Goal: Transaction & Acquisition: Purchase product/service

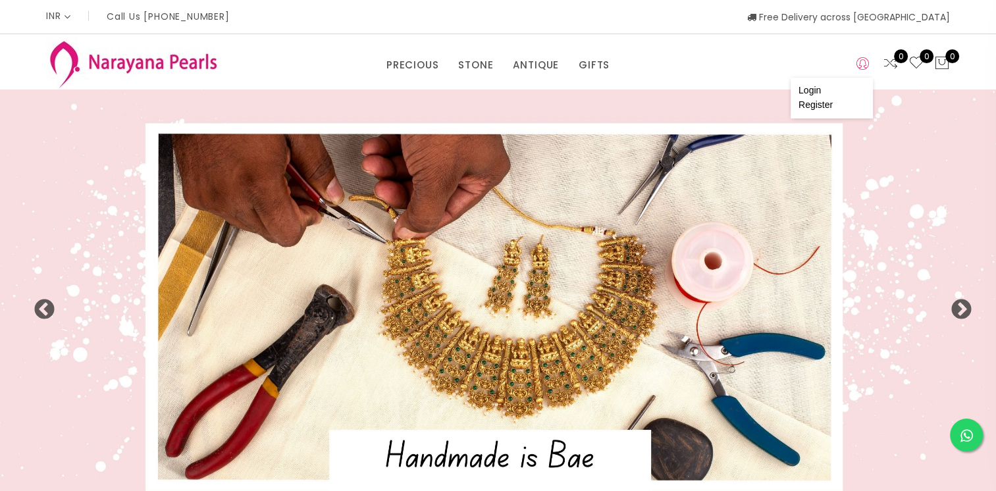
click at [861, 70] on icon at bounding box center [862, 64] width 13 height 16
click at [814, 108] on link "Register" at bounding box center [816, 104] width 34 height 11
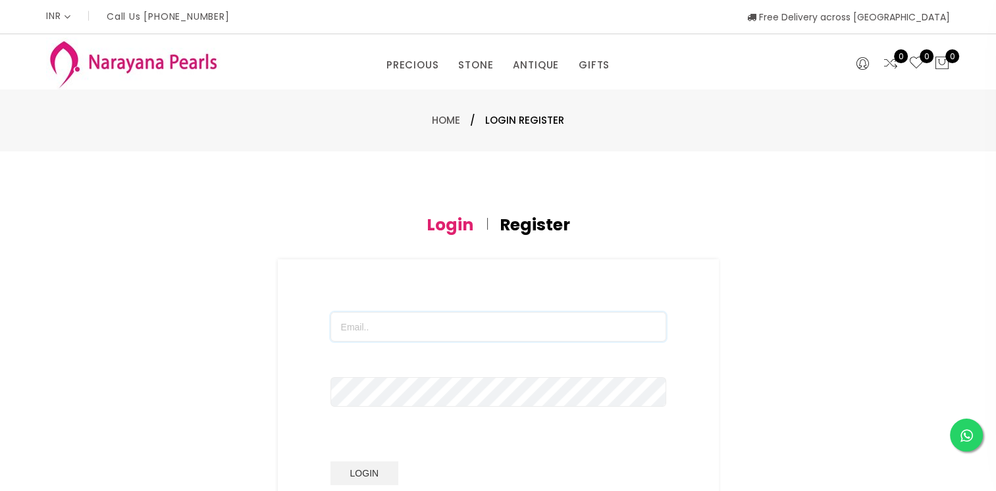
click at [420, 320] on input "text" at bounding box center [498, 327] width 336 height 30
type input "[EMAIL_ADDRESS][DOMAIN_NAME]"
click at [547, 224] on h4 "Register" at bounding box center [535, 225] width 70 height 16
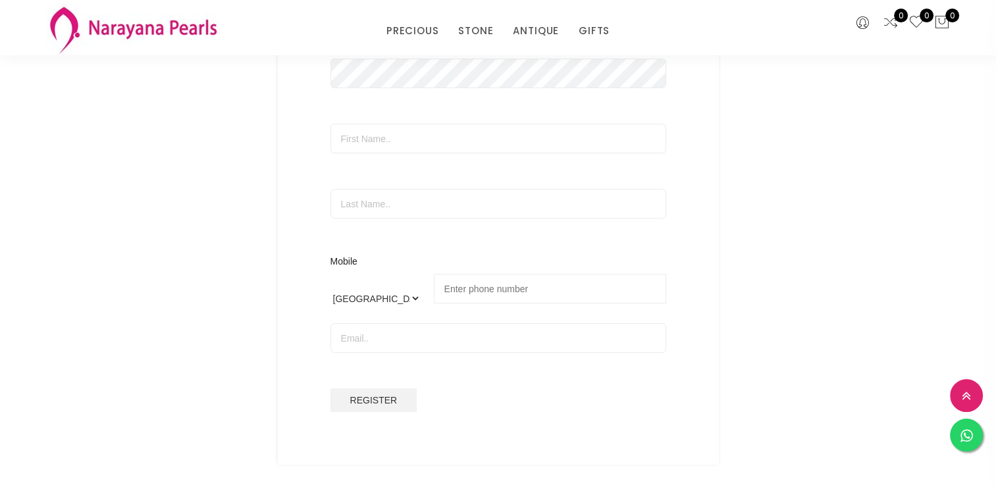
scroll to position [132, 0]
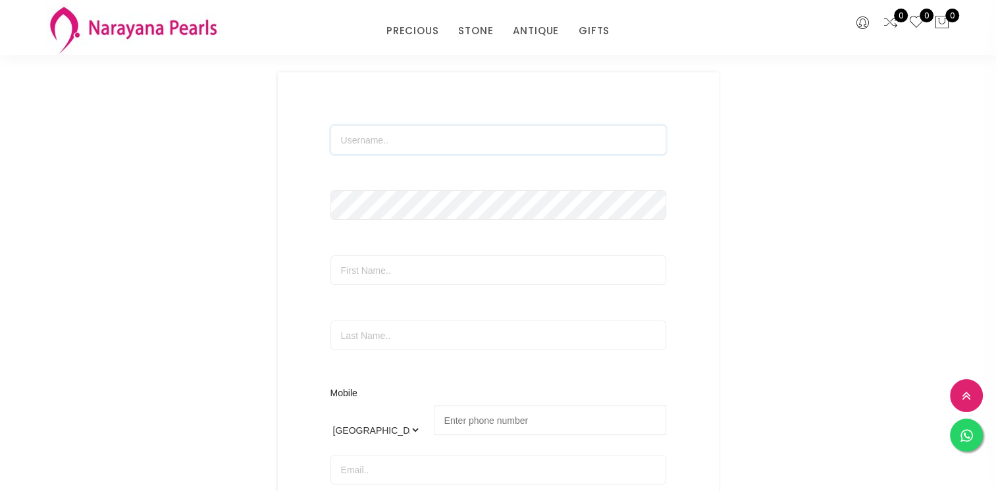
click at [382, 144] on input "text" at bounding box center [498, 140] width 336 height 30
click at [357, 140] on input "text" at bounding box center [498, 140] width 336 height 30
type input "akila1584"
type input "[PERSON_NAME]"
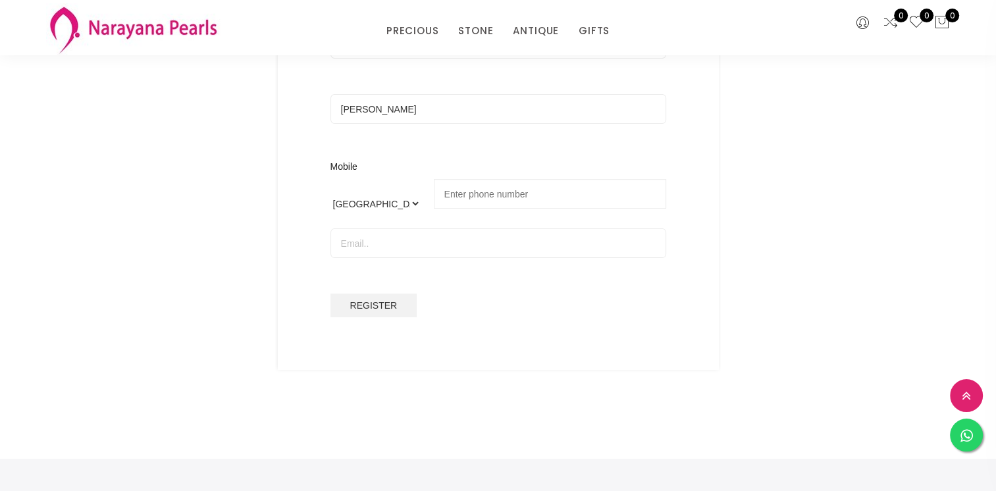
scroll to position [395, 0]
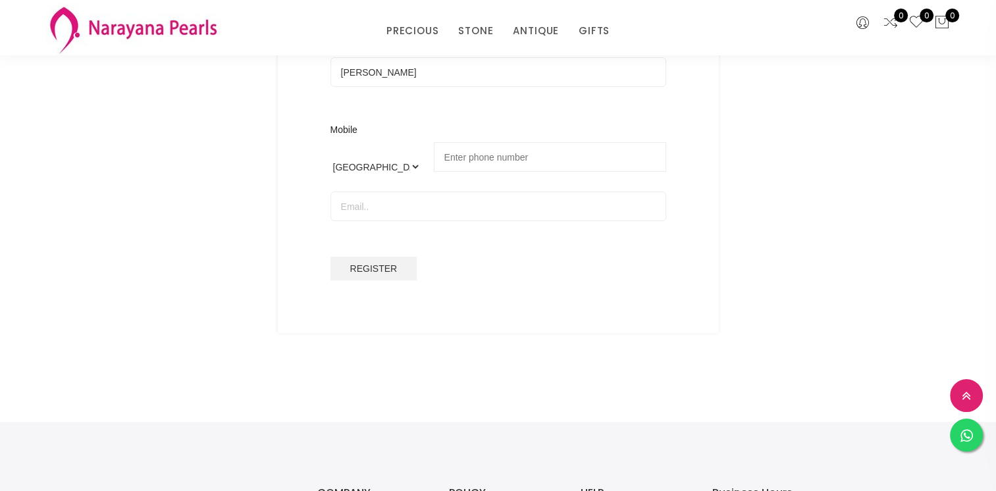
click at [469, 154] on input "tel" at bounding box center [550, 157] width 232 height 30
click at [473, 155] on input "tel" at bounding box center [550, 157] width 232 height 30
type input "98430 10103"
click at [424, 207] on input "email" at bounding box center [498, 207] width 336 height 30
type input "[EMAIL_ADDRESS][DOMAIN_NAME]"
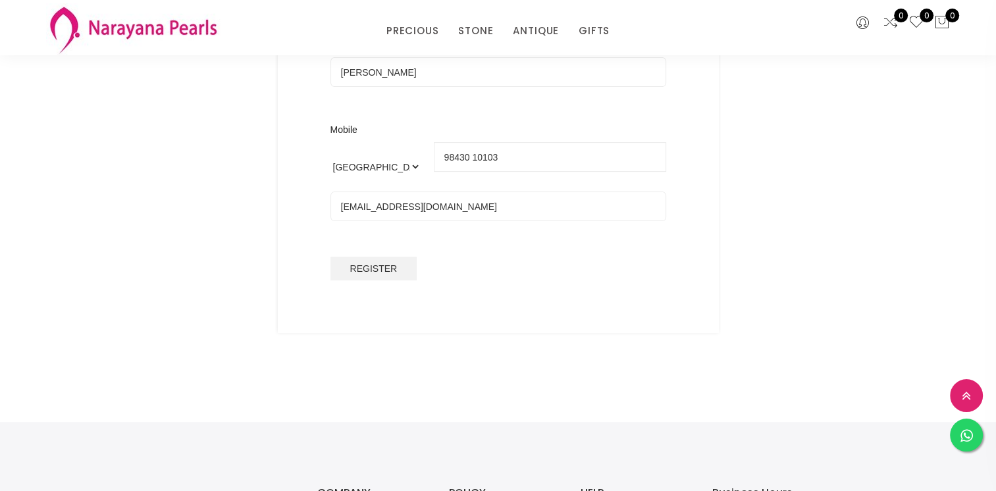
select select "US"
type input "[PHONE_NUMBER]"
drag, startPoint x: 458, startPoint y: 271, endPoint x: 452, endPoint y: 267, distance: 7.1
click at [454, 269] on div "Register" at bounding box center [498, 269] width 336 height 24
click at [414, 169] on select "International [GEOGRAPHIC_DATA] [GEOGRAPHIC_DATA] [GEOGRAPHIC_DATA] [GEOGRAPHIC…" at bounding box center [375, 166] width 90 height 49
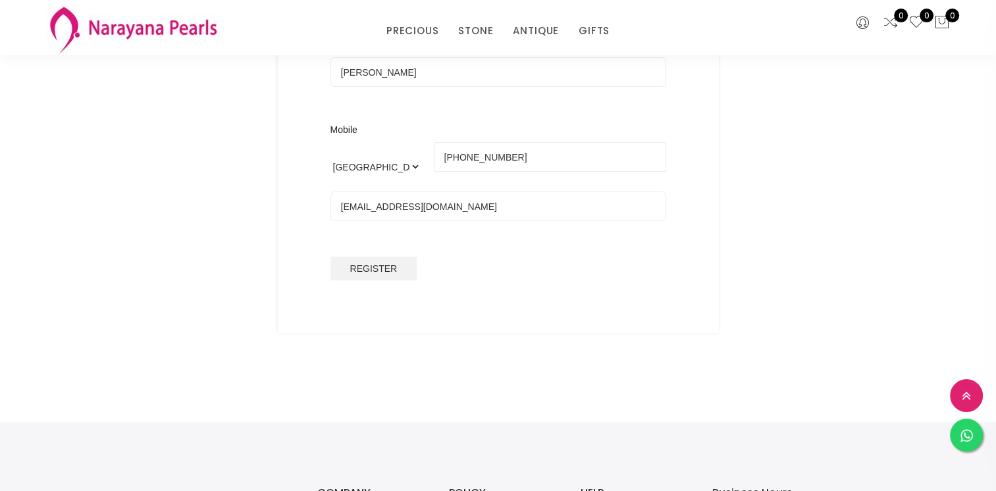
select select "IN"
click at [330, 142] on select "International [GEOGRAPHIC_DATA] [GEOGRAPHIC_DATA] [GEOGRAPHIC_DATA] [GEOGRAPHIC…" at bounding box center [375, 166] width 90 height 49
type input "98430 10103"
drag, startPoint x: 511, startPoint y: 262, endPoint x: 476, endPoint y: 271, distance: 36.1
click at [511, 262] on div "Register" at bounding box center [498, 269] width 336 height 24
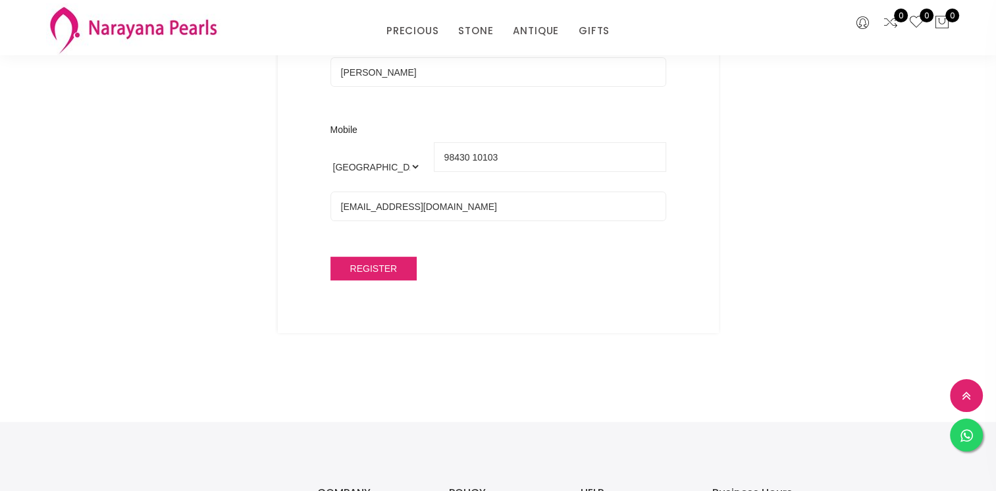
click at [379, 265] on span "Register" at bounding box center [373, 268] width 47 height 11
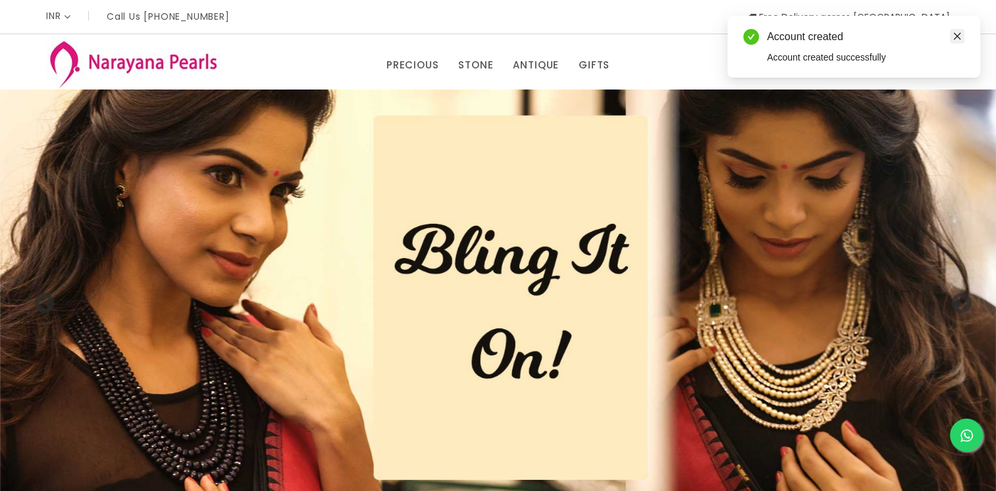
click at [959, 38] on icon "close" at bounding box center [957, 36] width 9 height 9
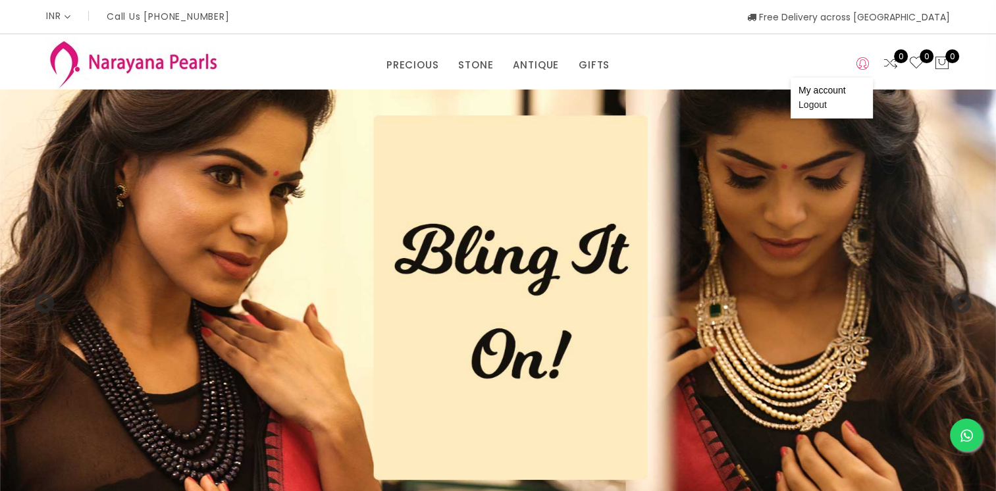
click at [862, 70] on icon at bounding box center [862, 64] width 13 height 16
click at [764, 75] on div "PRECIOUS CUSTOM MADE-GEMS PRECIOUS [PERSON_NAME] EARRINGS / JHUMKAS NECKLACE AN…" at bounding box center [498, 61] width 924 height 55
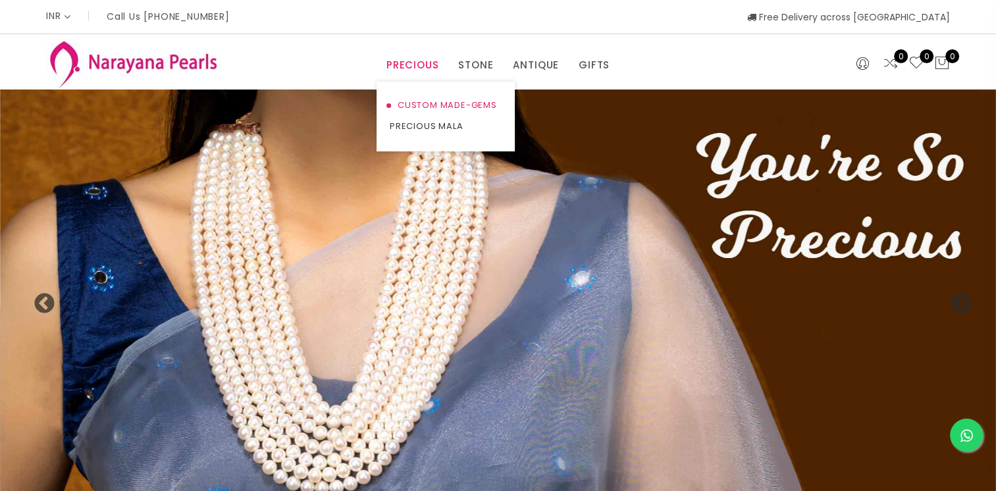
click at [434, 105] on link "CUSTOM MADE-GEMS" at bounding box center [446, 105] width 112 height 21
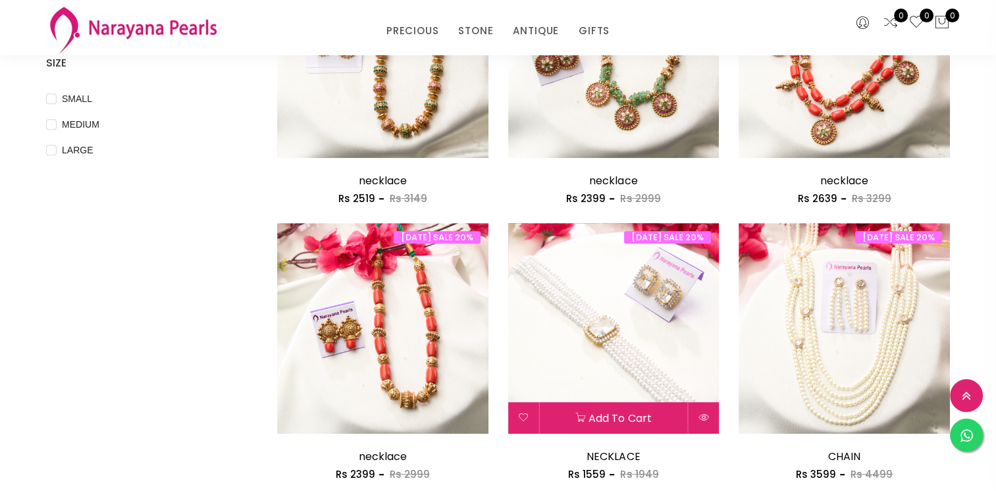
scroll to position [421, 0]
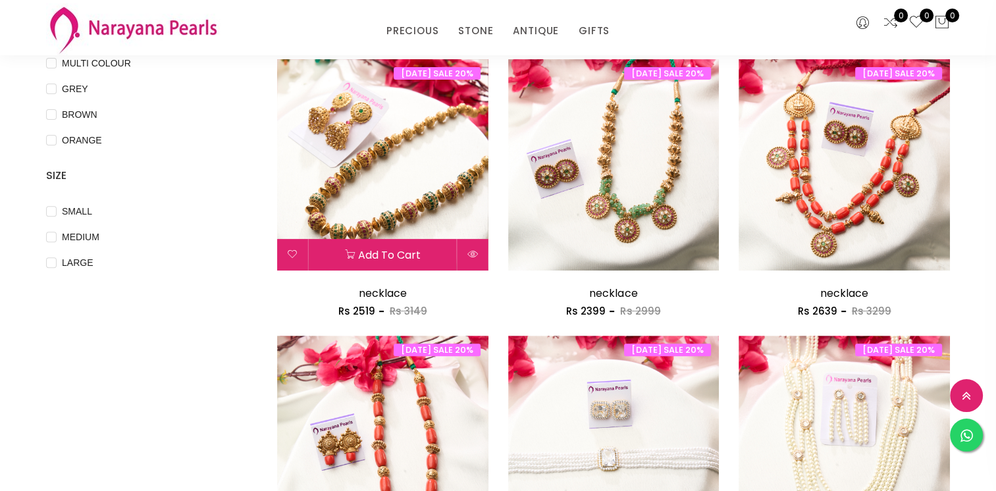
click at [382, 156] on img at bounding box center [382, 164] width 211 height 211
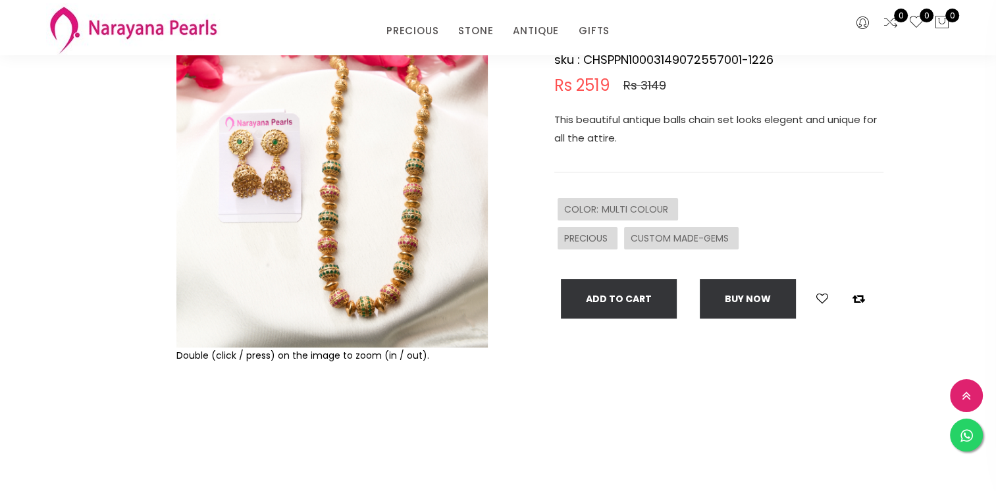
scroll to position [132, 0]
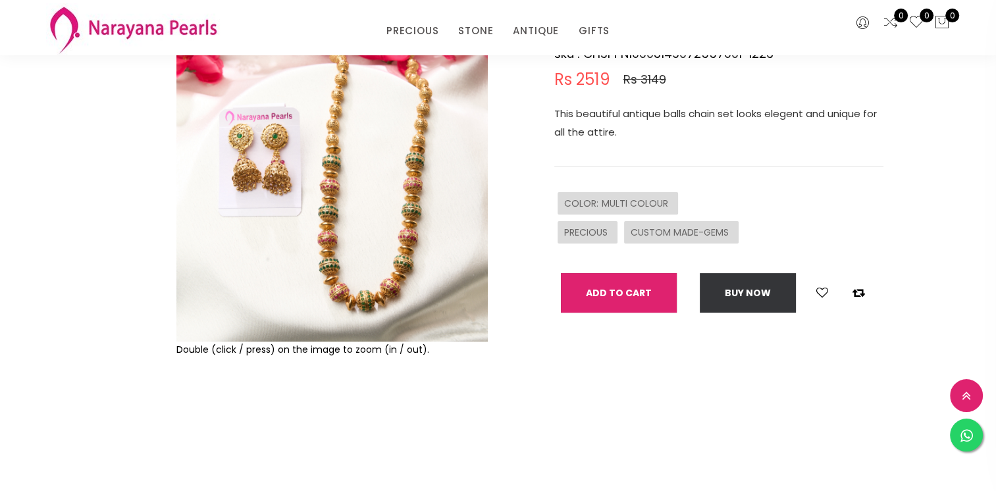
click at [621, 291] on button "Add To Cart" at bounding box center [619, 292] width 116 height 39
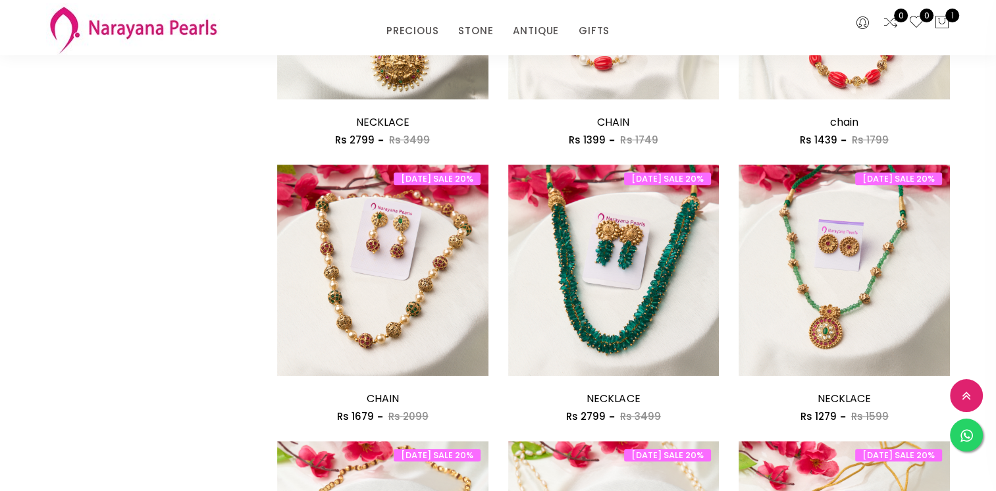
scroll to position [1185, 0]
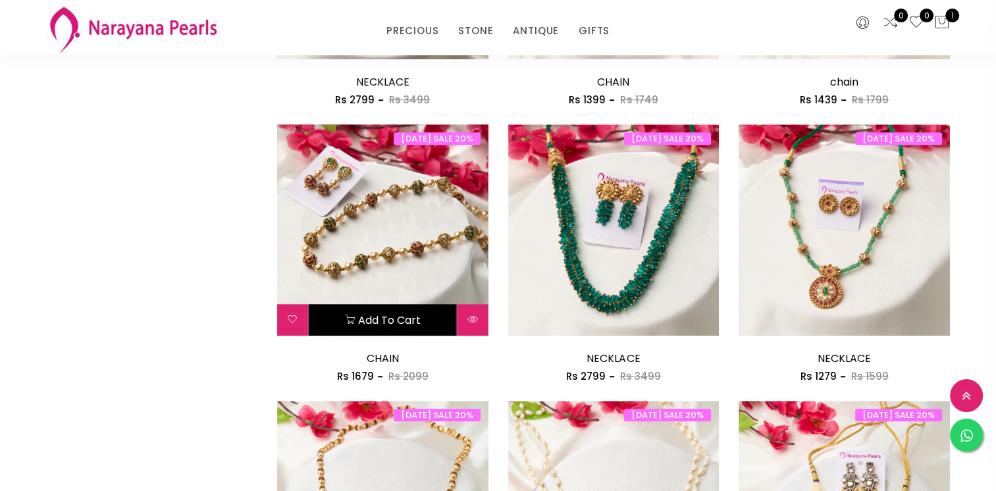
click at [384, 323] on button "Add to cart" at bounding box center [383, 320] width 148 height 32
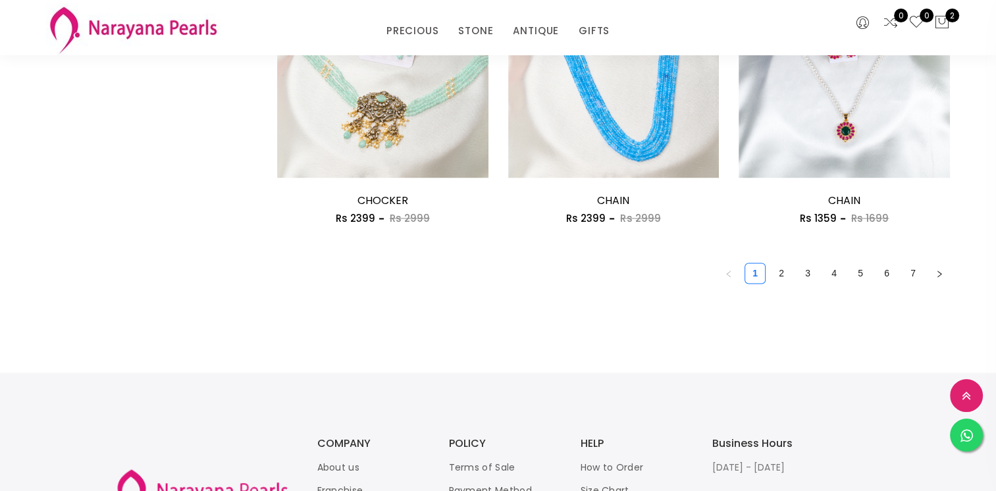
scroll to position [1909, 0]
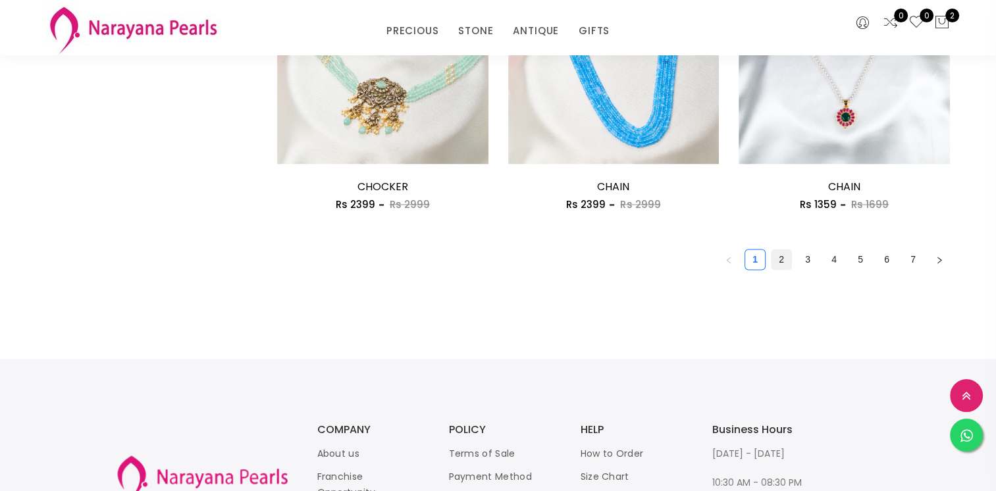
click at [778, 255] on link "2" at bounding box center [782, 259] width 20 height 20
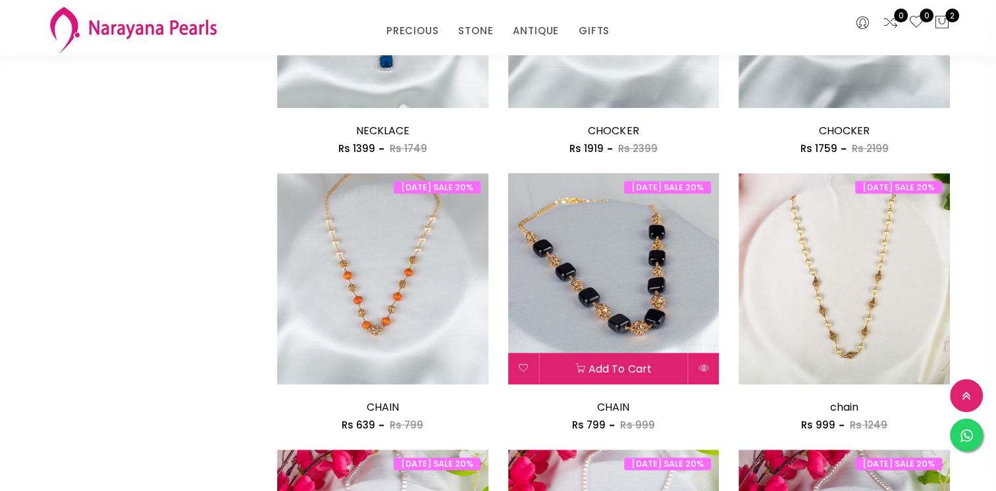
scroll to position [1479, 0]
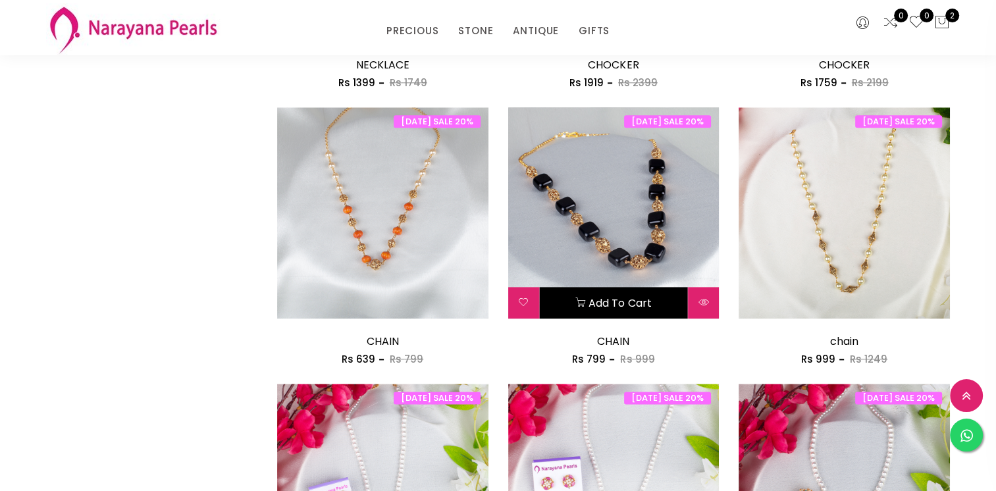
click at [625, 302] on button "Add to cart" at bounding box center [614, 303] width 148 height 32
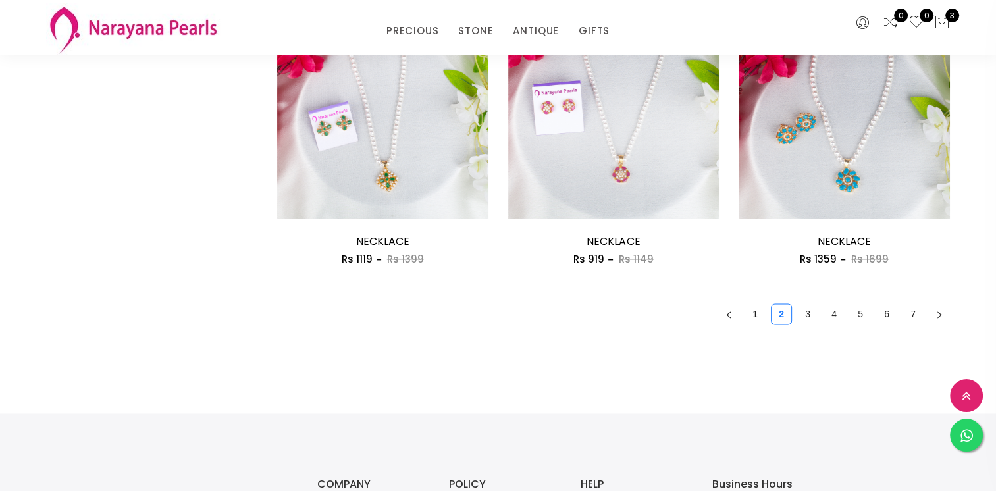
scroll to position [1874, 0]
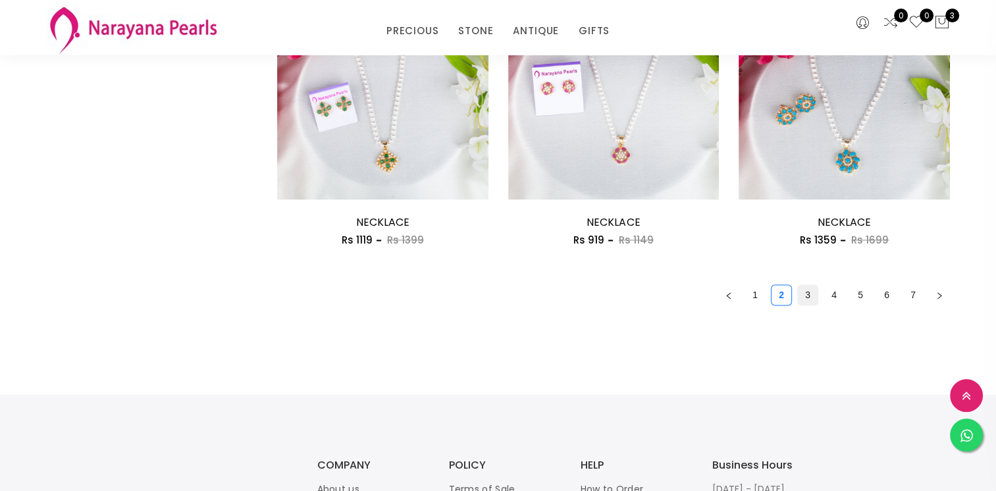
click at [813, 286] on link "3" at bounding box center [808, 295] width 20 height 20
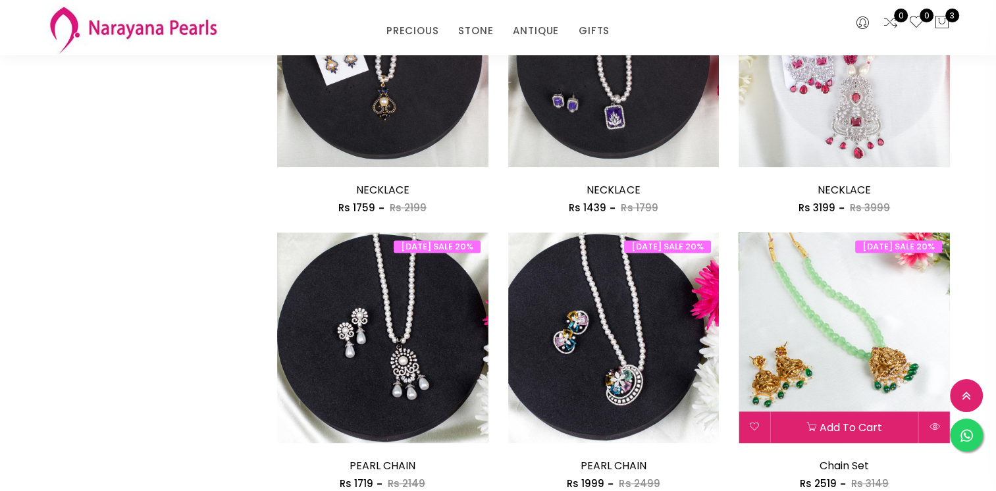
scroll to position [1843, 0]
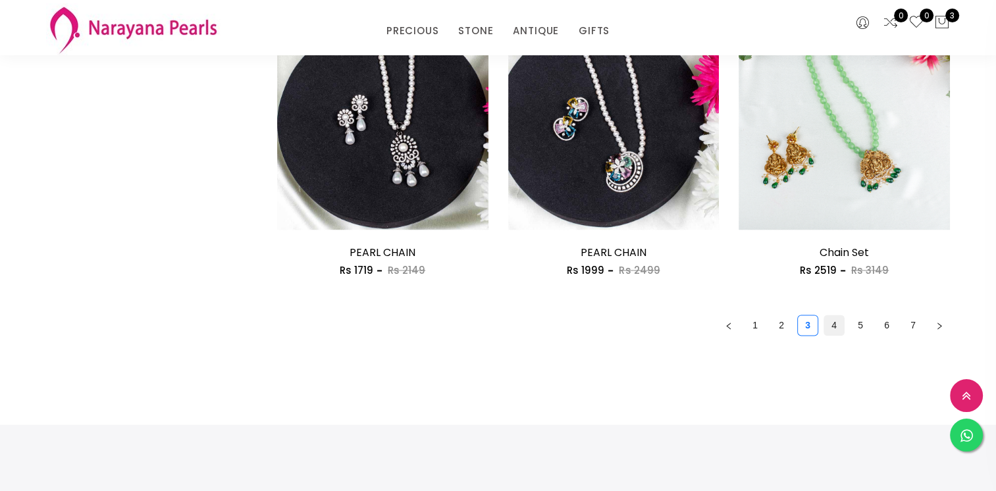
click at [839, 328] on link "4" at bounding box center [834, 325] width 20 height 20
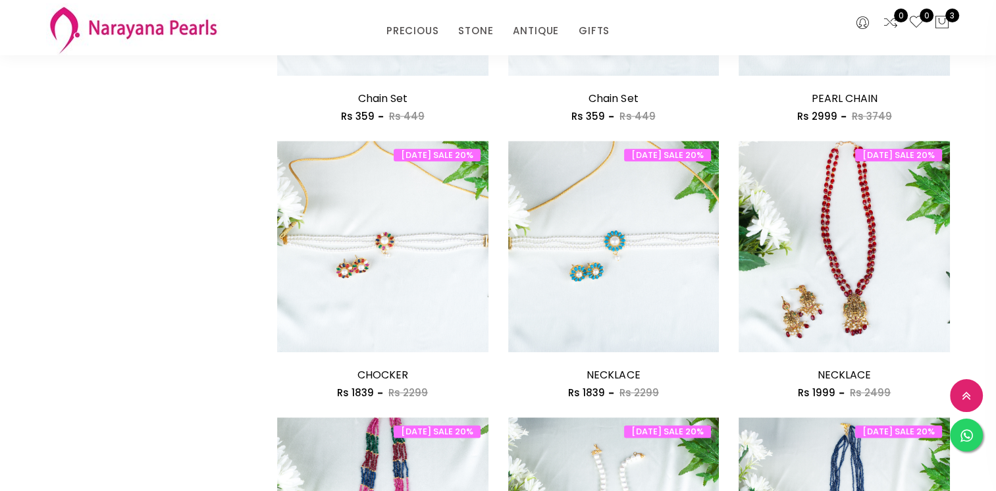
scroll to position [1448, 0]
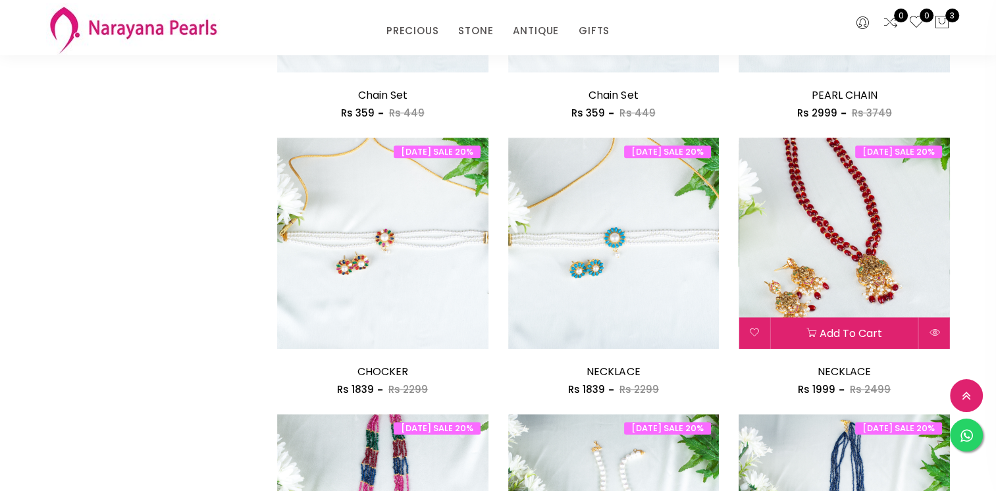
click at [874, 230] on img at bounding box center [844, 243] width 211 height 211
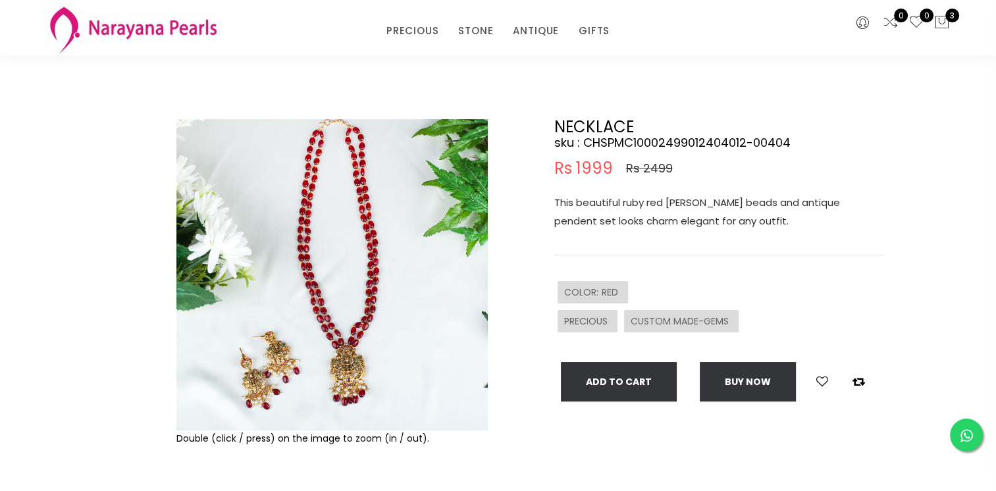
scroll to position [66, 0]
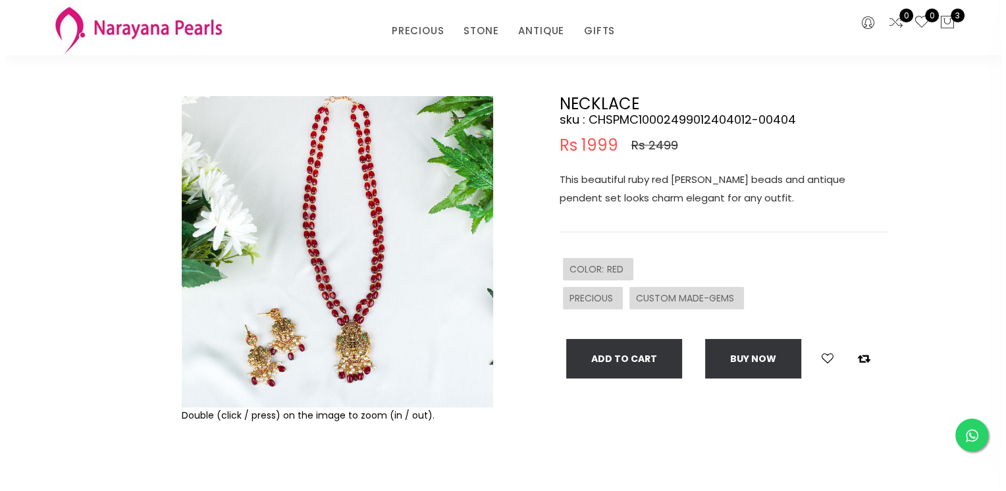
scroll to position [592, 0]
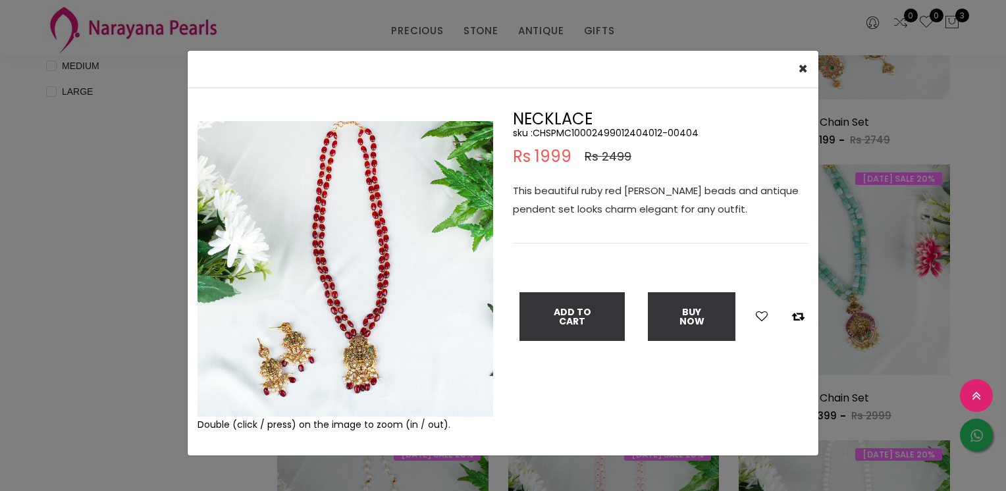
click at [344, 197] on div "Double (click / press) on the image to zoom (in / out)." at bounding box center [345, 271] width 315 height 321
click at [344, 197] on img at bounding box center [345, 269] width 296 height 296
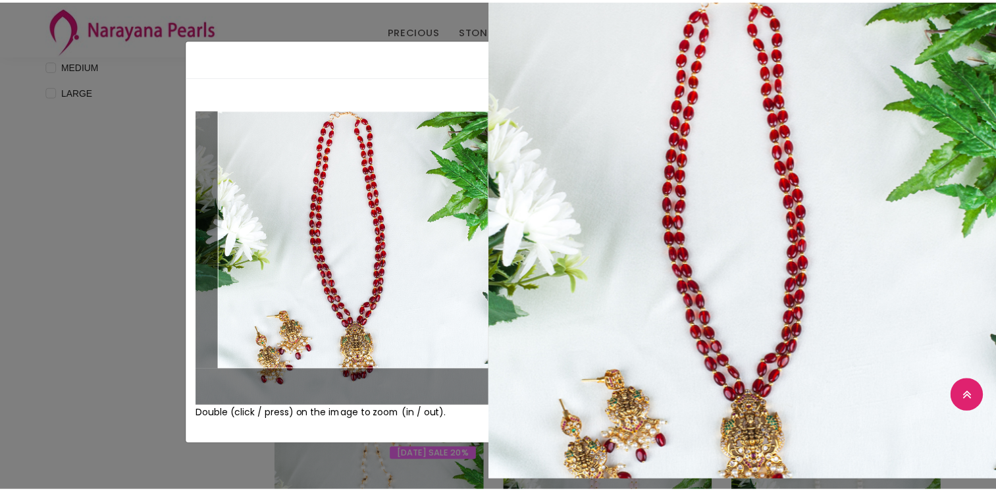
scroll to position [14, 0]
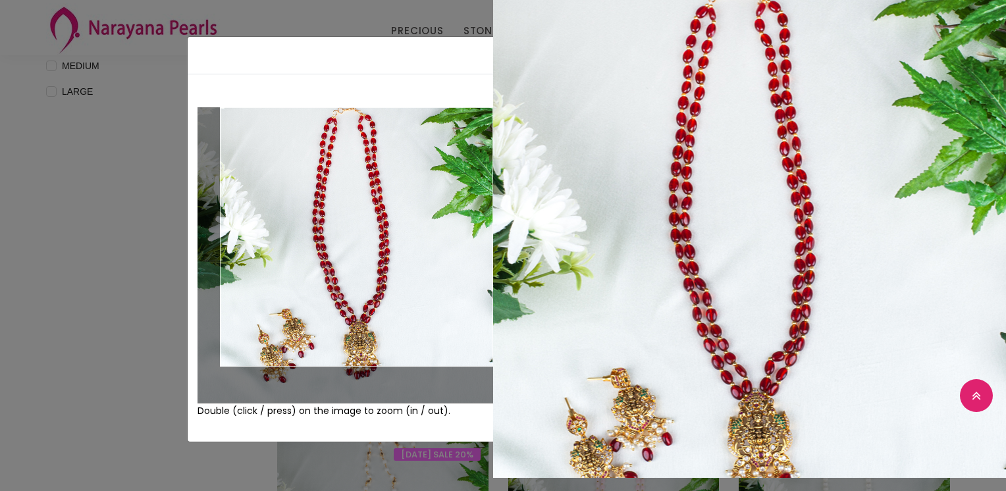
click at [105, 120] on div "× Close Double (click / press) on the image to zoom (in / out). NECKLACE sku : …" at bounding box center [503, 245] width 1006 height 491
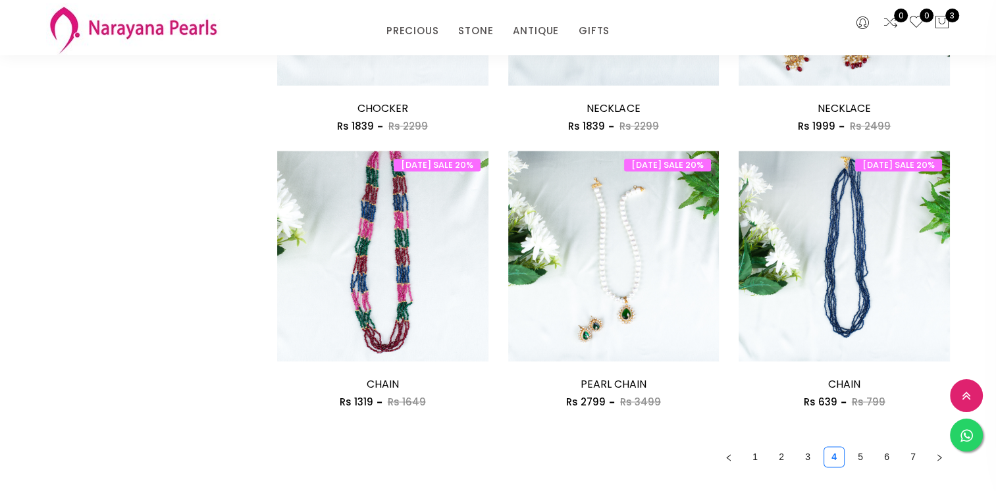
scroll to position [1777, 0]
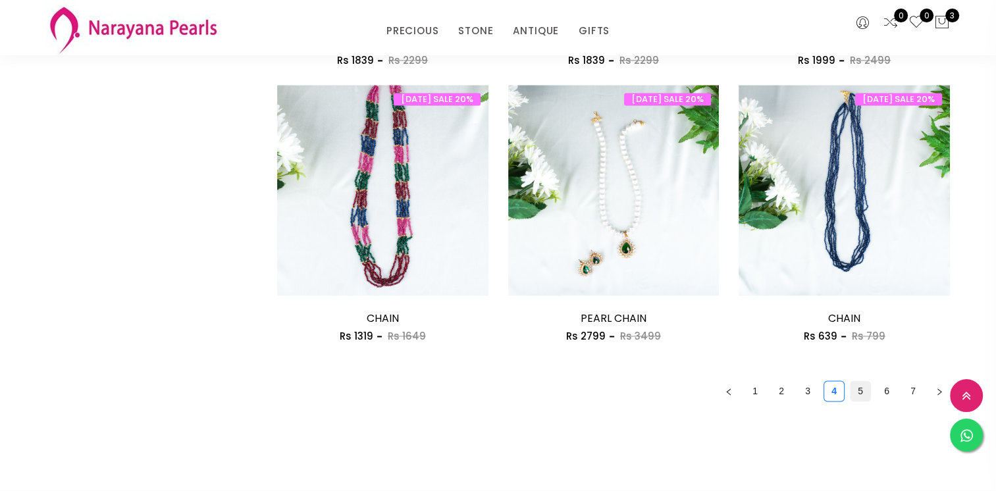
click at [864, 388] on link "5" at bounding box center [861, 391] width 20 height 20
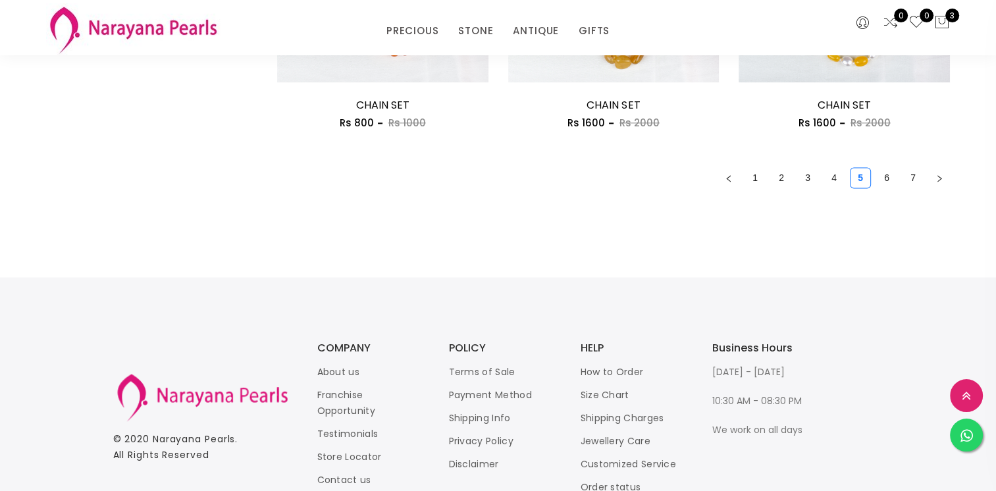
scroll to position [1993, 0]
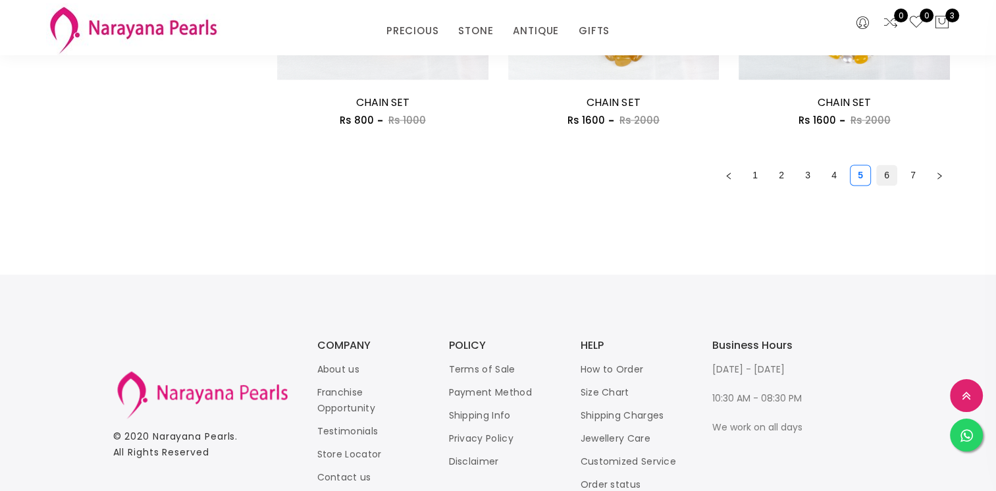
click at [894, 172] on link "6" at bounding box center [887, 175] width 20 height 20
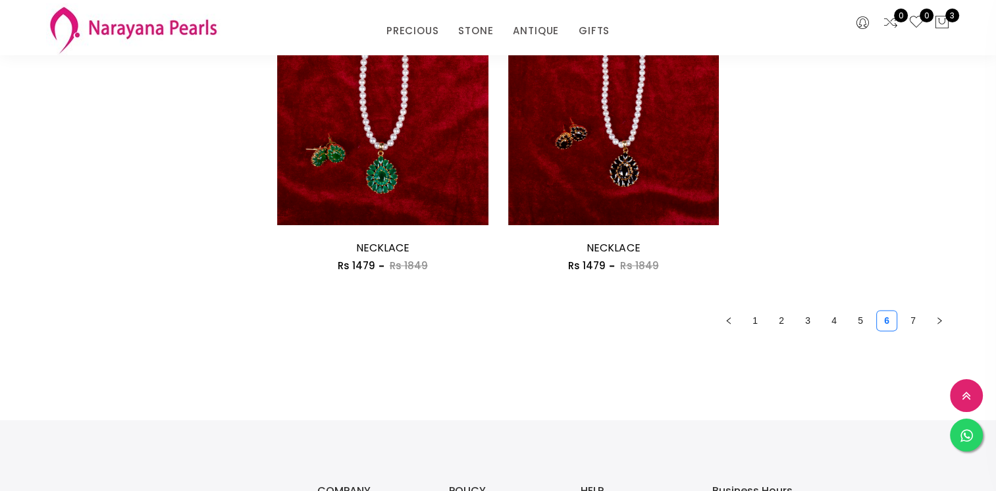
scroll to position [1577, 0]
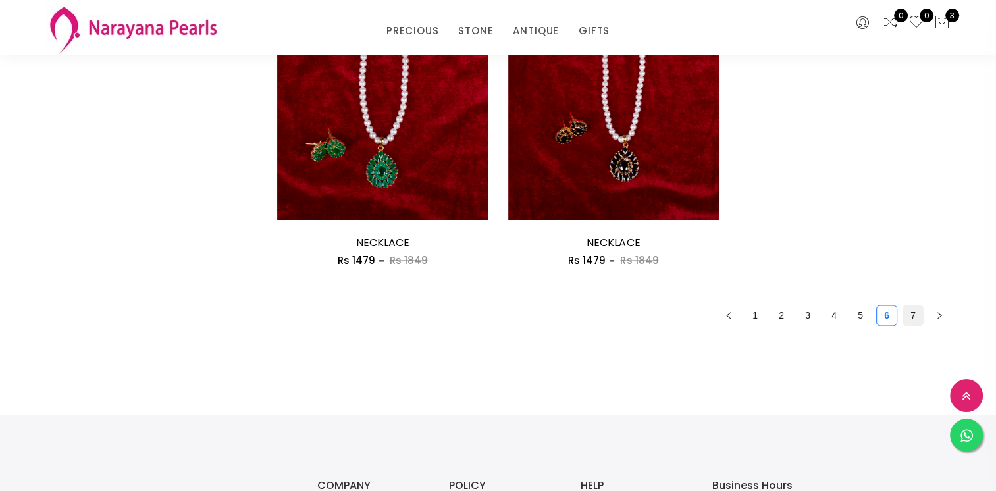
click at [911, 313] on link "7" at bounding box center [913, 315] width 20 height 20
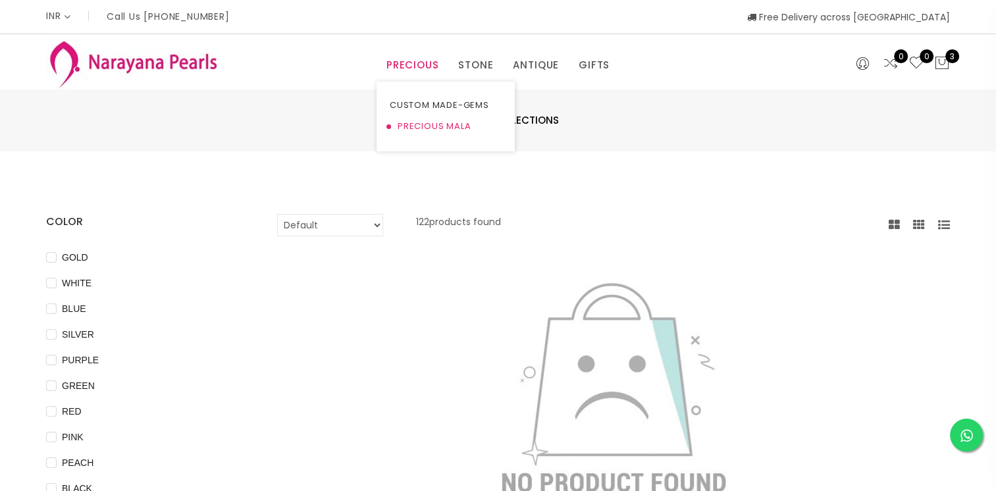
click at [409, 124] on link "PRECIOUS MALA" at bounding box center [446, 126] width 112 height 21
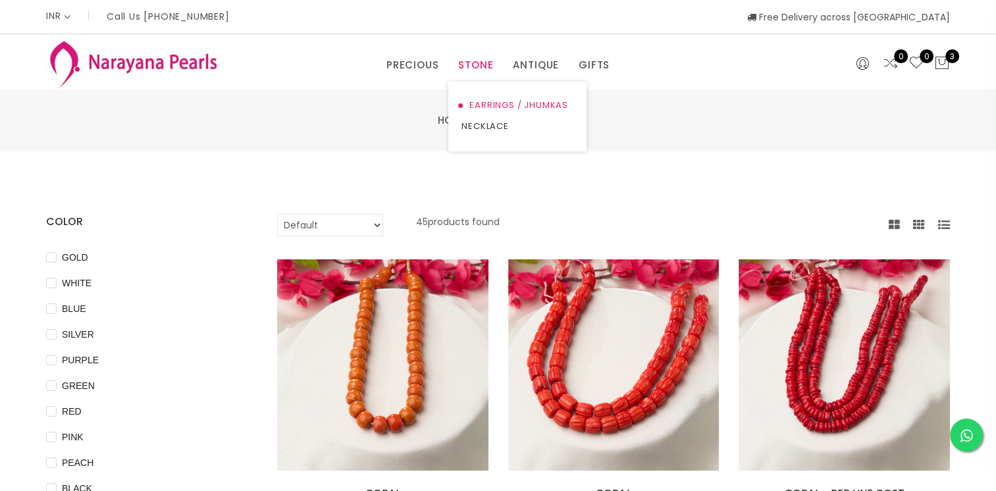
click at [482, 101] on link "EARRINGS / JHUMKAS" at bounding box center [517, 105] width 112 height 21
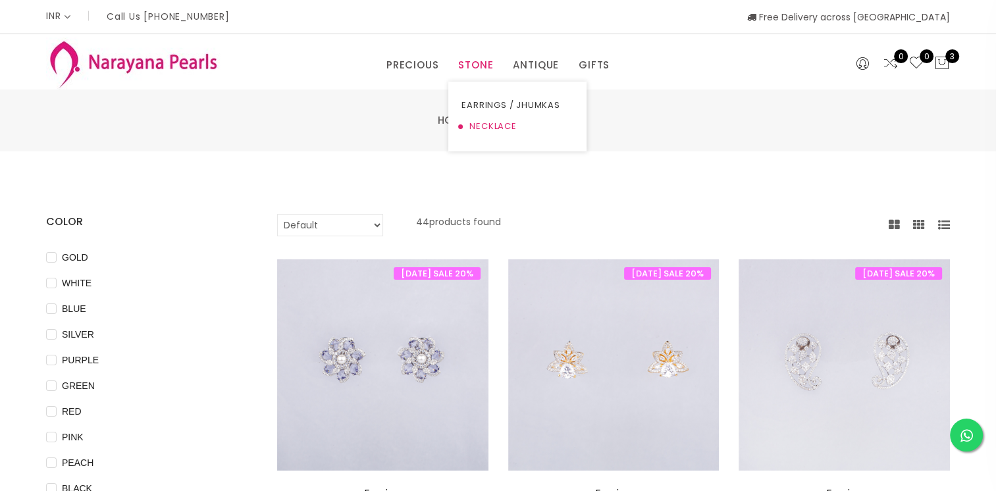
click at [477, 125] on link "NECKLACE" at bounding box center [517, 126] width 112 height 21
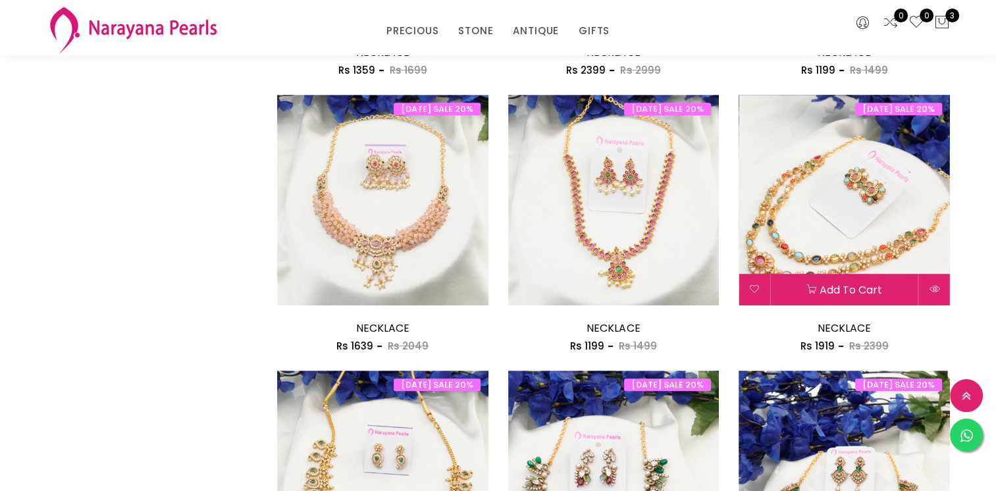
scroll to position [724, 0]
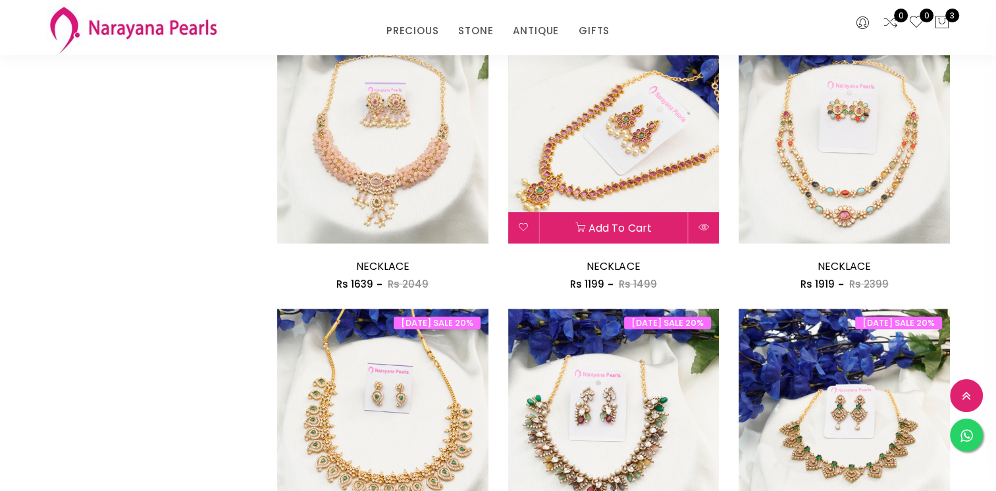
click at [655, 128] on img at bounding box center [613, 138] width 211 height 211
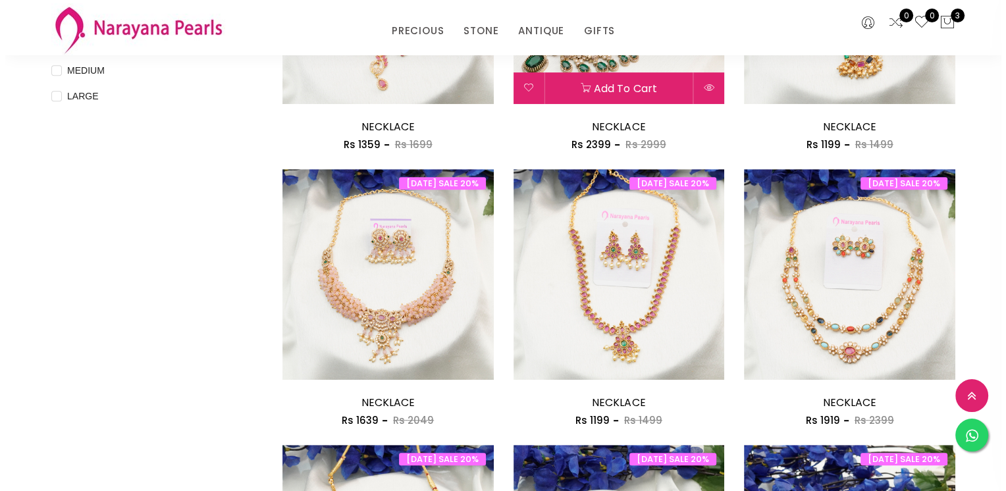
scroll to position [527, 0]
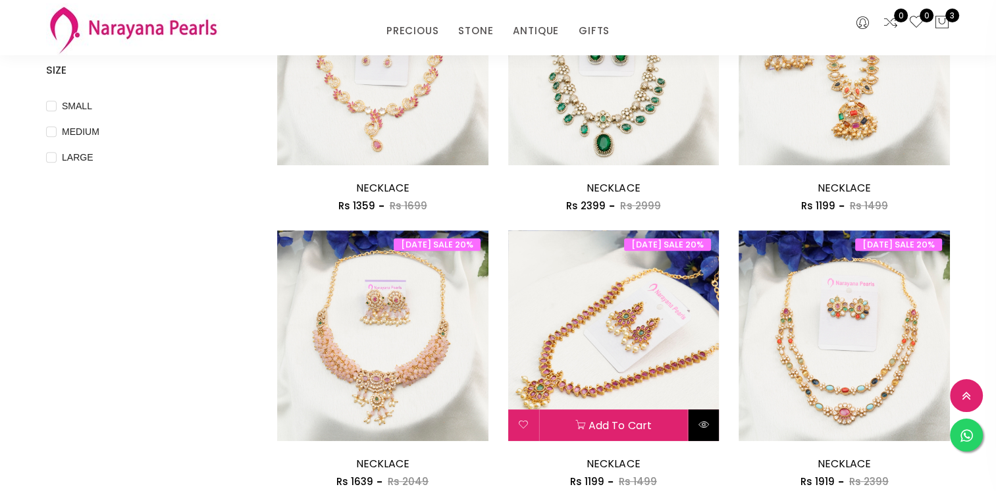
click at [706, 425] on icon at bounding box center [703, 424] width 11 height 11
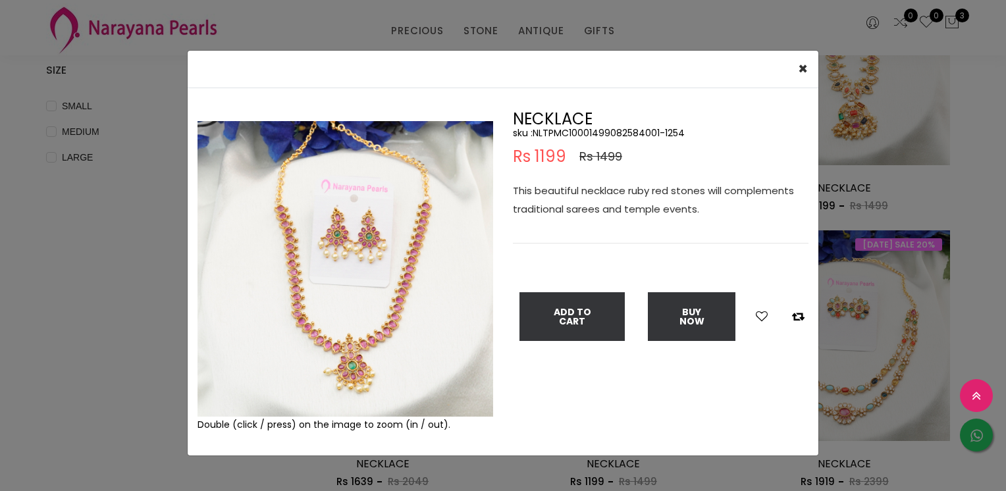
click at [363, 259] on img at bounding box center [345, 269] width 296 height 296
click at [363, 261] on img at bounding box center [345, 269] width 296 height 296
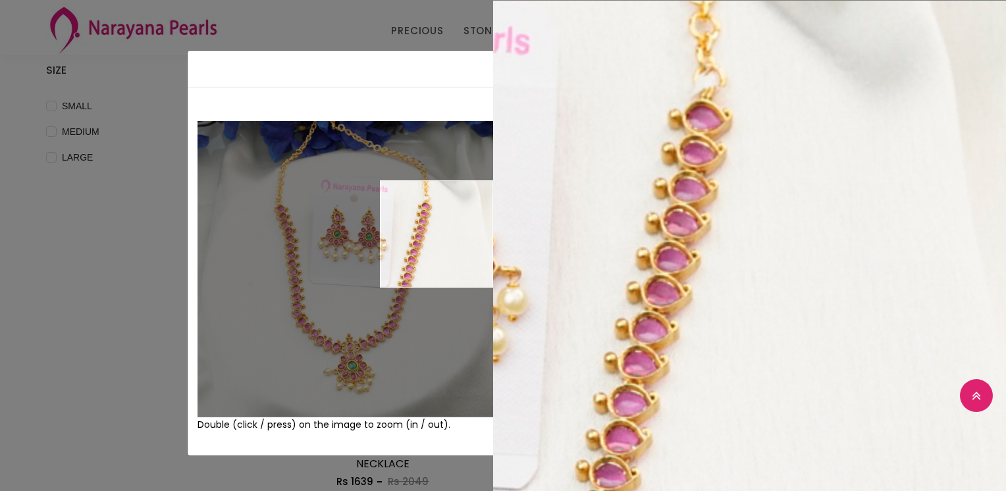
drag, startPoint x: 602, startPoint y: 365, endPoint x: 1008, endPoint y: -8, distance: 550.7
click at [76, 291] on div "× Close Double (click / press) on the image to zoom (in / out). NECKLACE sku : …" at bounding box center [503, 245] width 1006 height 491
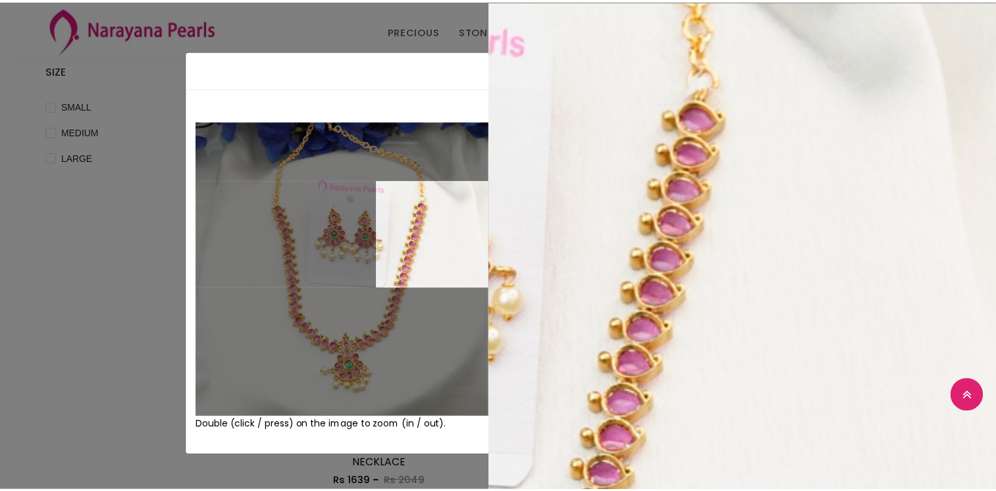
scroll to position [724, 0]
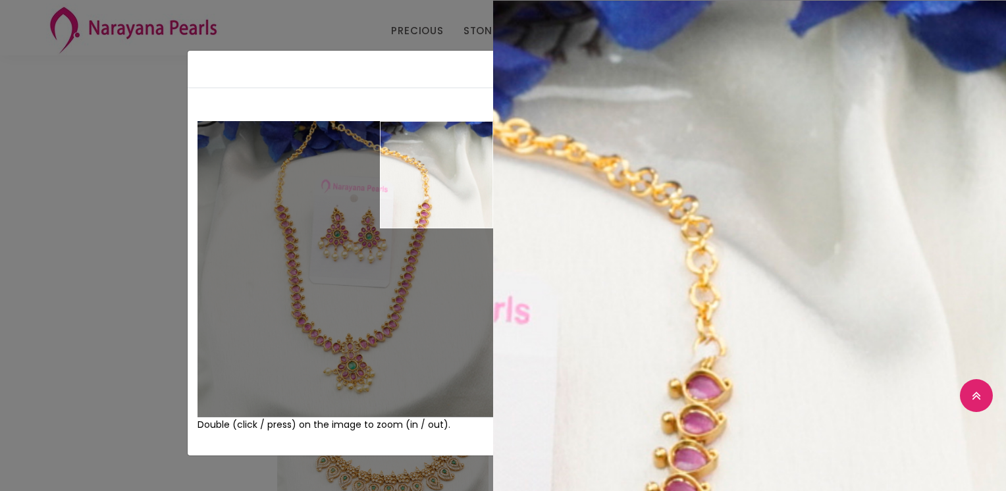
click at [58, 108] on div "× Close Double (click / press) on the image to zoom (in / out). NECKLACE sku : …" at bounding box center [503, 245] width 1006 height 491
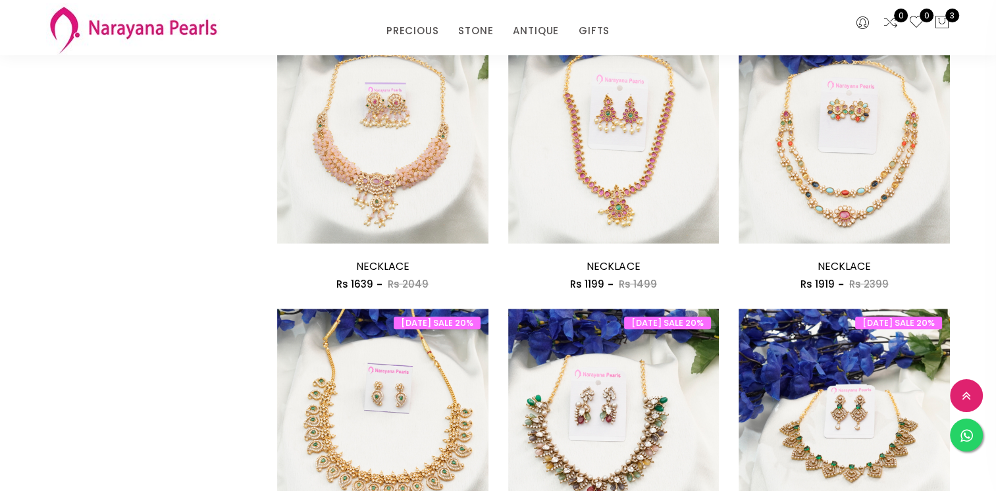
click at [128, 191] on div "COLOR GOLD WHITE BLUE SILVER PURPLE GREEN RED PINK PEACH BLACK YELLOW MULTI COL…" at bounding box center [151, 445] width 231 height 2020
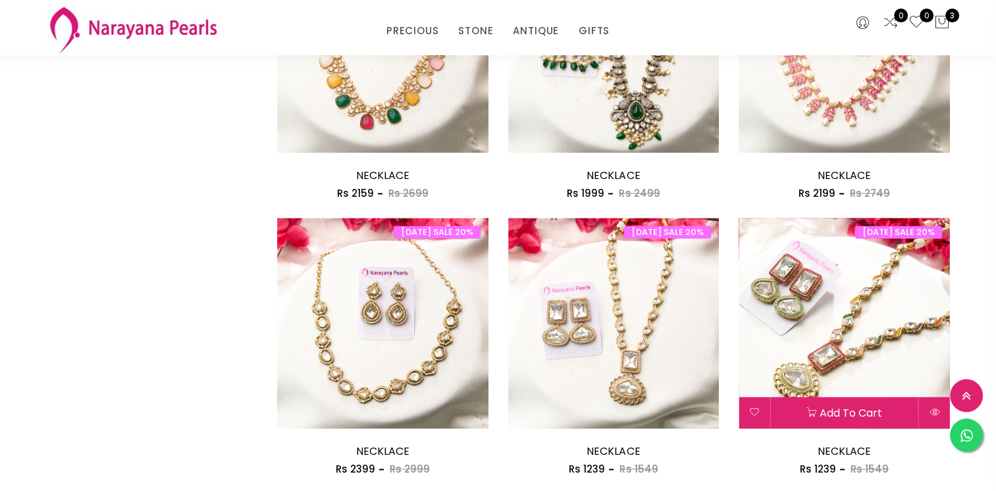
scroll to position [1712, 0]
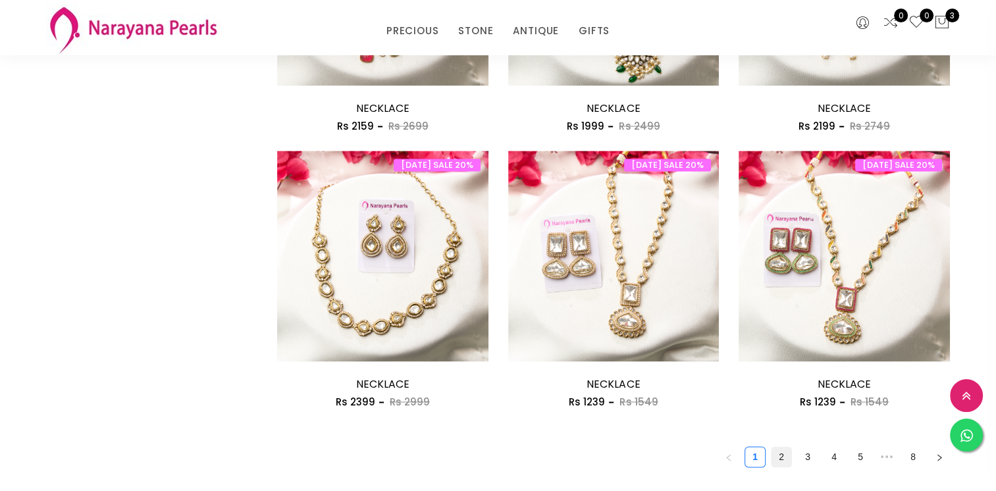
click at [780, 447] on link "2" at bounding box center [782, 457] width 20 height 20
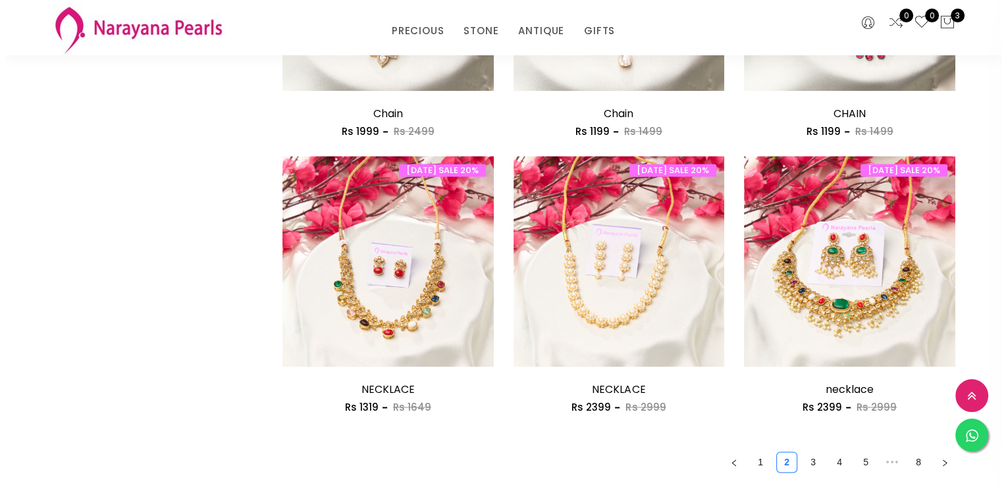
scroll to position [1756, 0]
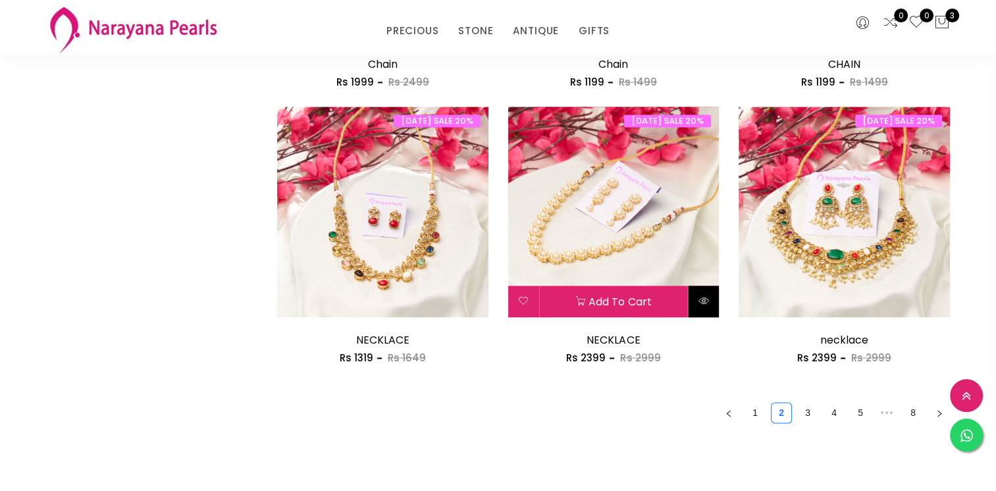
click at [708, 302] on icon at bounding box center [703, 301] width 11 height 11
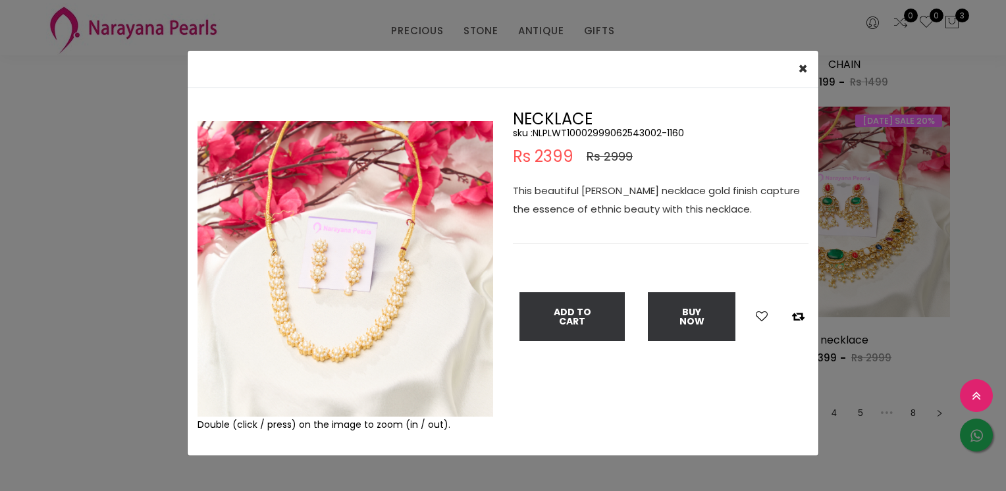
click at [393, 273] on img at bounding box center [345, 269] width 296 height 296
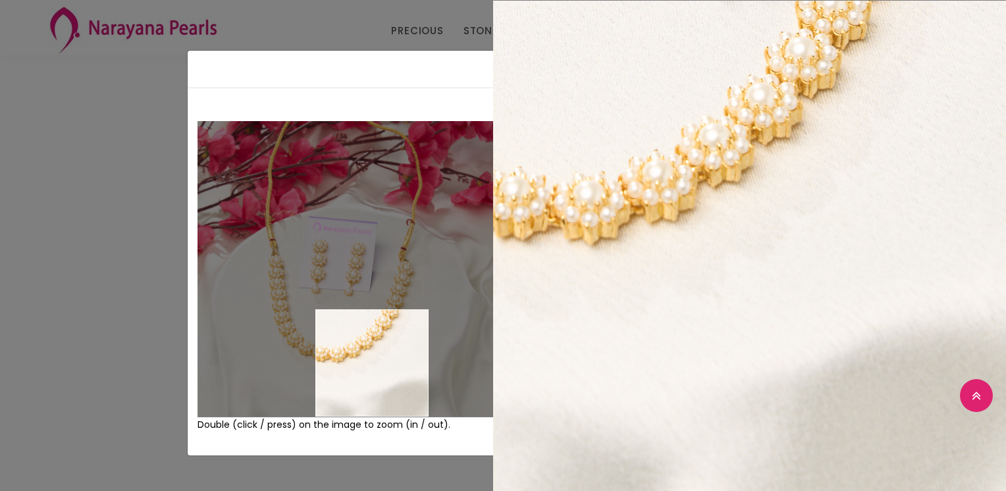
drag, startPoint x: 379, startPoint y: 370, endPoint x: 53, endPoint y: 285, distance: 337.4
click at [53, 285] on div "× Close Double (click / press) on the image to zoom (in / out). NECKLACE sku : …" at bounding box center [503, 245] width 1006 height 491
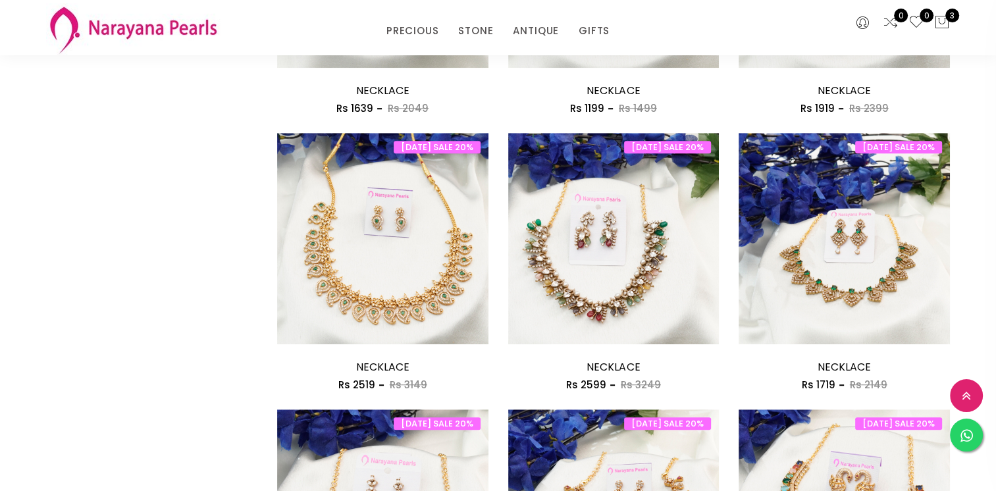
scroll to position [1082, 0]
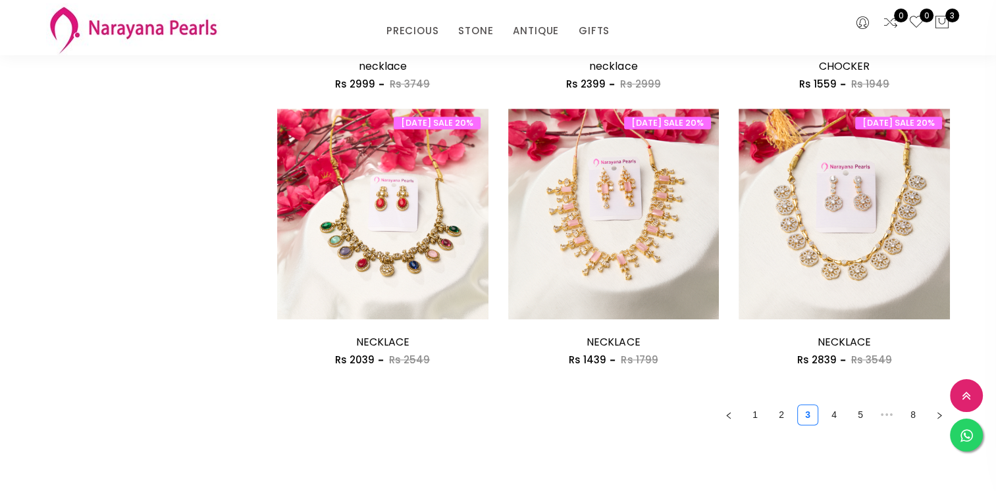
scroll to position [1789, 0]
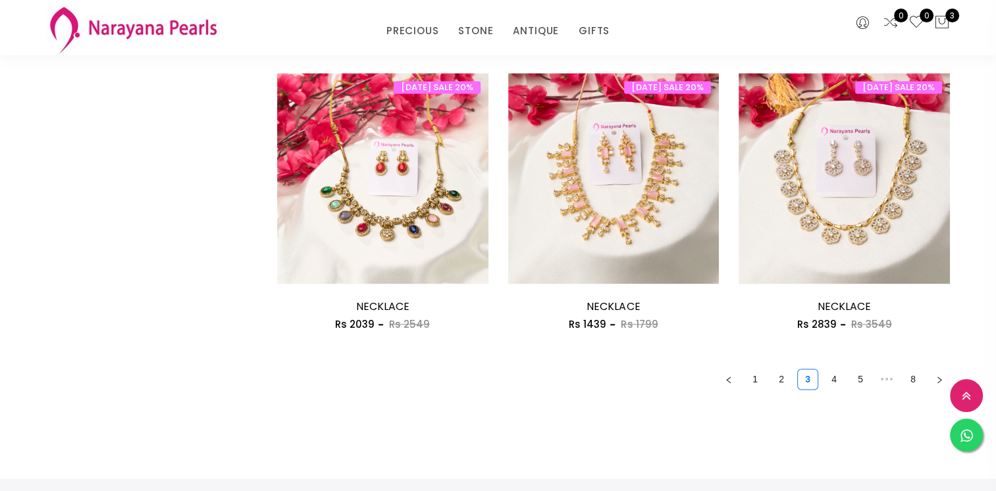
click at [833, 376] on link "4" at bounding box center [834, 379] width 20 height 20
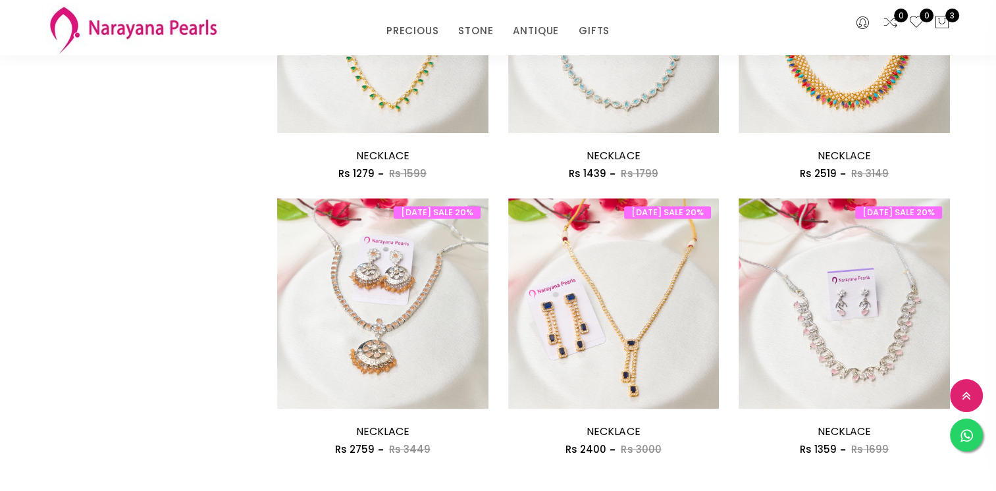
scroll to position [1744, 0]
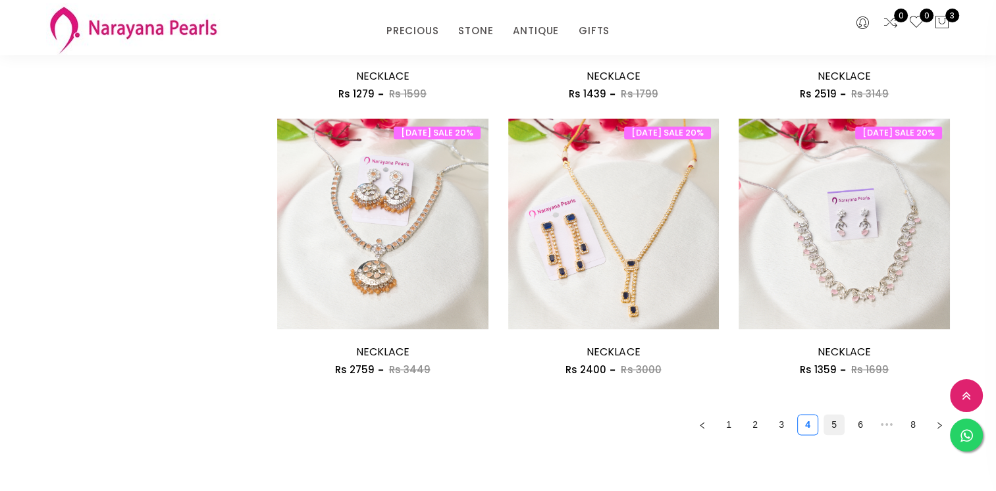
click at [838, 428] on link "5" at bounding box center [834, 425] width 20 height 20
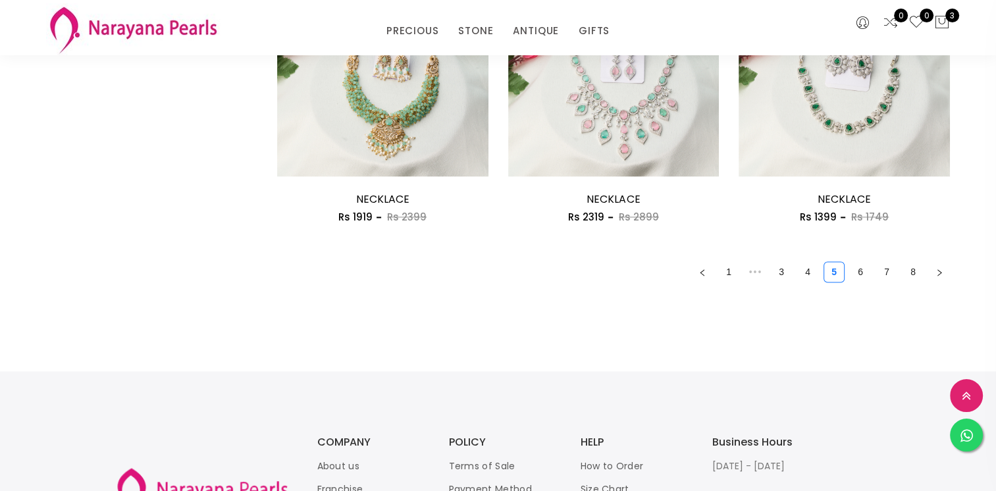
scroll to position [1909, 0]
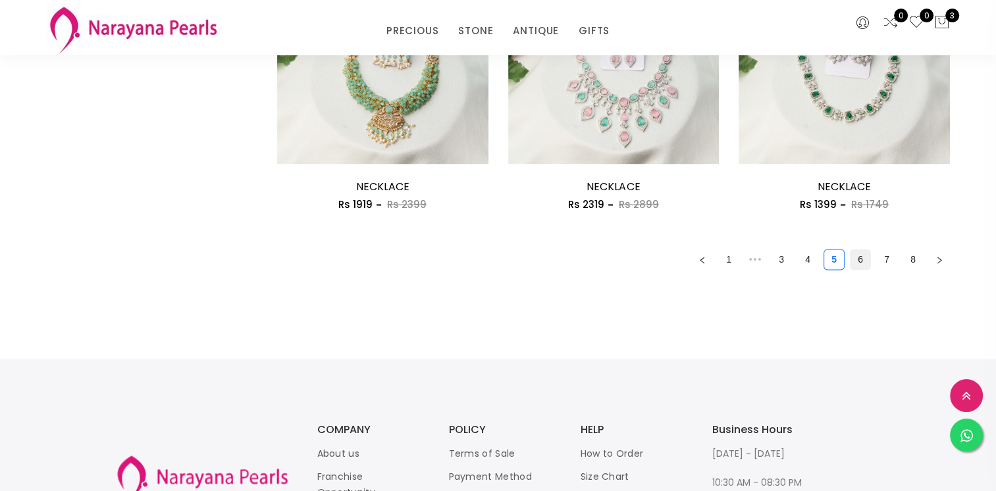
click at [864, 257] on link "6" at bounding box center [861, 259] width 20 height 20
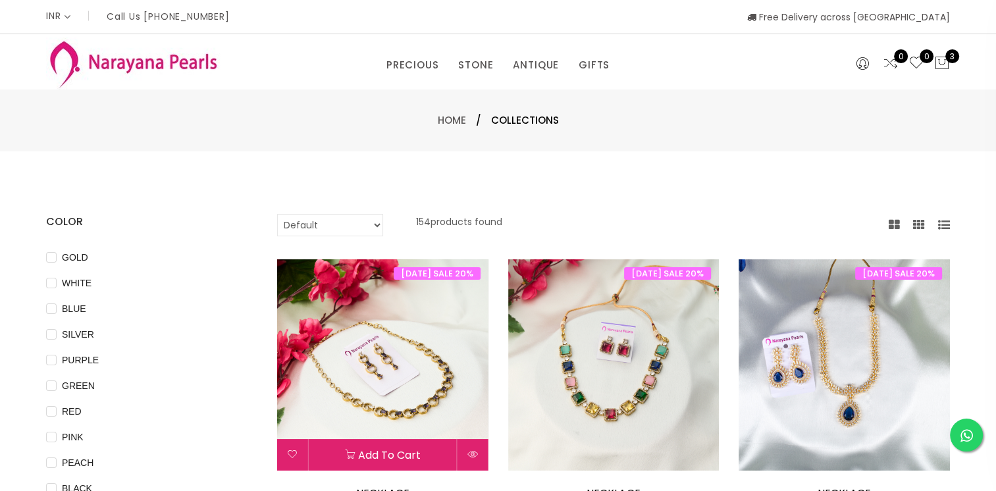
click at [416, 371] on img at bounding box center [382, 364] width 211 height 211
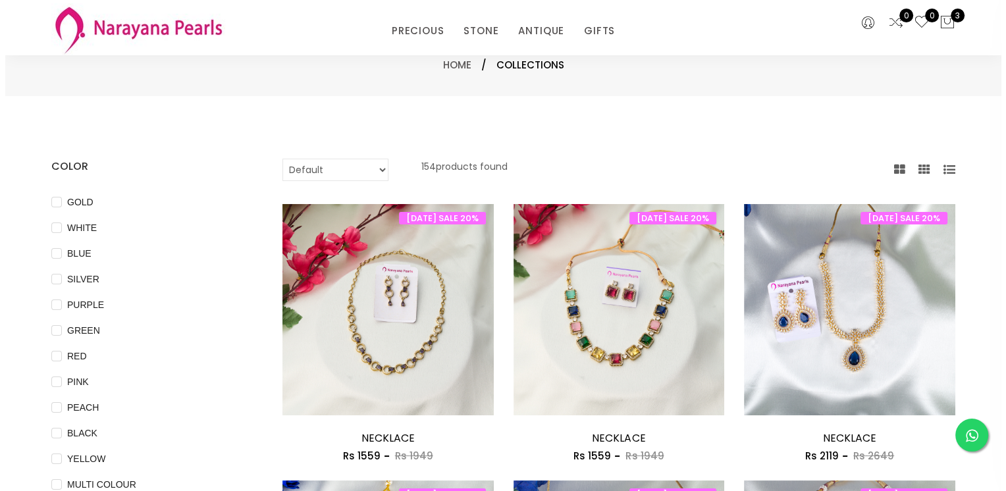
scroll to position [66, 0]
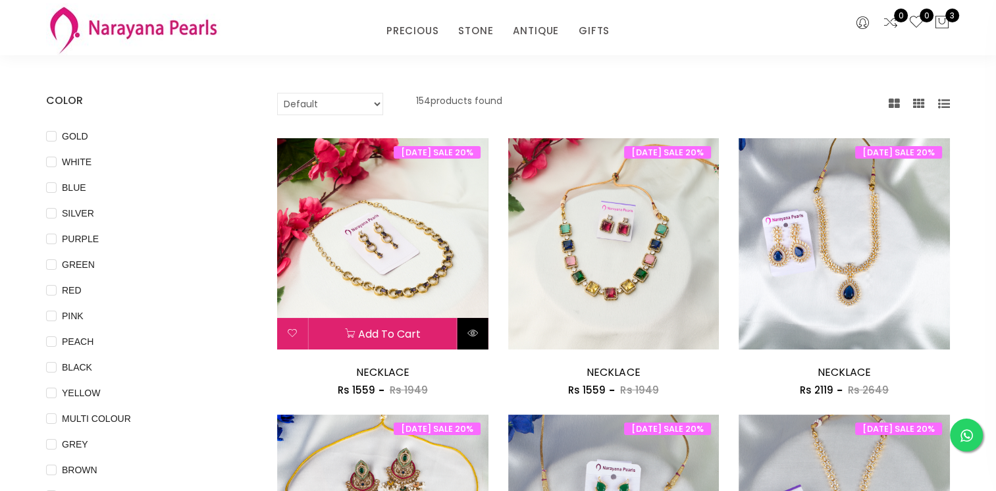
click at [477, 328] on icon at bounding box center [472, 333] width 11 height 11
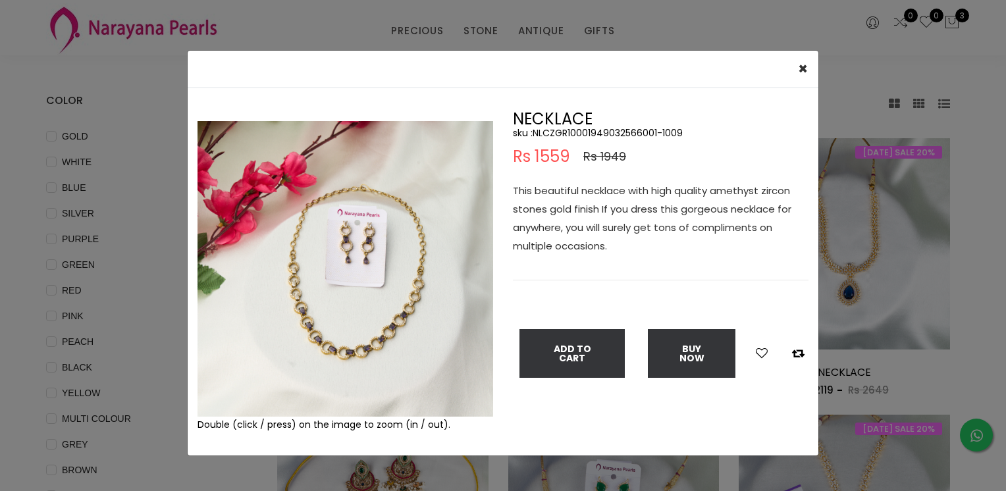
click at [373, 244] on div "Double (click / press) on the image to zoom (in / out)." at bounding box center [345, 271] width 315 height 321
click at [804, 70] on span "×" at bounding box center [803, 69] width 10 height 22
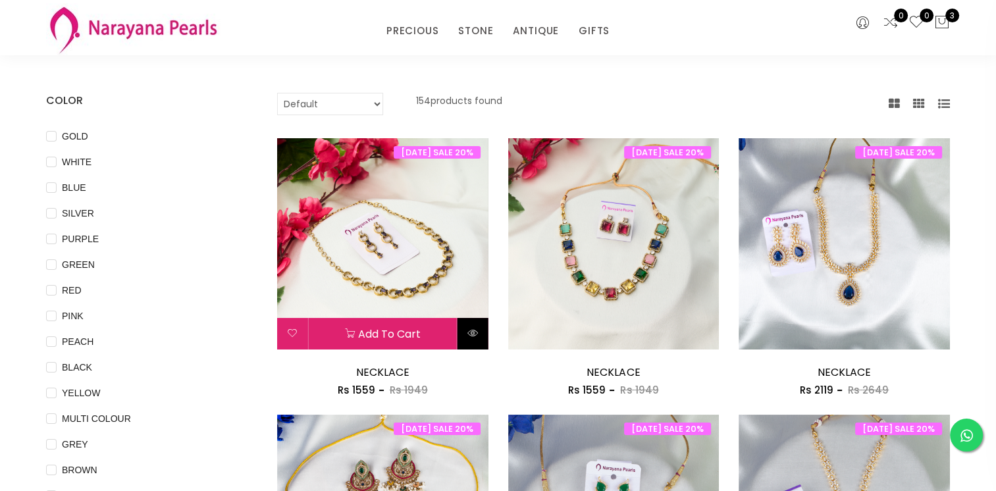
click at [471, 333] on icon at bounding box center [472, 333] width 11 height 11
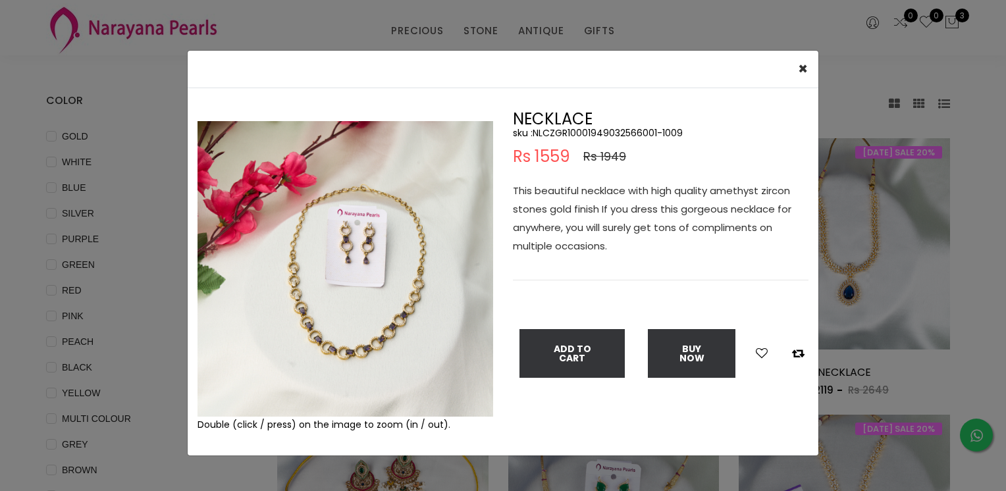
click at [363, 205] on img at bounding box center [345, 269] width 296 height 296
click at [412, 289] on img at bounding box center [345, 269] width 296 height 296
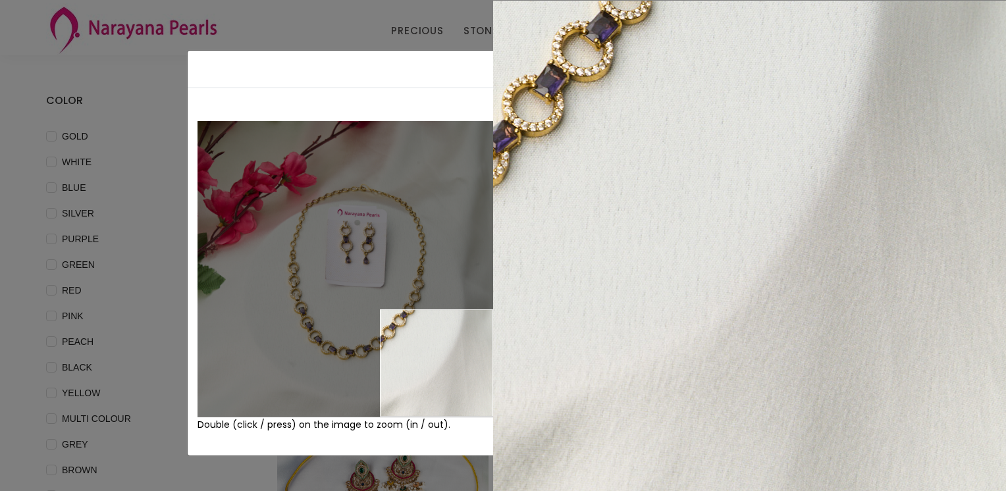
drag, startPoint x: 274, startPoint y: 357, endPoint x: 500, endPoint y: 328, distance: 227.7
click at [501, 330] on div "Double (click / press) on the image to zoom (in / out). NECKLACE sku : NLCZGR10…" at bounding box center [503, 271] width 631 height 321
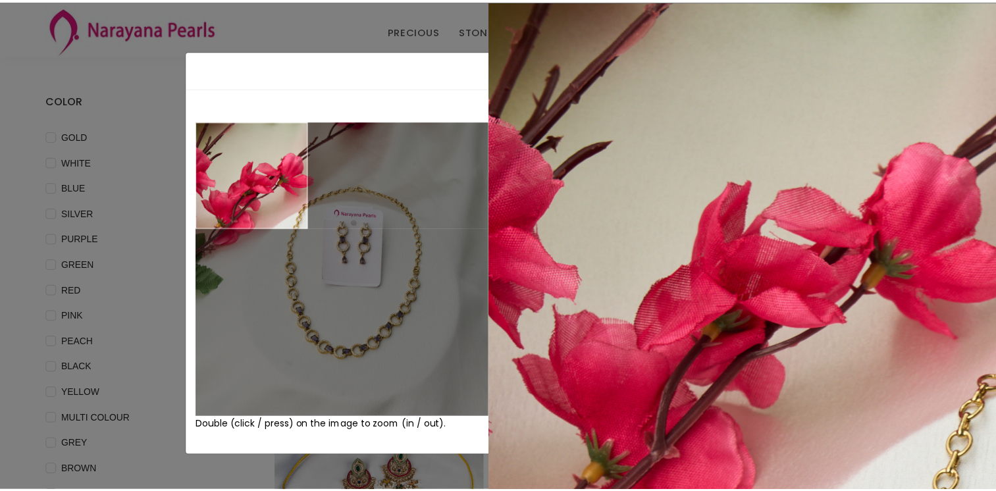
scroll to position [0, 0]
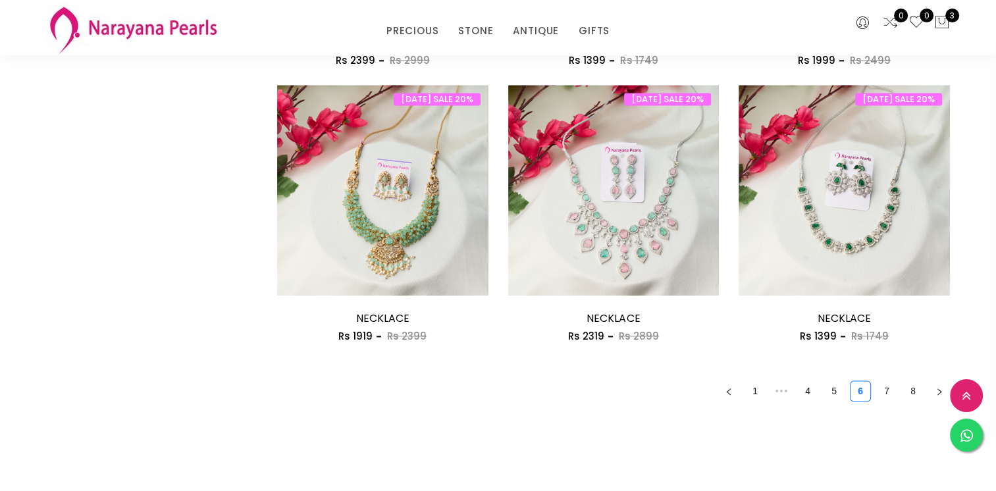
scroll to position [1843, 0]
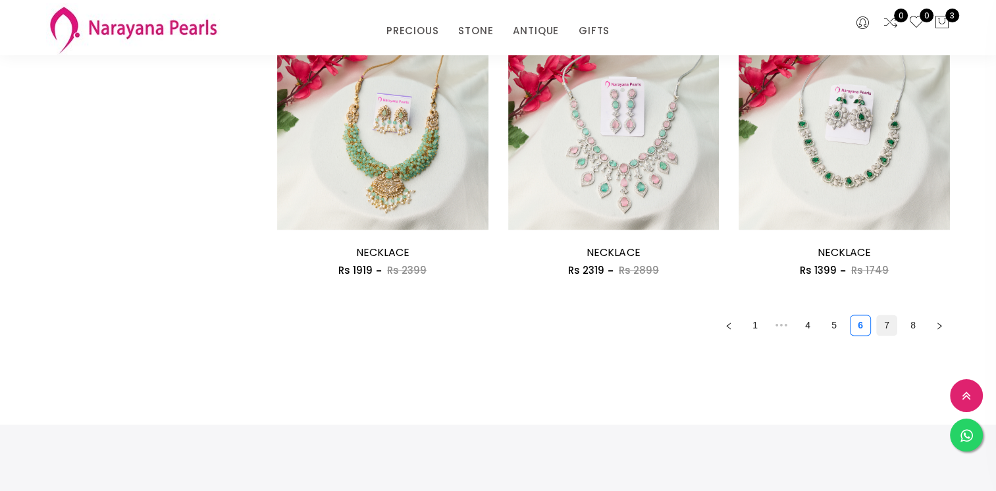
click at [883, 321] on link "7" at bounding box center [887, 325] width 20 height 20
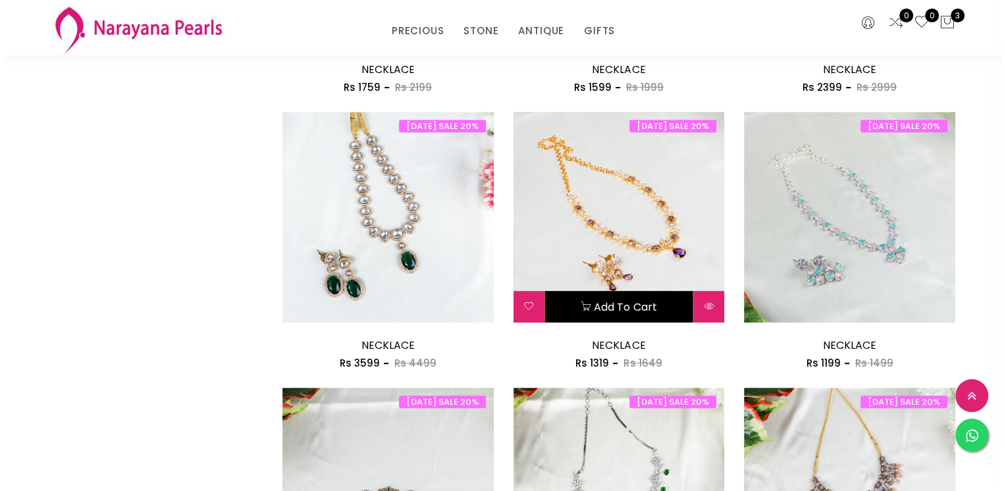
scroll to position [724, 0]
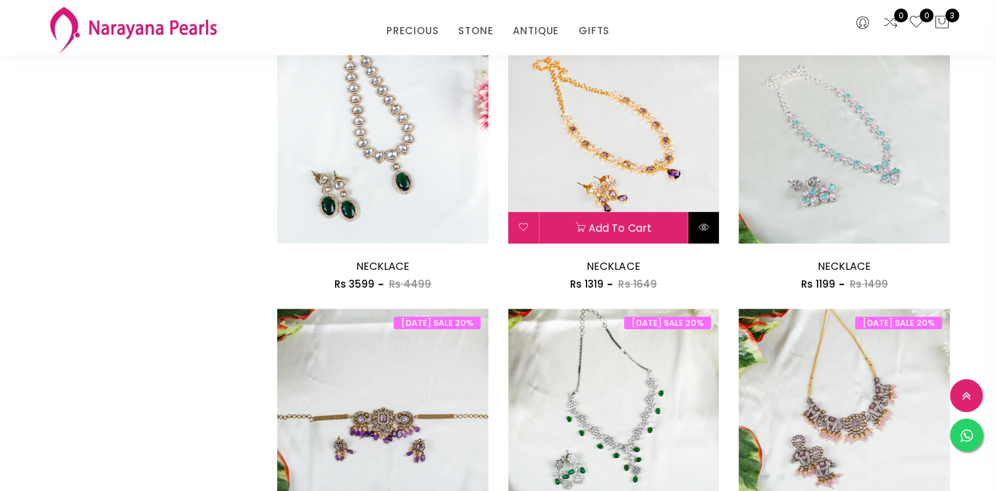
click at [701, 224] on icon at bounding box center [703, 227] width 11 height 11
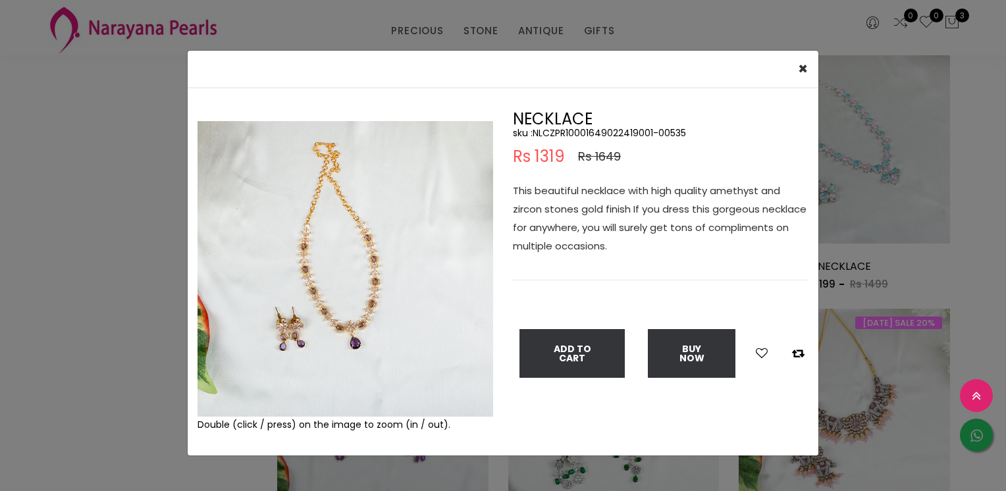
click at [731, 224] on p "This beautiful necklace with high quality amethyst and zircon stones gold finis…" at bounding box center [661, 219] width 296 height 74
click at [338, 238] on img at bounding box center [345, 269] width 296 height 296
click at [338, 239] on img at bounding box center [345, 269] width 296 height 296
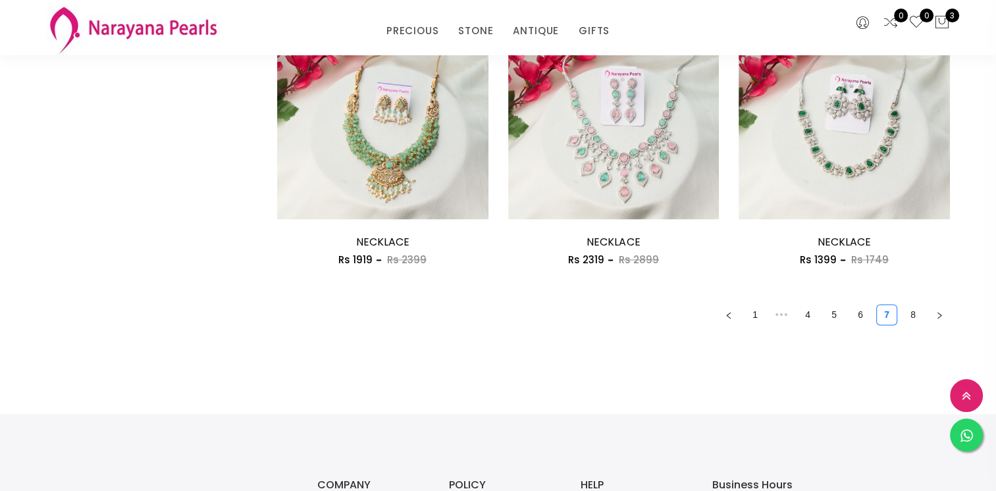
scroll to position [1870, 0]
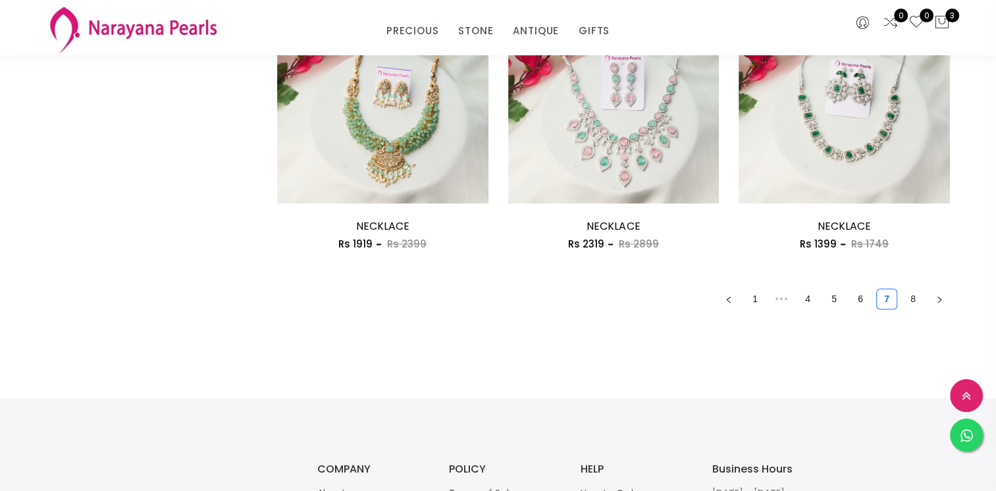
click at [910, 296] on link "8" at bounding box center [913, 299] width 20 height 20
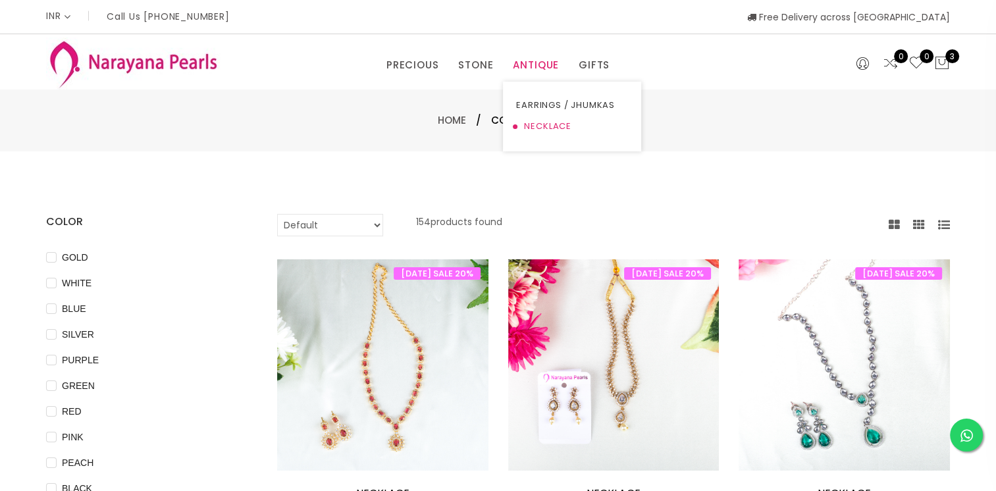
click at [545, 119] on link "NECKLACE" at bounding box center [572, 126] width 112 height 21
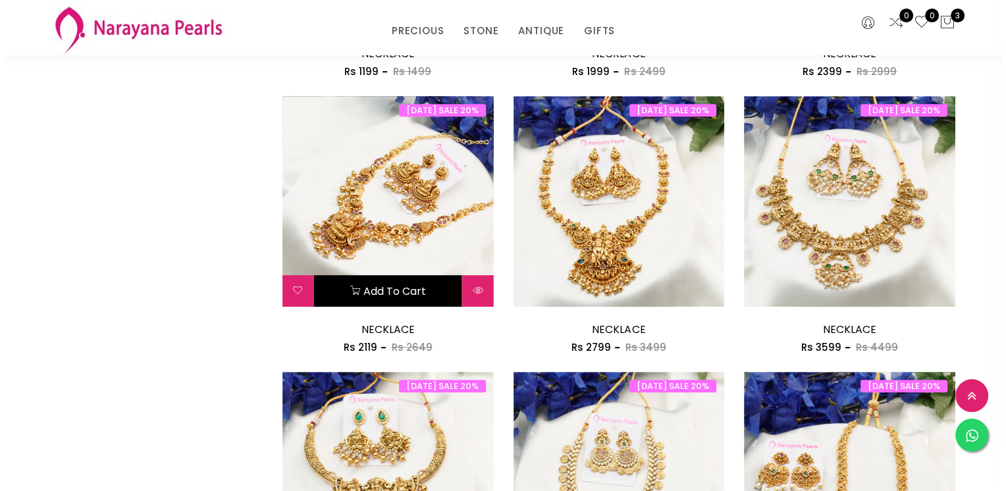
scroll to position [717, 0]
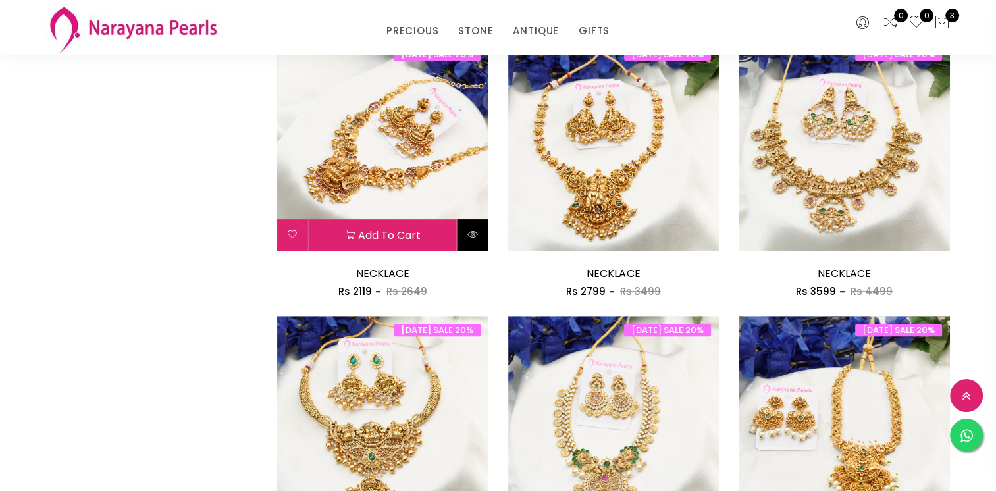
drag, startPoint x: 469, startPoint y: 232, endPoint x: 479, endPoint y: 244, distance: 15.4
click at [479, 244] on button at bounding box center [473, 235] width 31 height 32
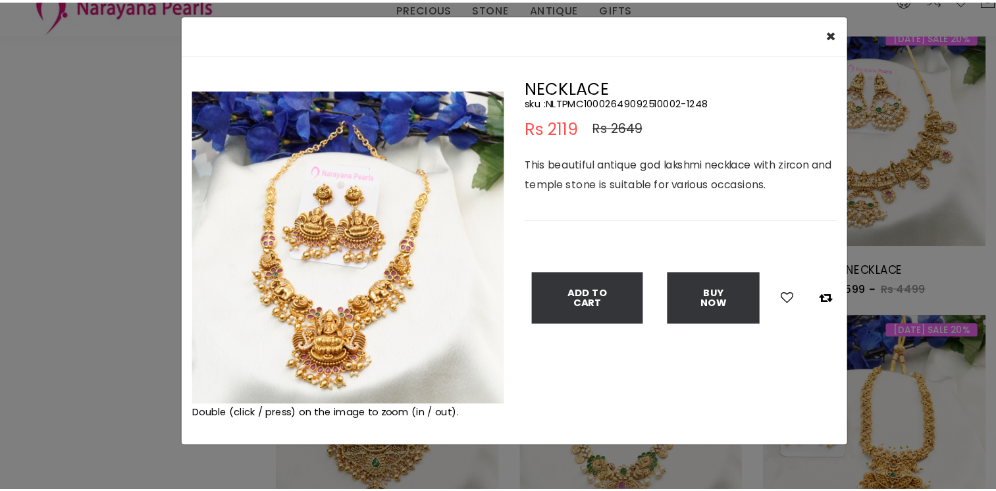
scroll to position [714, 0]
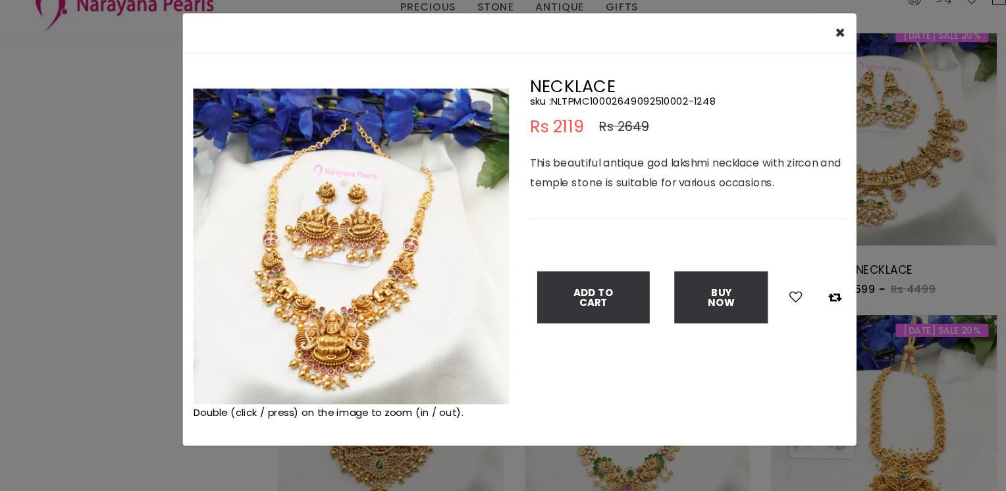
click at [257, 208] on img at bounding box center [345, 255] width 296 height 296
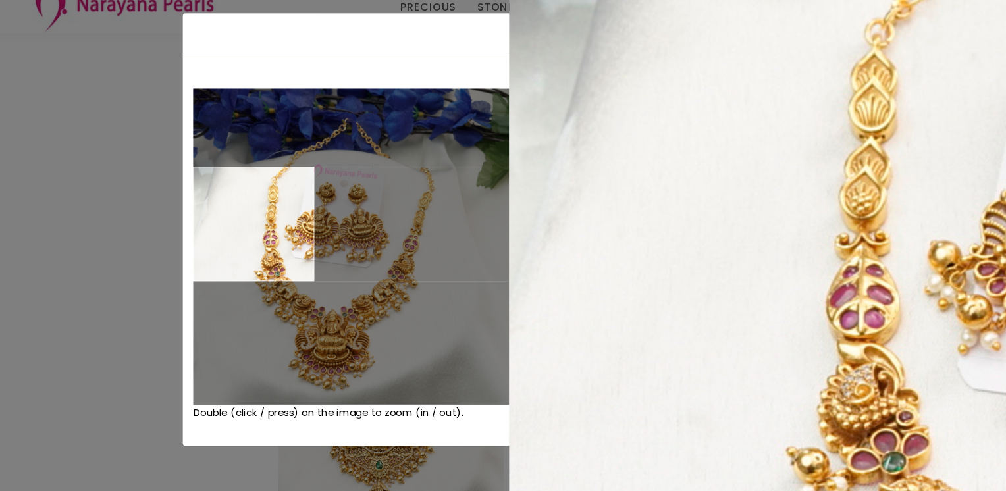
click at [121, 224] on div "× Close Double (click / press) on the image to zoom (in / out). NECKLACE sku : …" at bounding box center [503, 245] width 1006 height 491
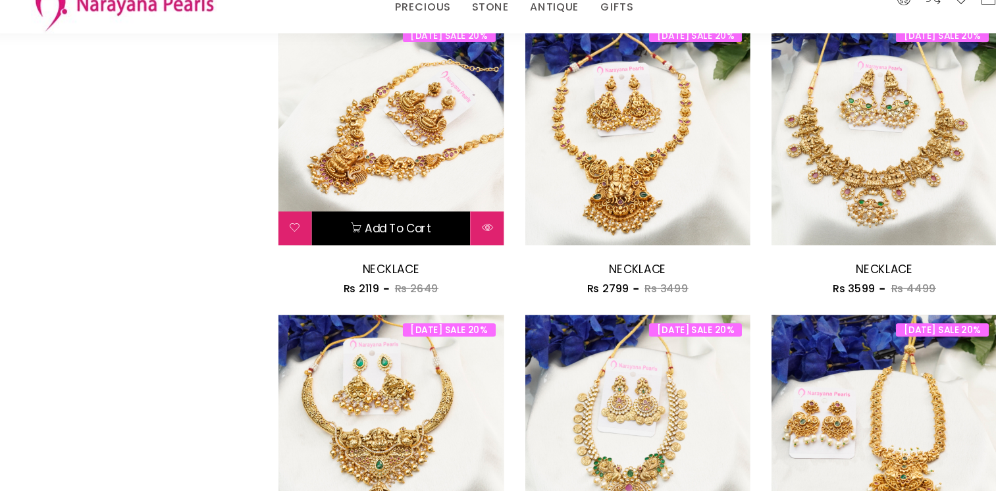
click at [398, 236] on button "Add to cart" at bounding box center [383, 239] width 148 height 32
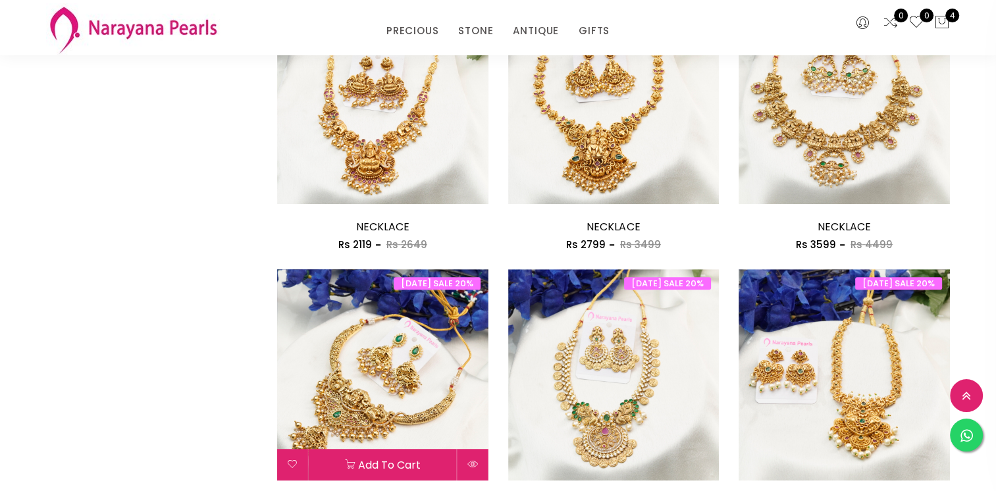
scroll to position [772, 0]
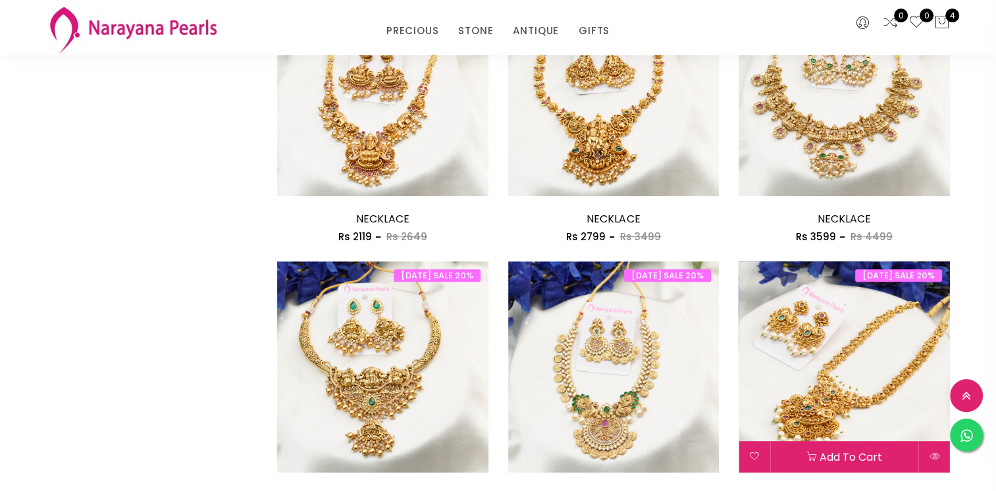
click at [886, 358] on img at bounding box center [844, 366] width 211 height 211
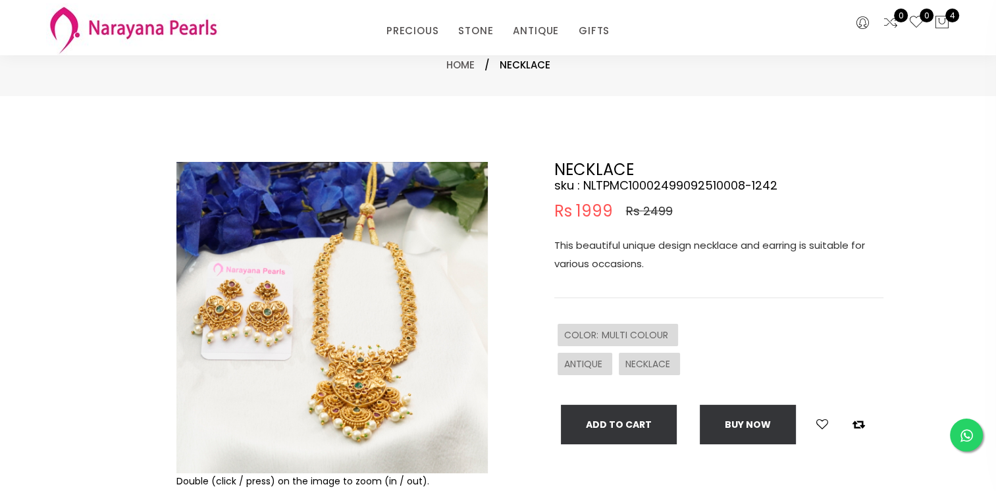
scroll to position [66, 0]
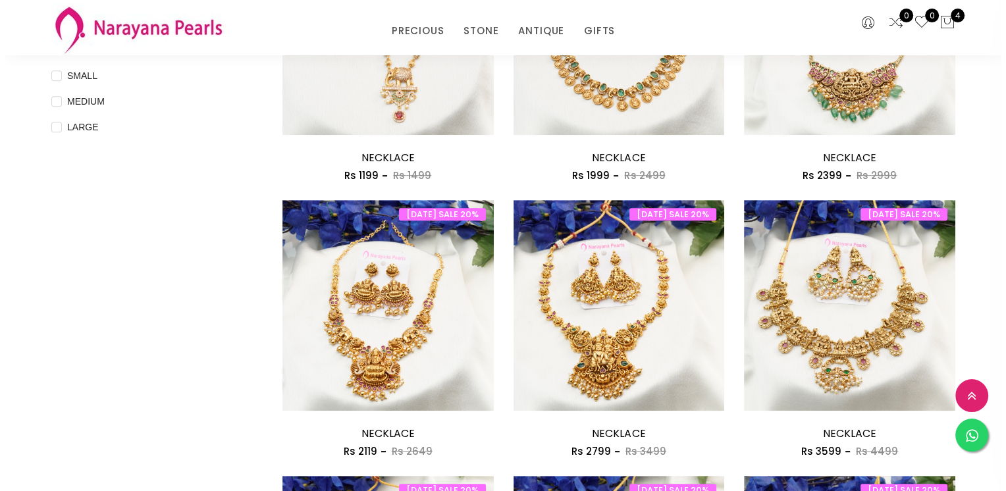
scroll to position [263, 0]
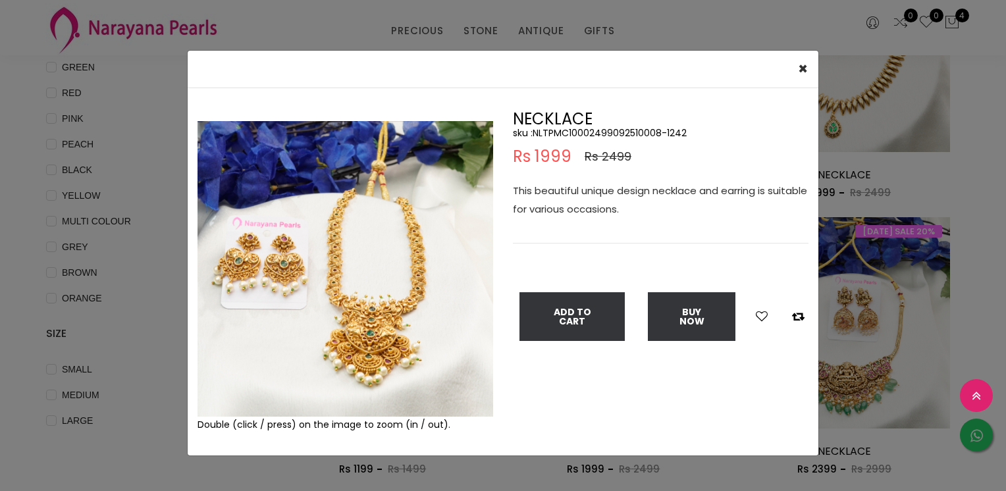
click at [348, 253] on img at bounding box center [345, 269] width 296 height 296
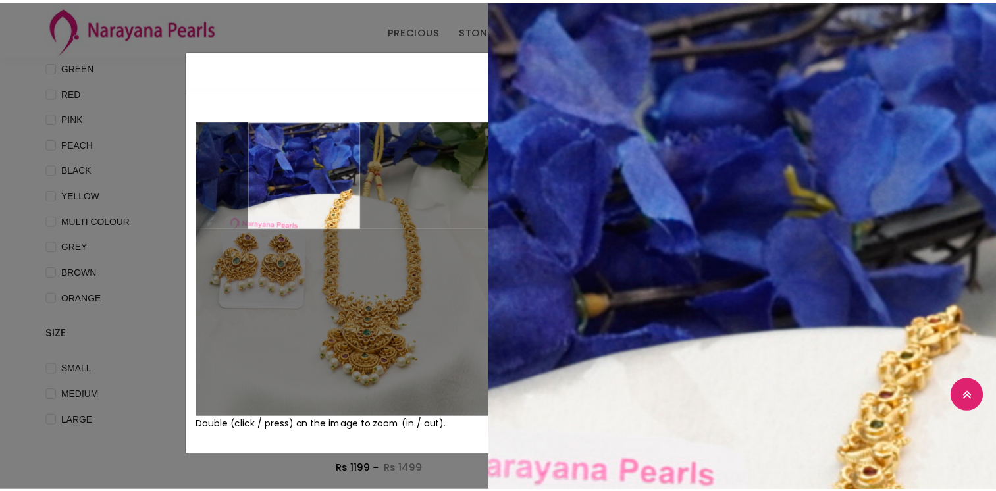
scroll to position [0, 0]
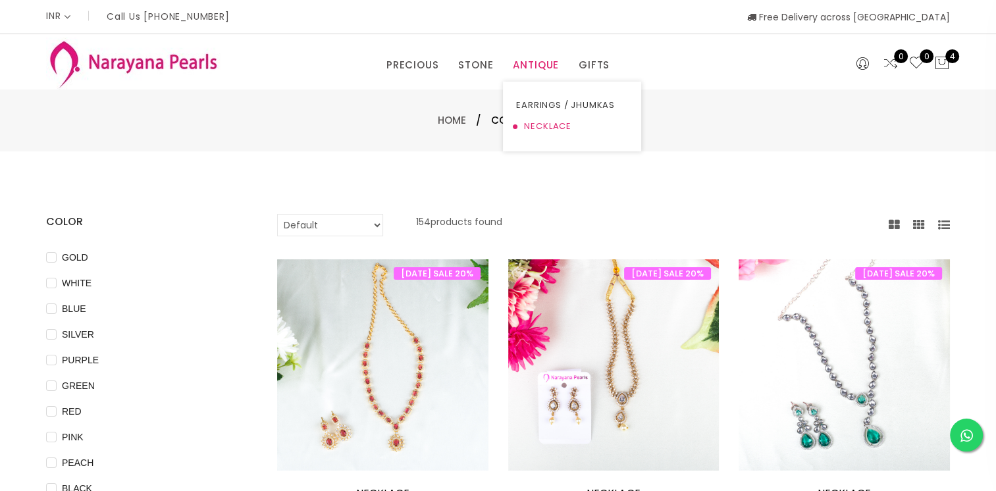
click at [541, 125] on link "NECKLACE" at bounding box center [572, 126] width 112 height 21
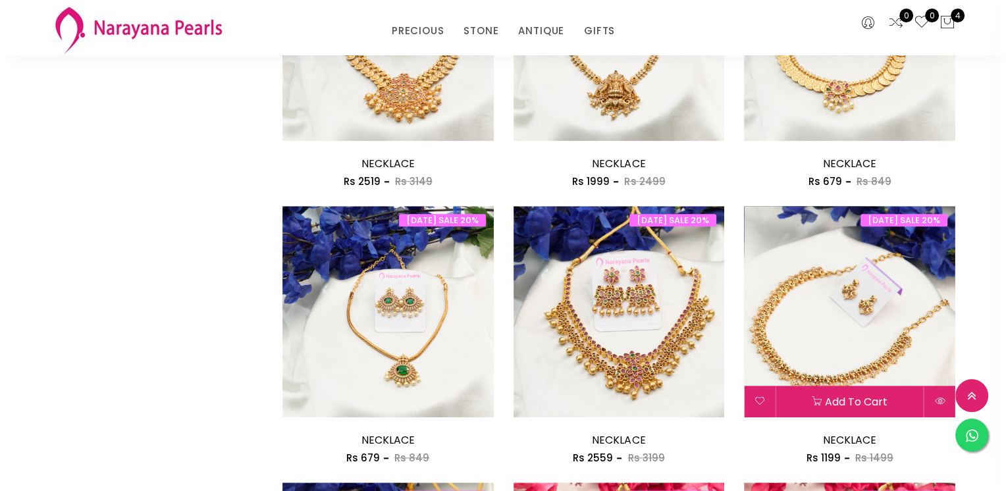
scroll to position [1382, 0]
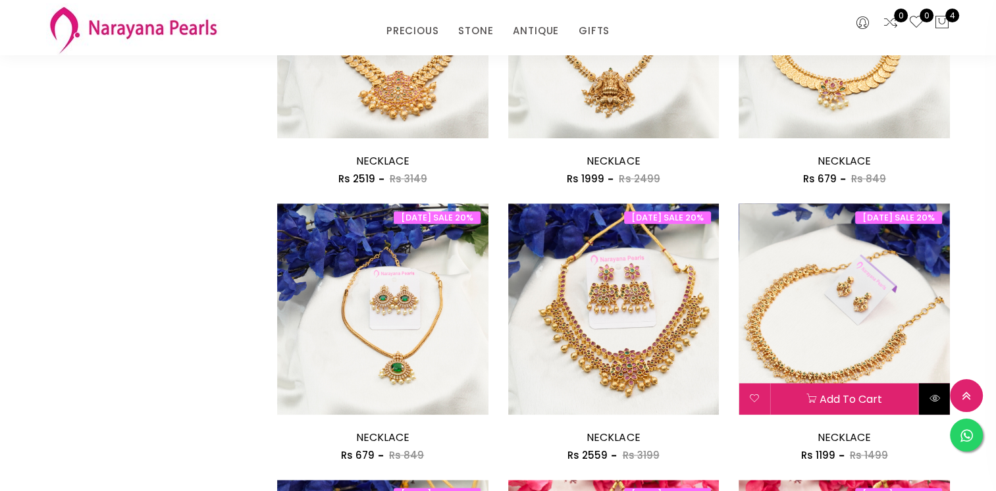
click at [933, 400] on icon at bounding box center [935, 398] width 11 height 11
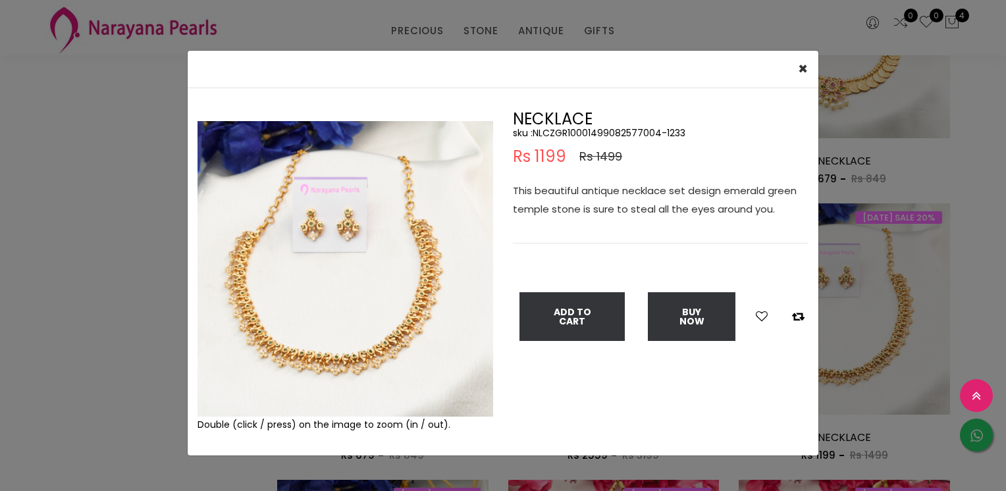
click at [271, 272] on img at bounding box center [345, 269] width 296 height 296
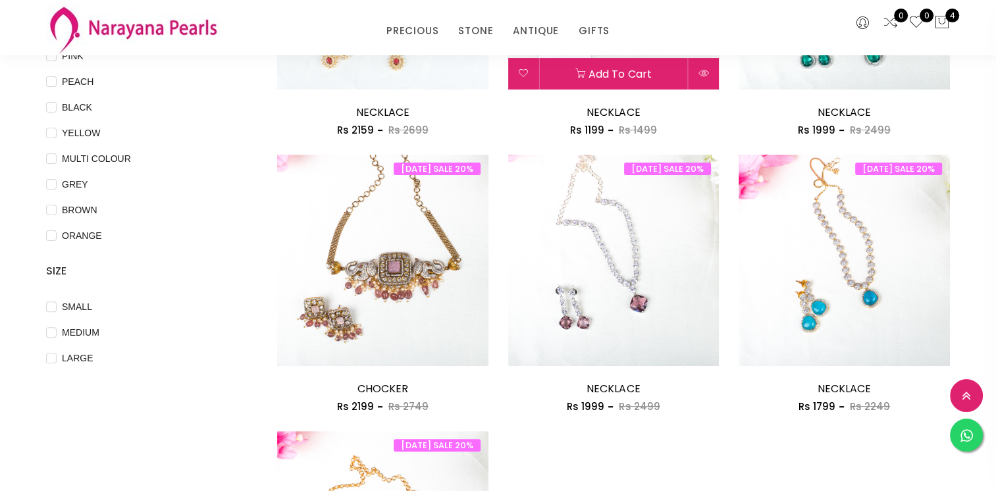
scroll to position [197, 0]
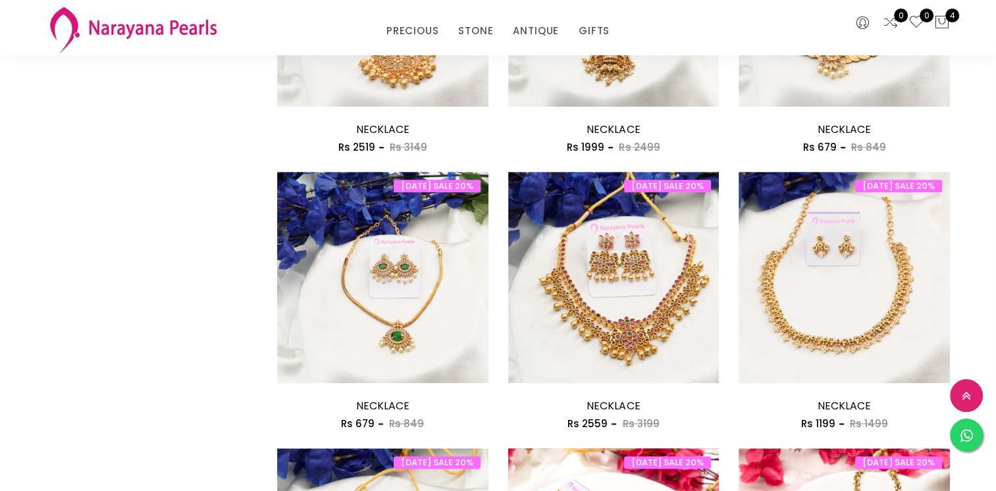
scroll to position [1743, 0]
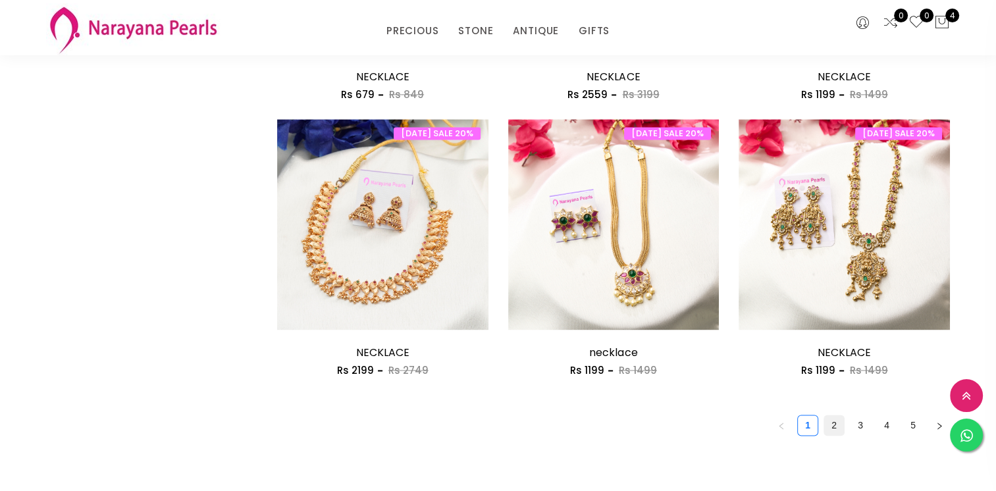
click at [831, 421] on link "2" at bounding box center [834, 425] width 20 height 20
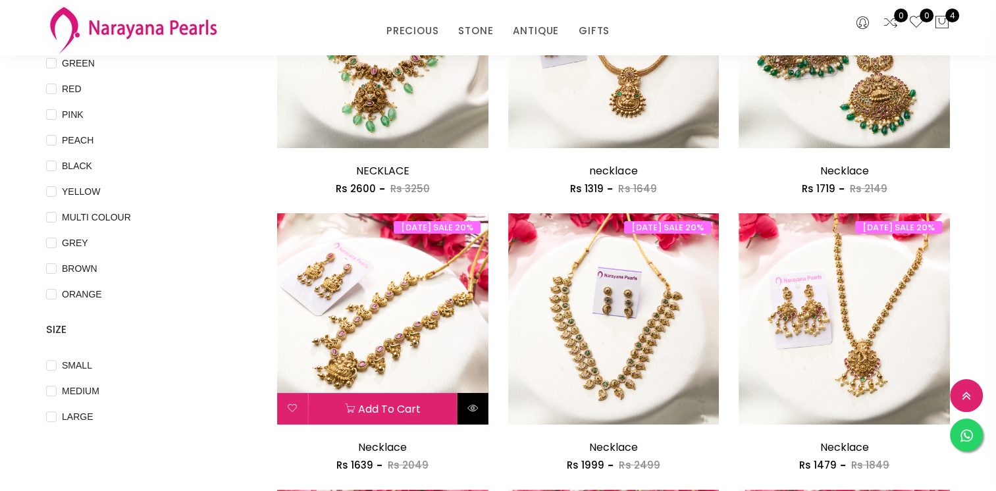
scroll to position [329, 0]
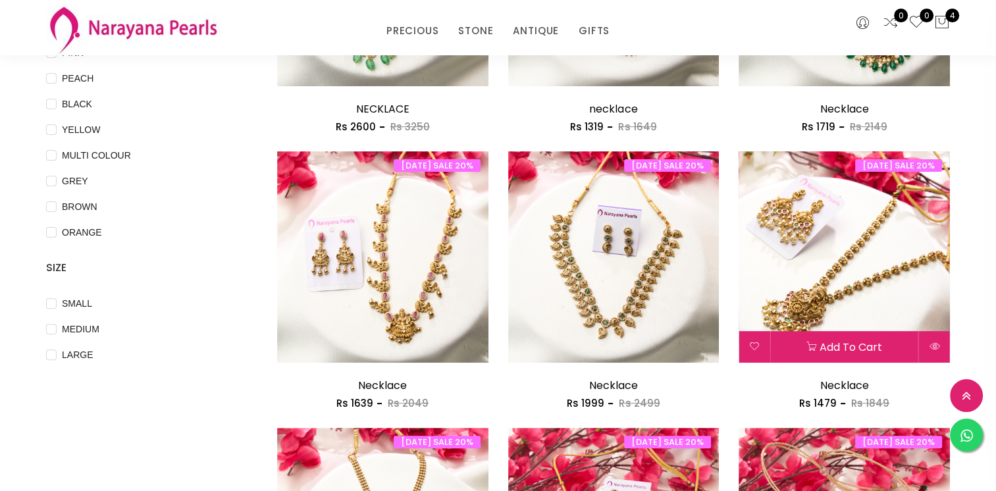
click at [878, 244] on img at bounding box center [844, 256] width 211 height 211
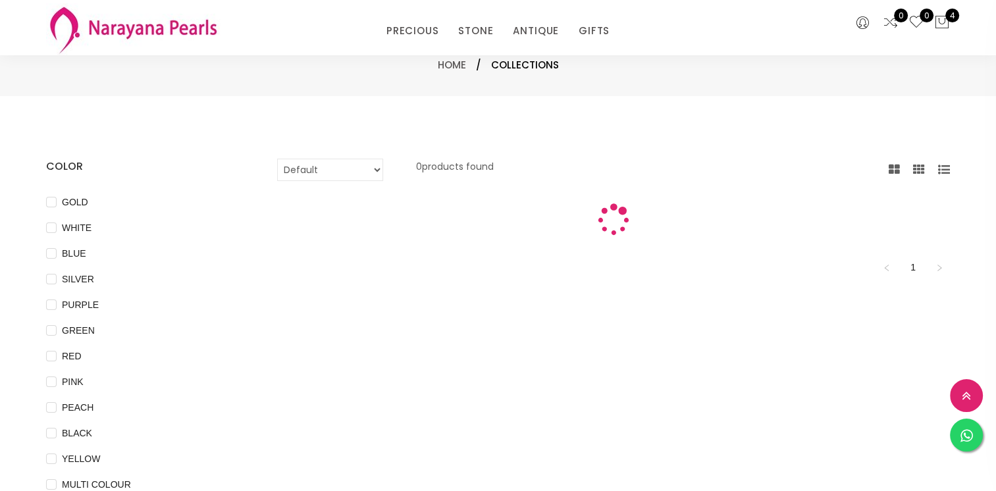
scroll to position [329, 0]
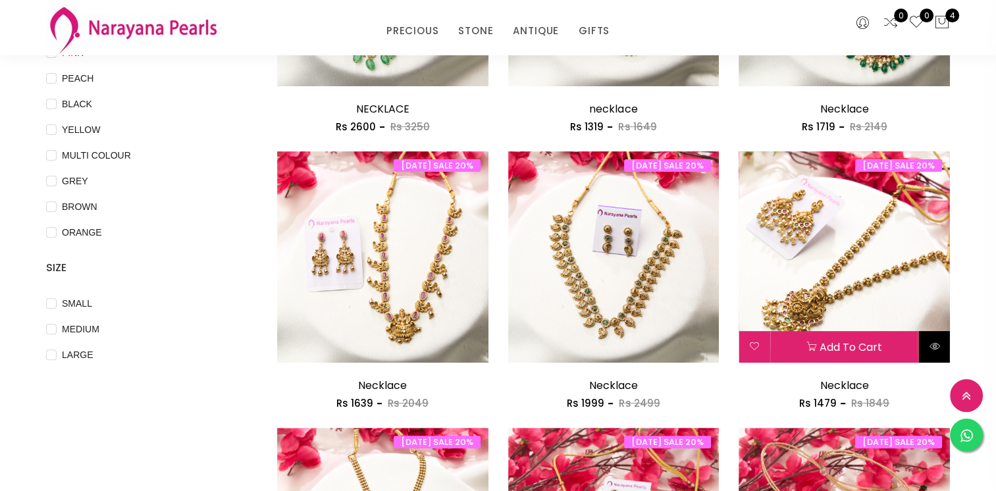
click at [945, 346] on button at bounding box center [934, 347] width 31 height 32
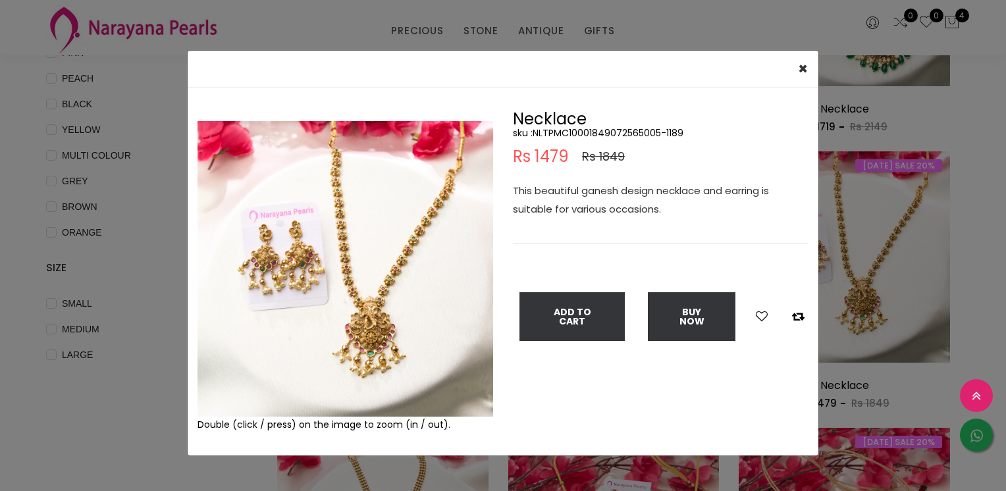
click at [331, 152] on img at bounding box center [345, 269] width 296 height 296
click at [329, 156] on img at bounding box center [345, 269] width 296 height 296
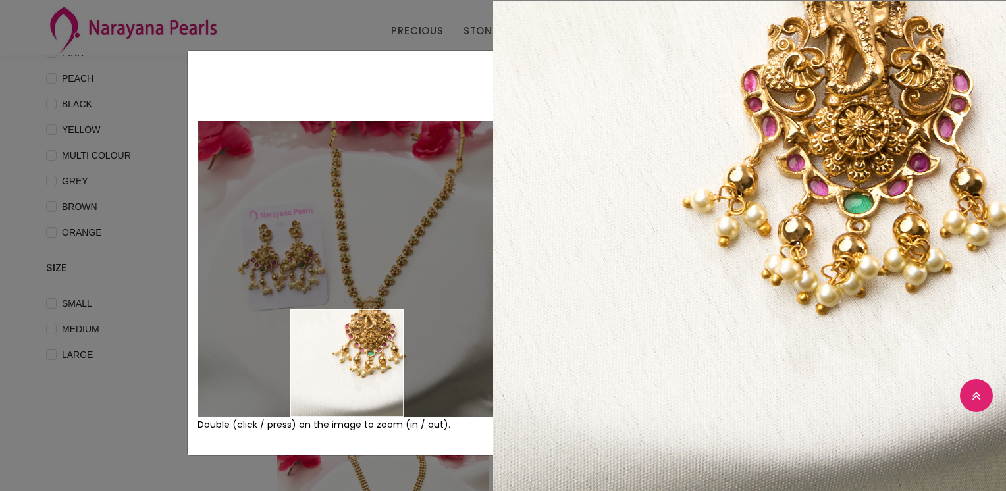
drag, startPoint x: 610, startPoint y: 123, endPoint x: 598, endPoint y: 143, distance: 23.0
click at [610, 124] on h2 "Necklace" at bounding box center [661, 119] width 296 height 16
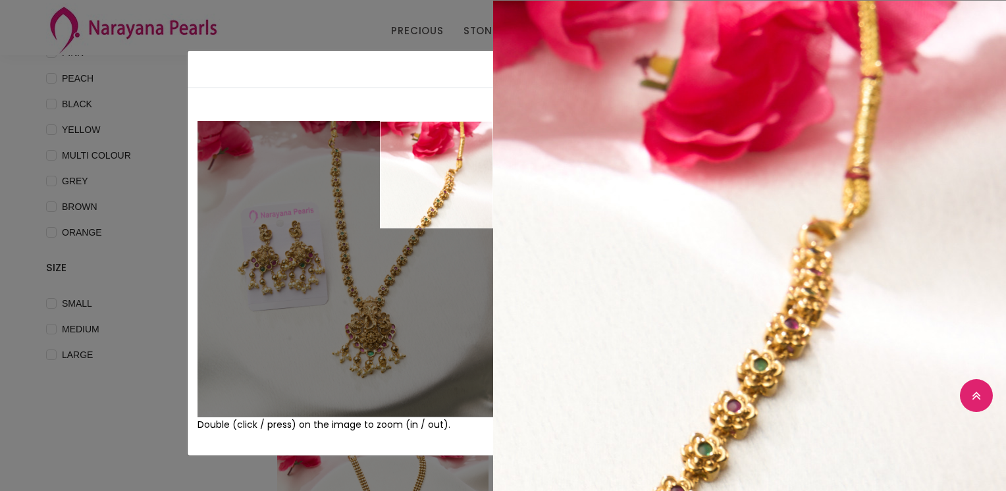
click at [325, 24] on div "× Close Double (click / press) on the image to zoom (in / out). Necklace sku : …" at bounding box center [503, 245] width 1006 height 491
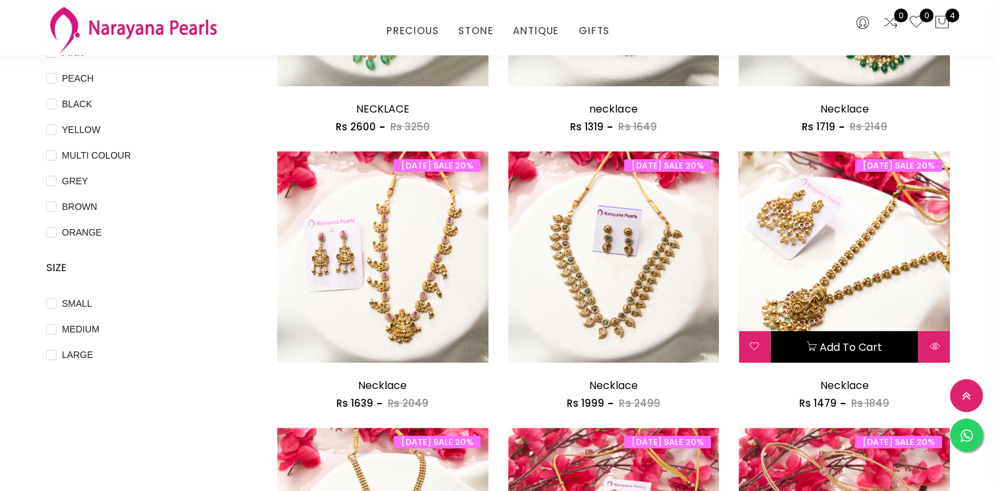
drag, startPoint x: 855, startPoint y: 344, endPoint x: 892, endPoint y: 348, distance: 37.2
click at [855, 344] on button "Add to cart" at bounding box center [844, 347] width 148 height 32
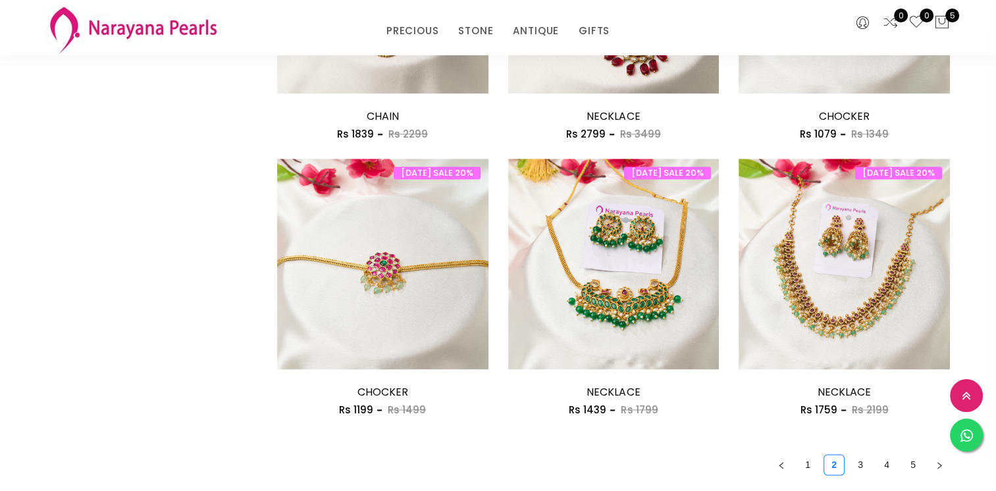
scroll to position [1777, 0]
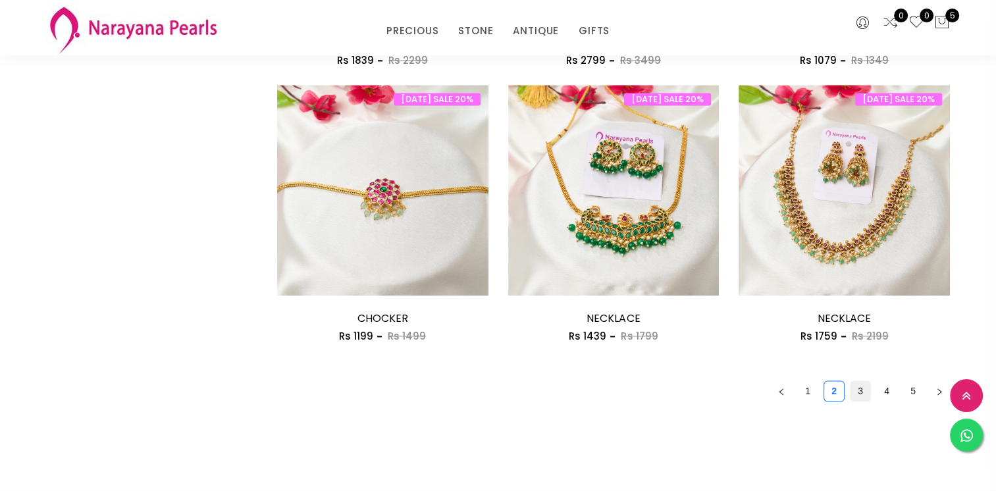
click at [858, 386] on link "3" at bounding box center [861, 391] width 20 height 20
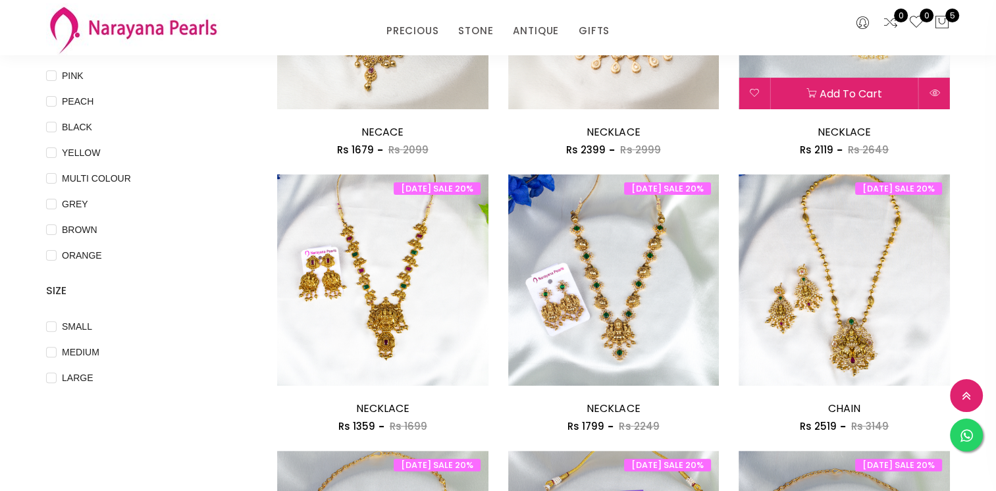
scroll to position [329, 0]
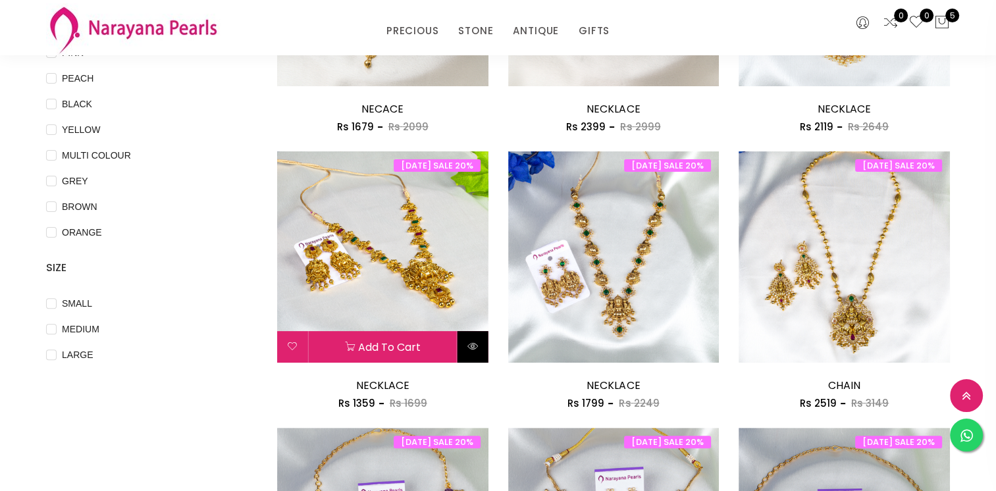
click at [472, 341] on icon at bounding box center [472, 346] width 11 height 11
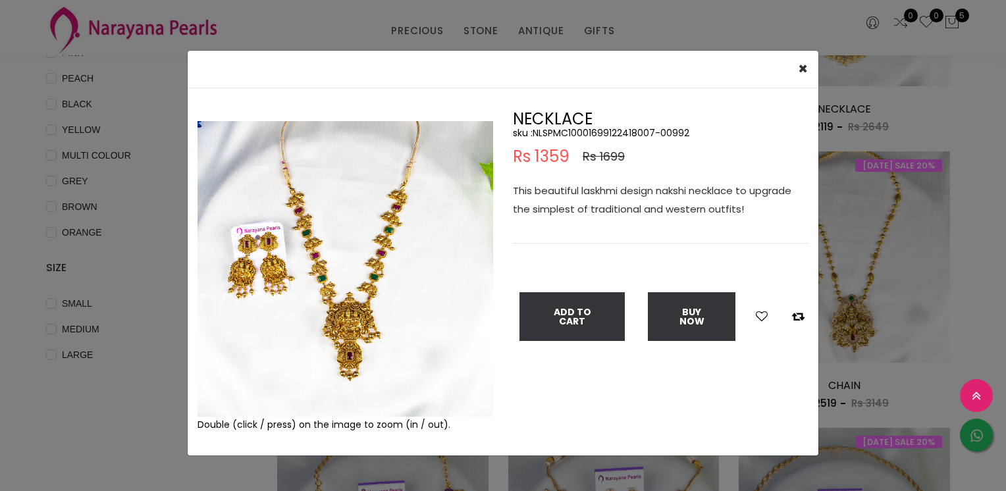
click at [283, 196] on img at bounding box center [345, 269] width 296 height 296
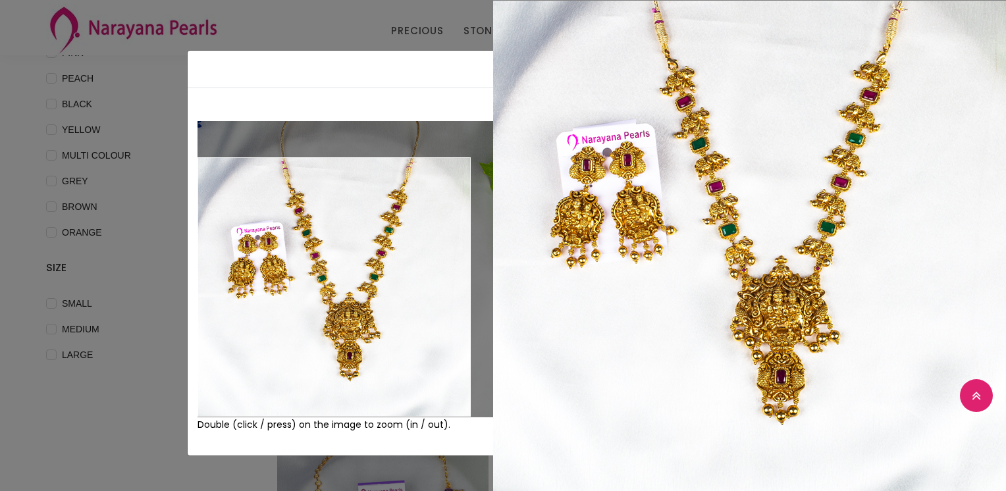
click at [134, 446] on div "× Close Double (click / press) on the image to zoom (in / out). NECKLACE sku : …" at bounding box center [503, 245] width 1006 height 491
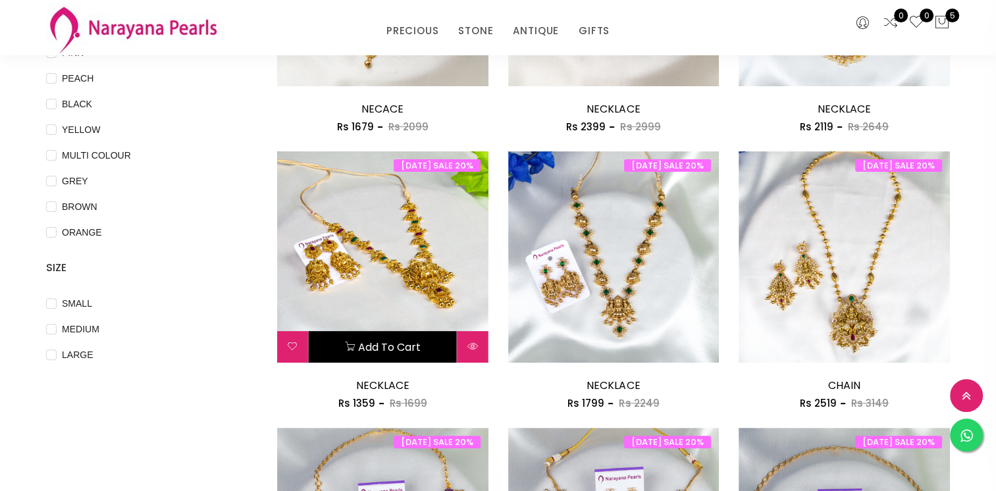
click at [400, 348] on button "Add to cart" at bounding box center [383, 347] width 148 height 32
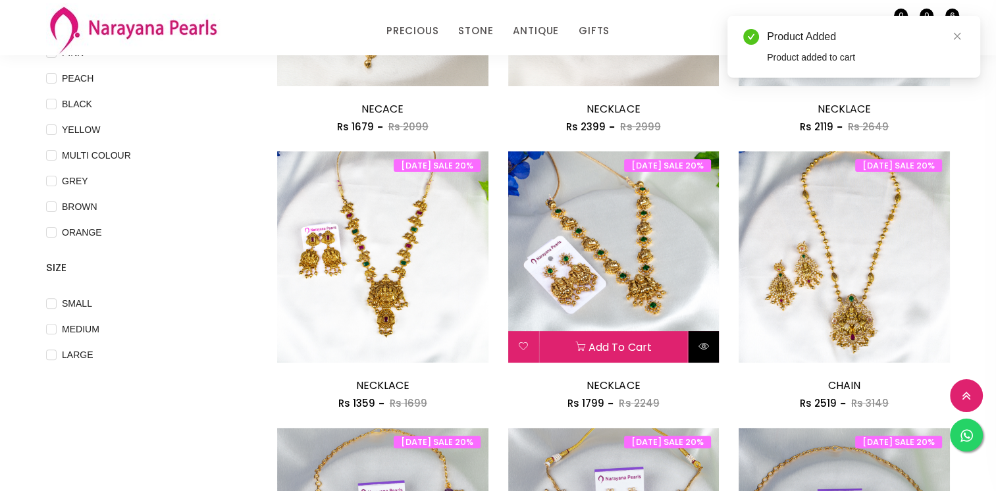
click at [698, 348] on icon at bounding box center [703, 346] width 11 height 11
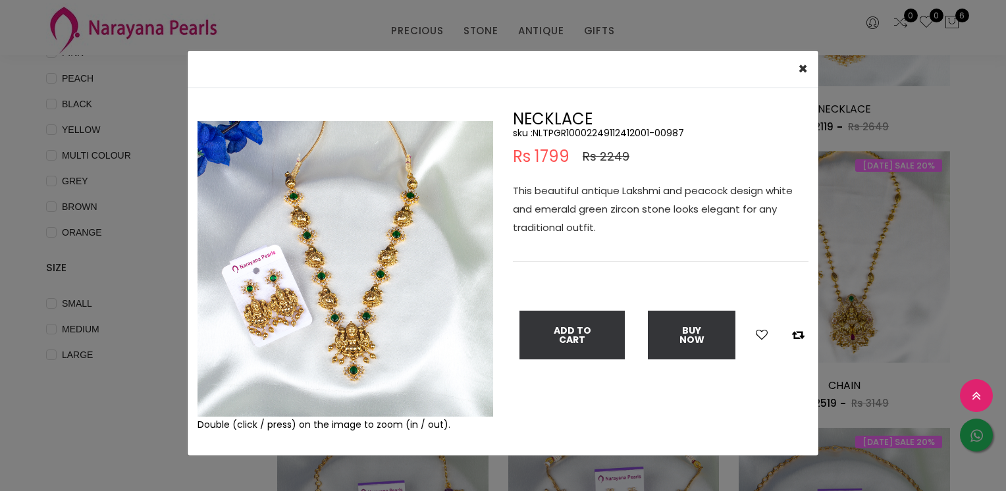
click at [303, 150] on div "Double (click / press) on the image to zoom (in / out)." at bounding box center [345, 271] width 315 height 321
click at [303, 208] on img at bounding box center [345, 269] width 296 height 296
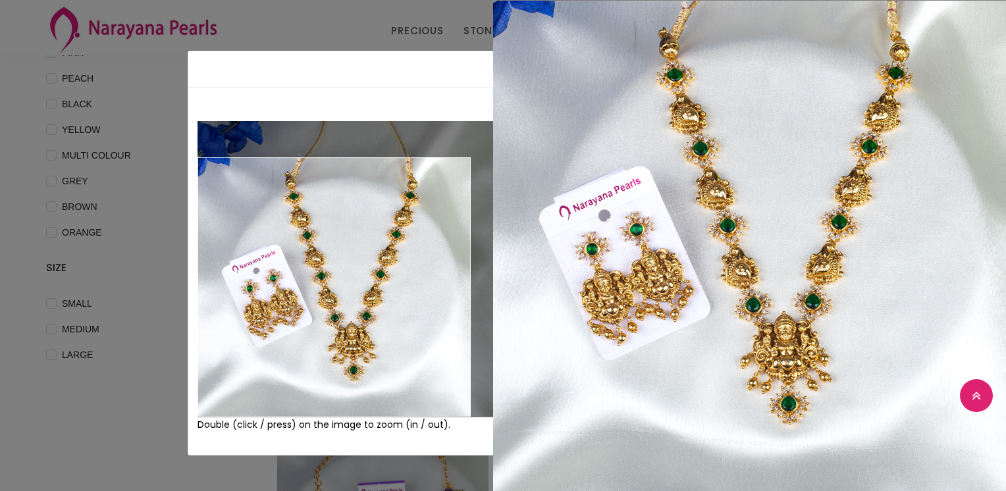
click at [123, 416] on div "× Close Double (click / press) on the image to zoom (in / out). NECKLACE sku : …" at bounding box center [503, 245] width 1006 height 491
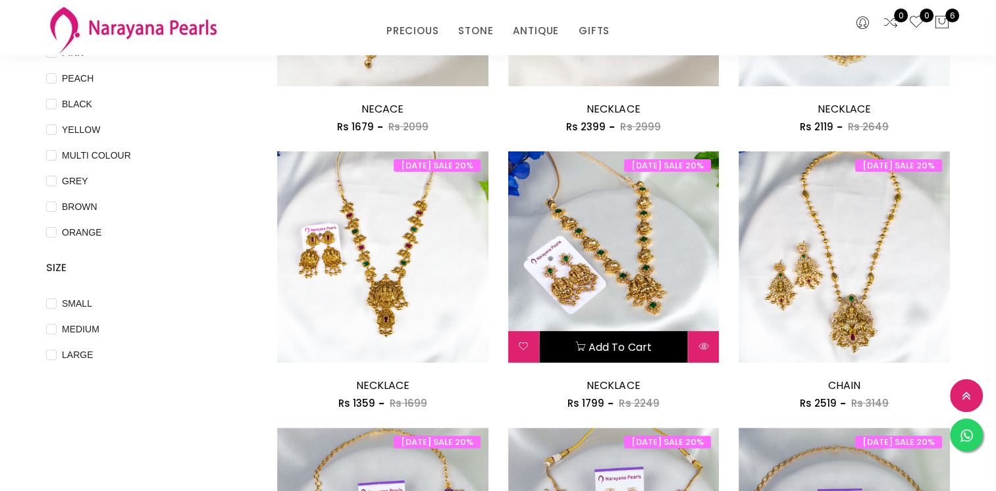
click at [622, 338] on button "Add to cart" at bounding box center [614, 347] width 148 height 32
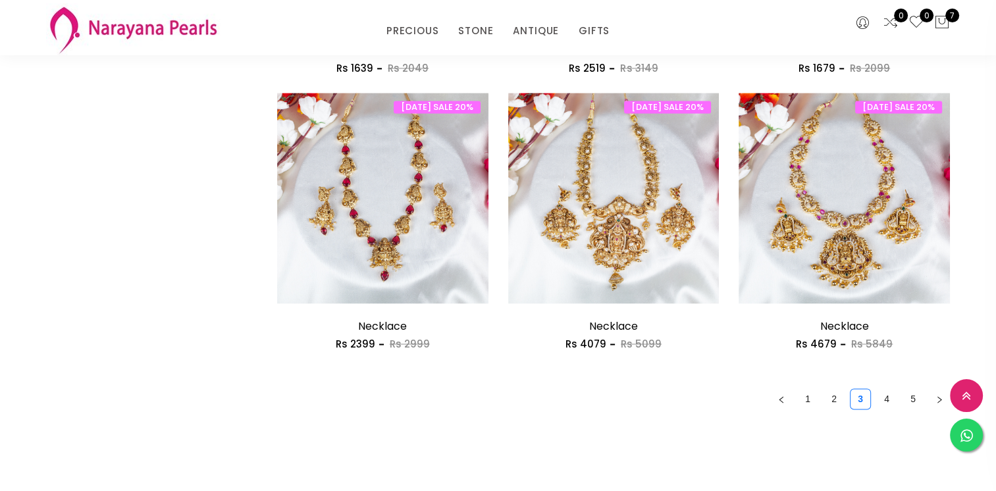
scroll to position [1777, 0]
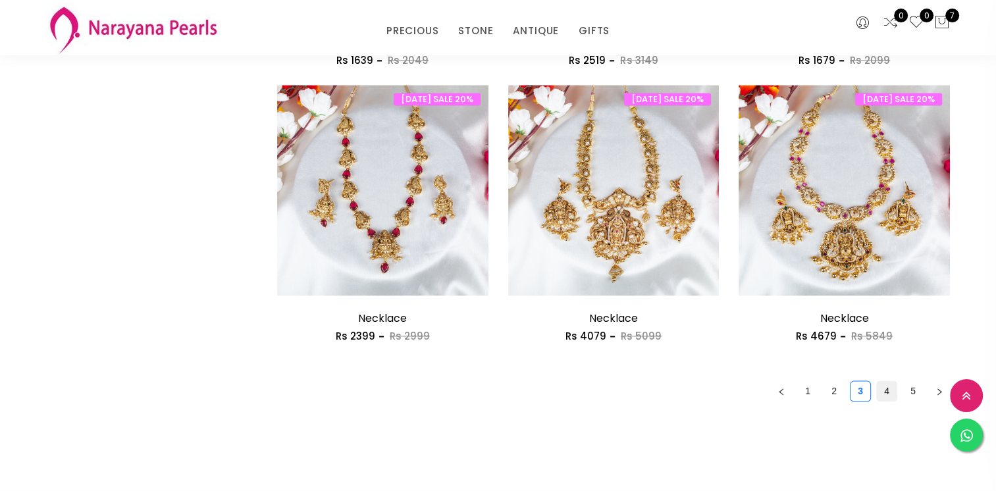
click at [889, 390] on link "4" at bounding box center [887, 391] width 20 height 20
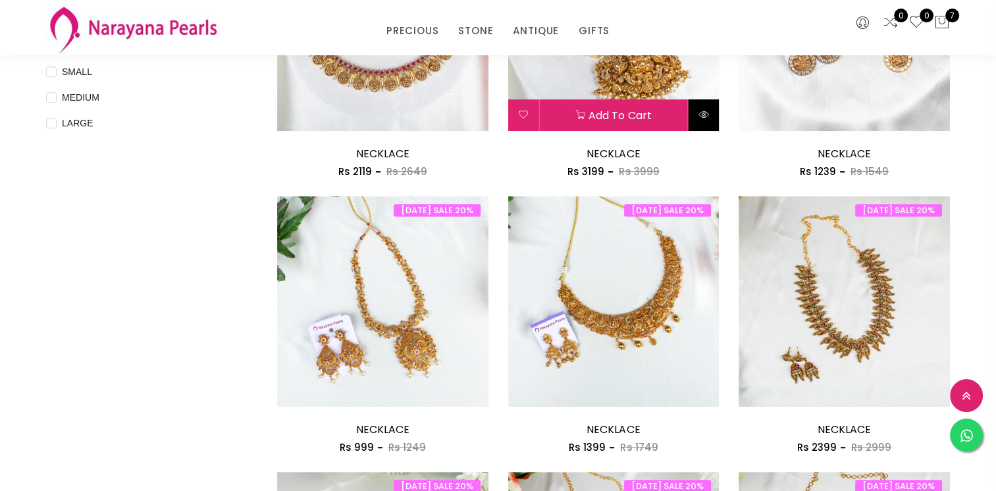
scroll to position [592, 0]
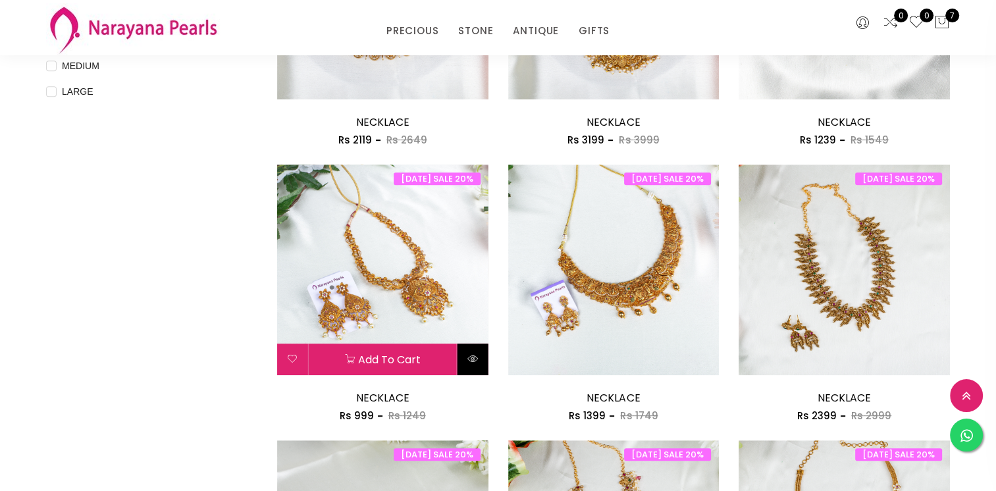
click at [472, 359] on icon at bounding box center [472, 359] width 11 height 11
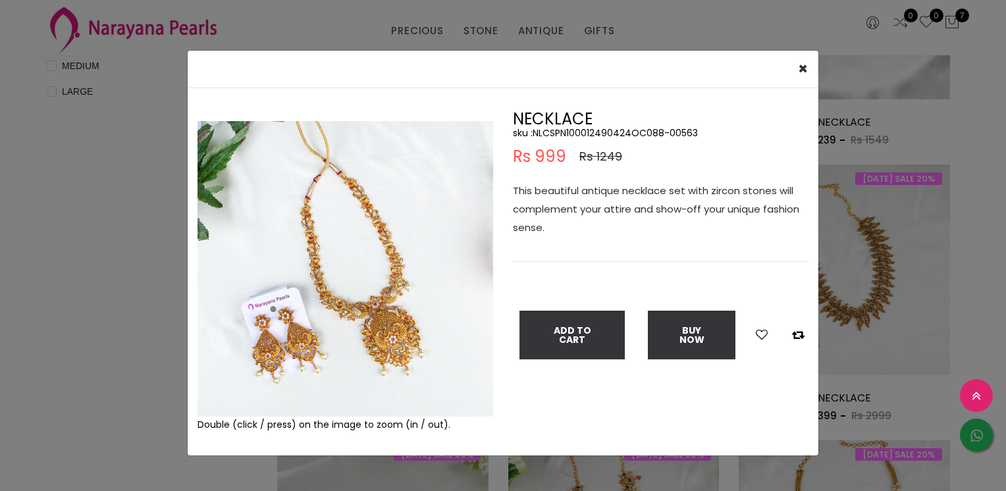
click at [301, 217] on img at bounding box center [345, 269] width 296 height 296
click at [301, 218] on img at bounding box center [345, 269] width 296 height 296
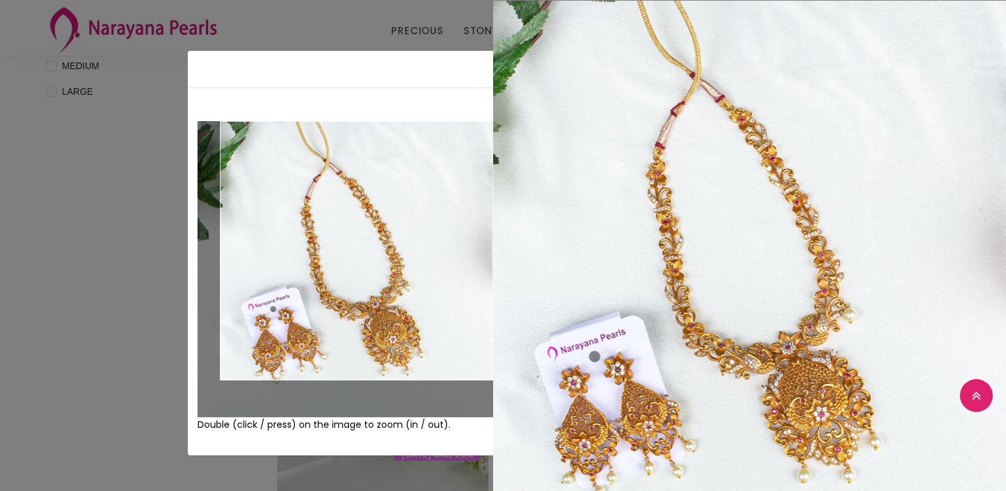
click at [18, 82] on div "× Close Double (click / press) on the image to zoom (in / out). NECKLACE sku : …" at bounding box center [503, 245] width 1006 height 491
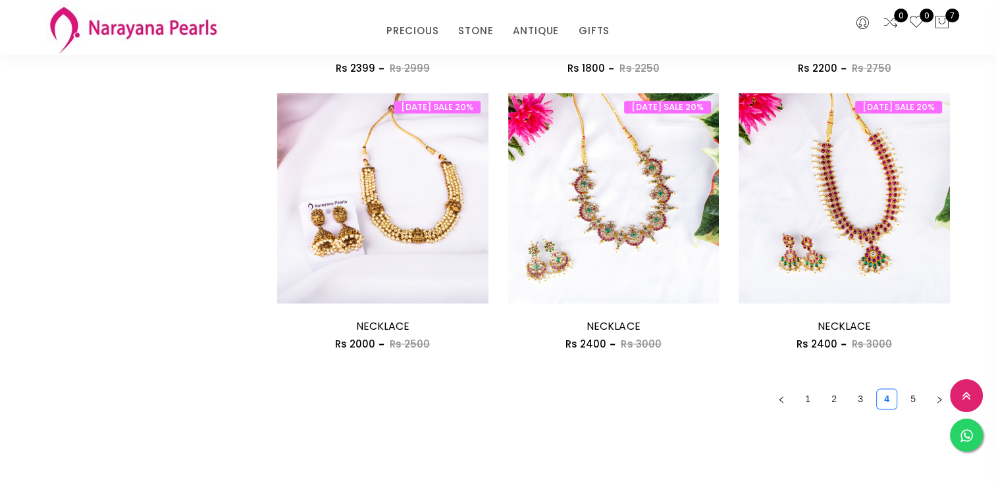
scroll to position [1777, 0]
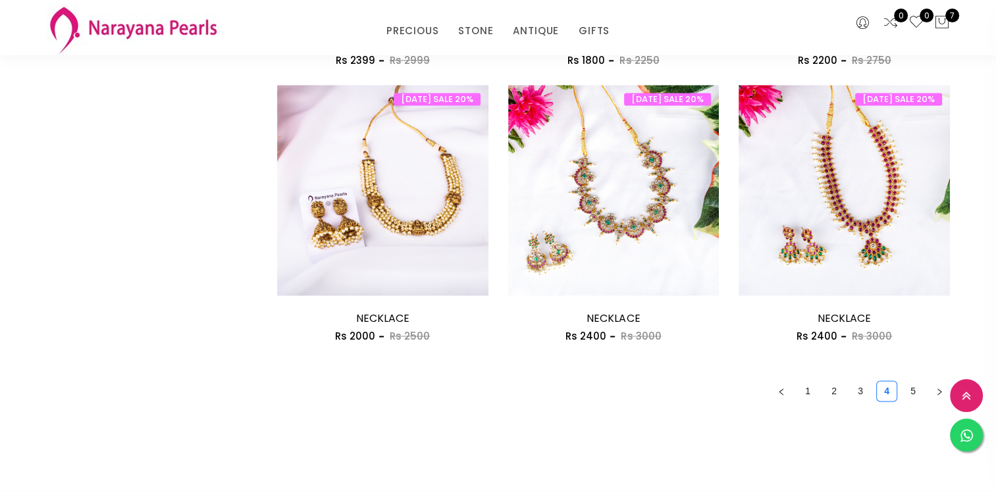
click at [908, 396] on link "5" at bounding box center [913, 391] width 20 height 20
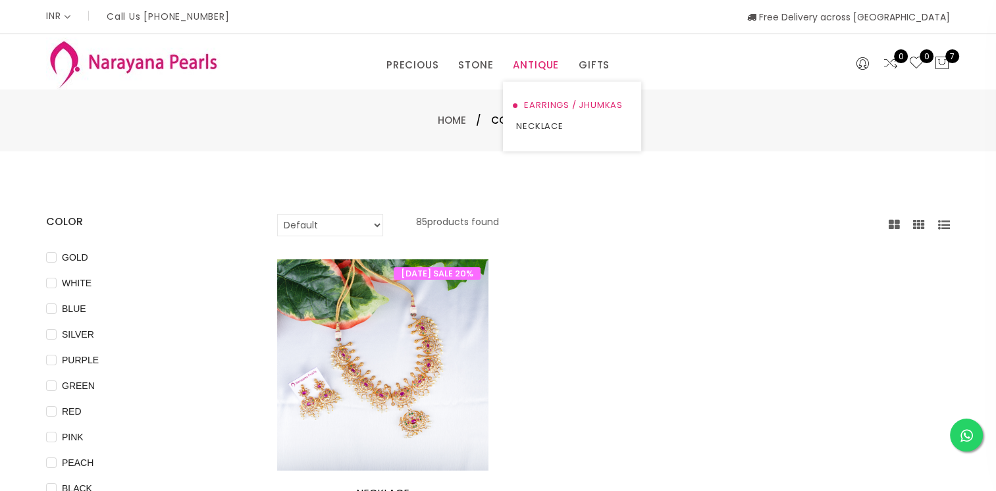
click at [549, 99] on link "EARRINGS / JHUMKAS" at bounding box center [572, 105] width 112 height 21
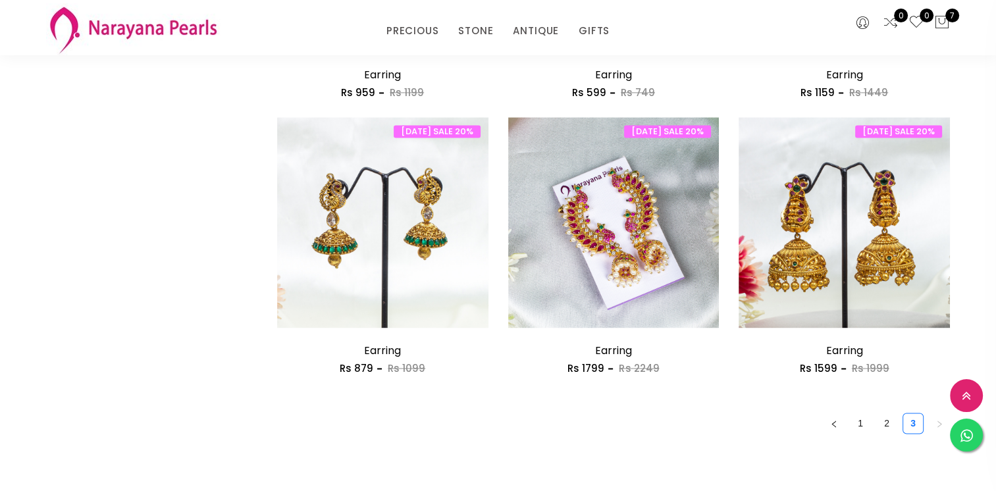
scroll to position [1777, 0]
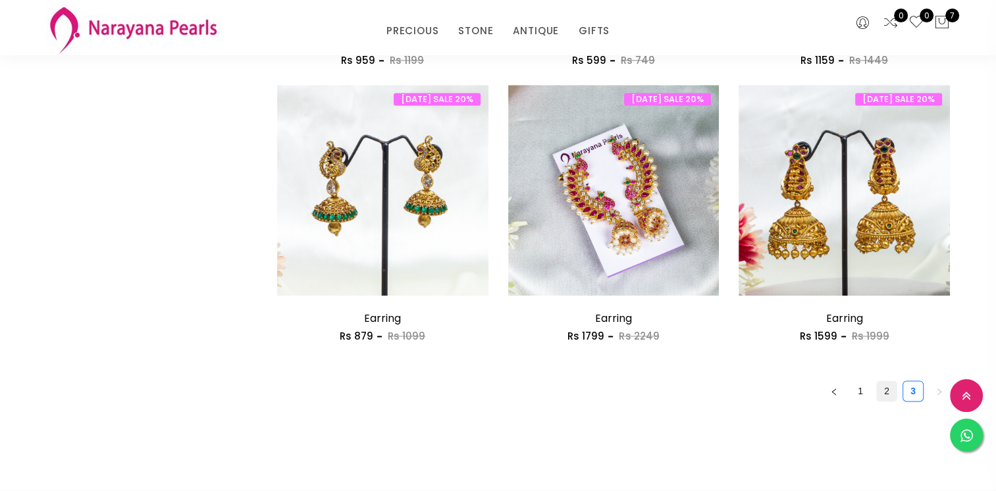
click at [885, 388] on link "2" at bounding box center [887, 391] width 20 height 20
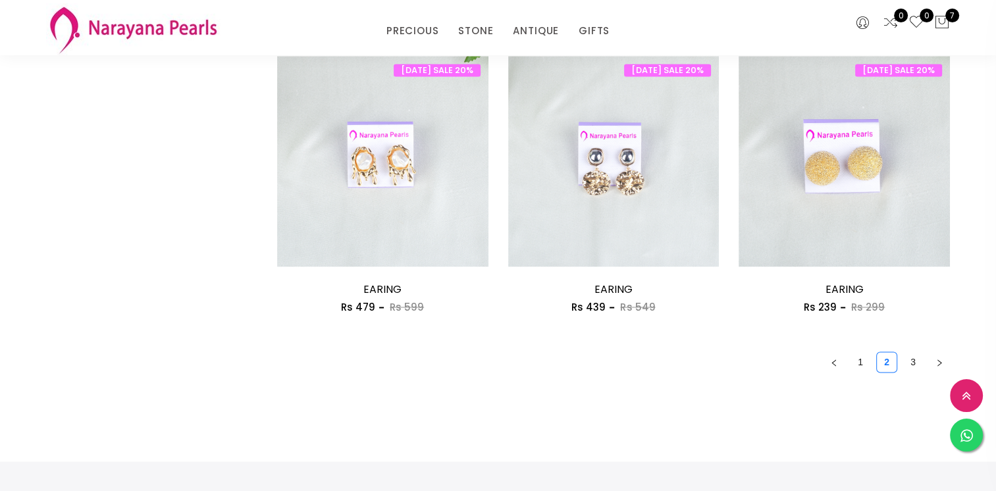
scroll to position [1909, 0]
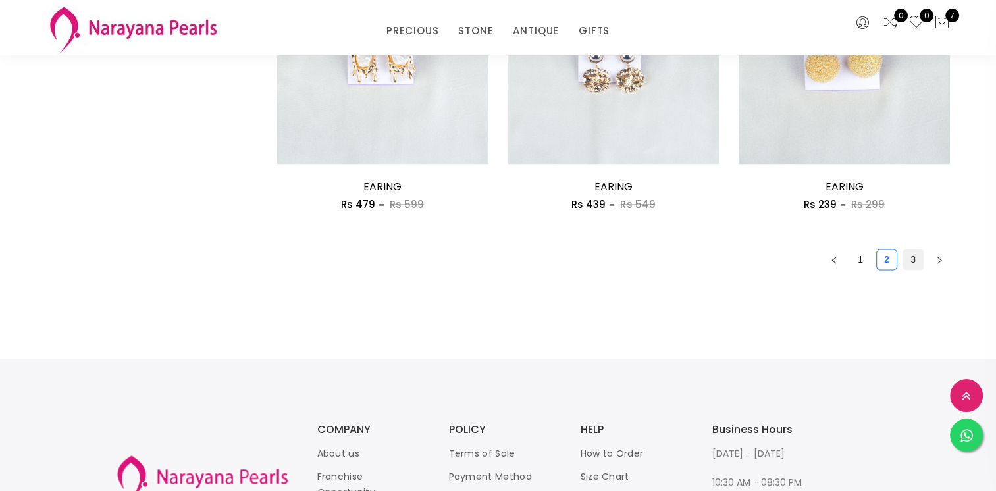
click at [919, 257] on link "3" at bounding box center [913, 259] width 20 height 20
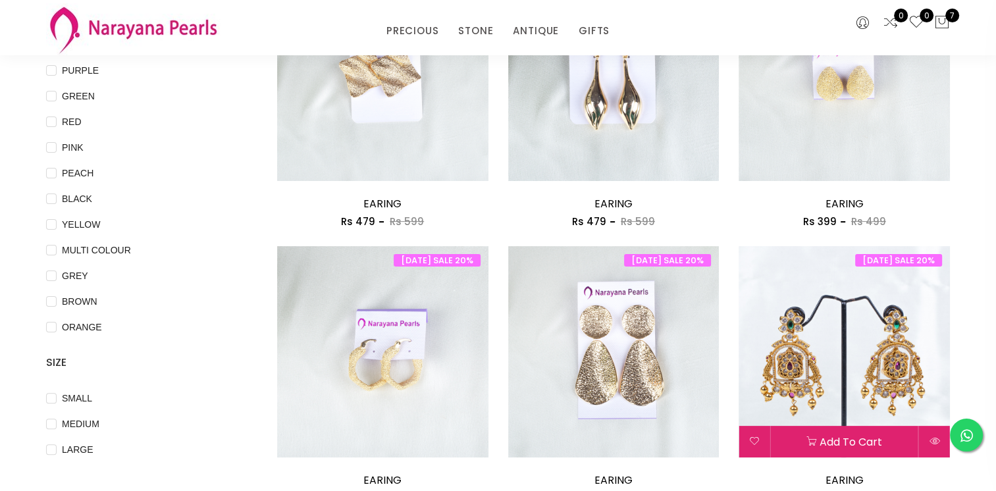
scroll to position [66, 0]
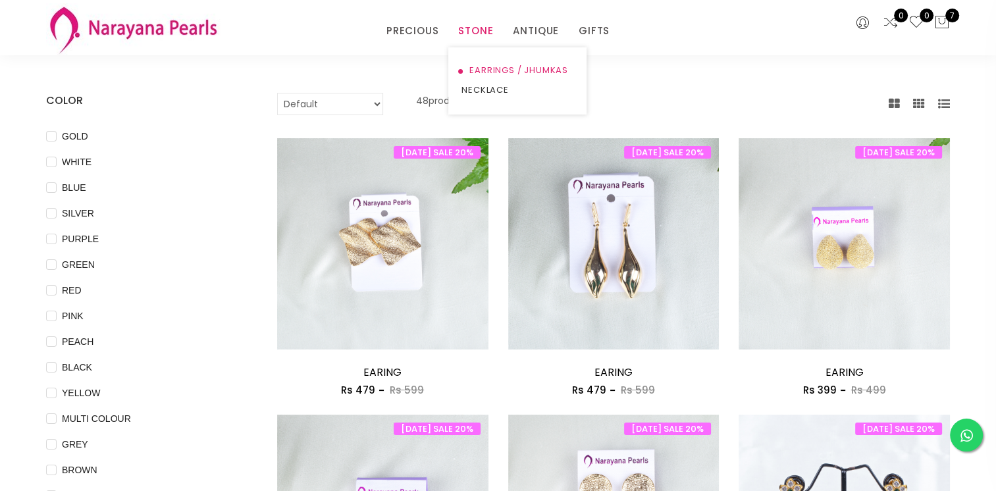
click at [492, 68] on link "EARRINGS / JHUMKAS" at bounding box center [517, 71] width 112 height 20
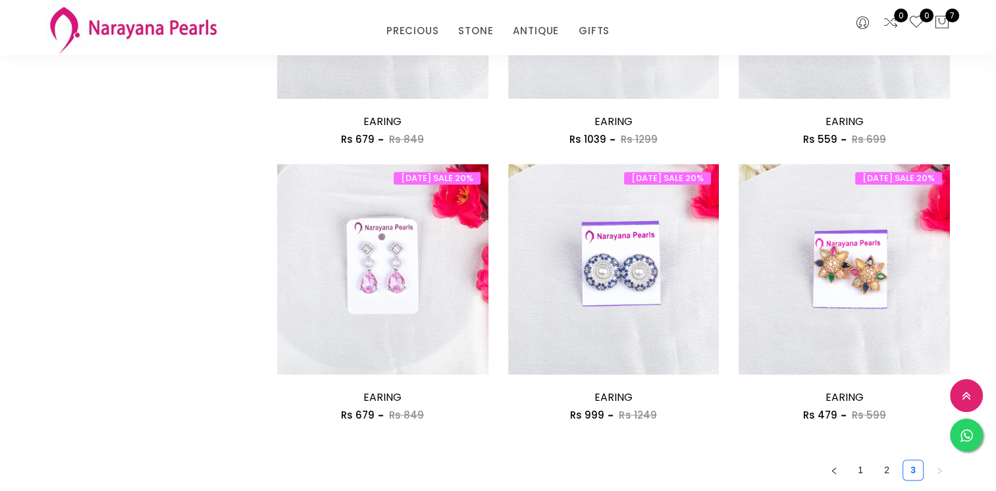
scroll to position [1712, 0]
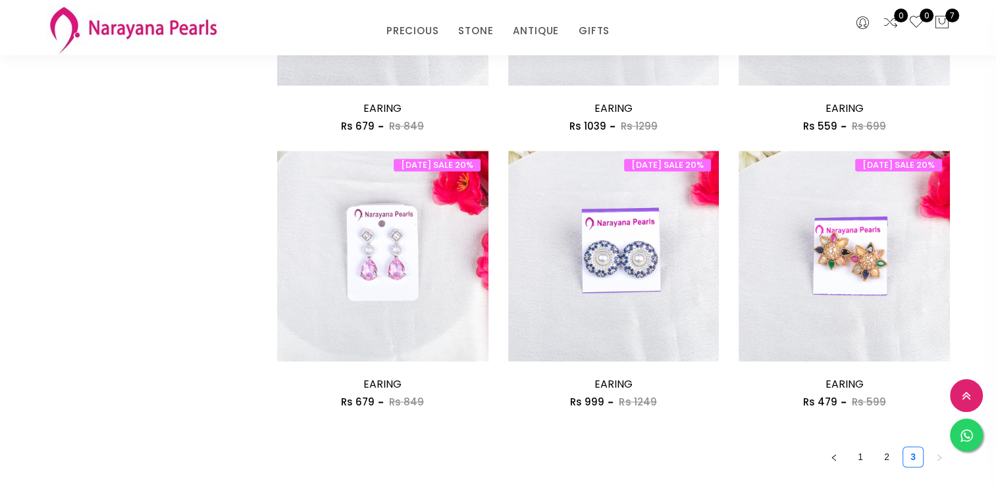
drag, startPoint x: 890, startPoint y: 456, endPoint x: 883, endPoint y: 460, distance: 7.7
click at [888, 457] on link "2" at bounding box center [887, 457] width 20 height 20
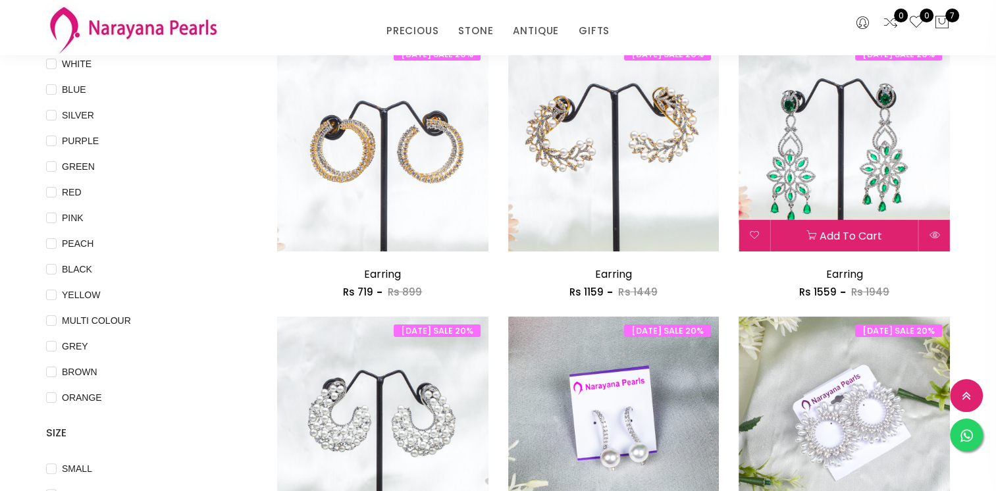
scroll to position [197, 0]
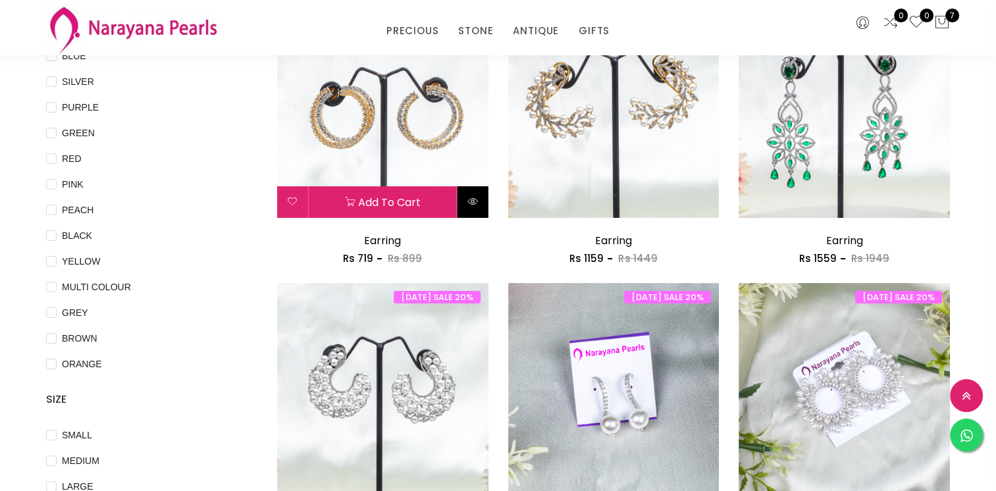
click at [477, 196] on icon at bounding box center [472, 201] width 11 height 11
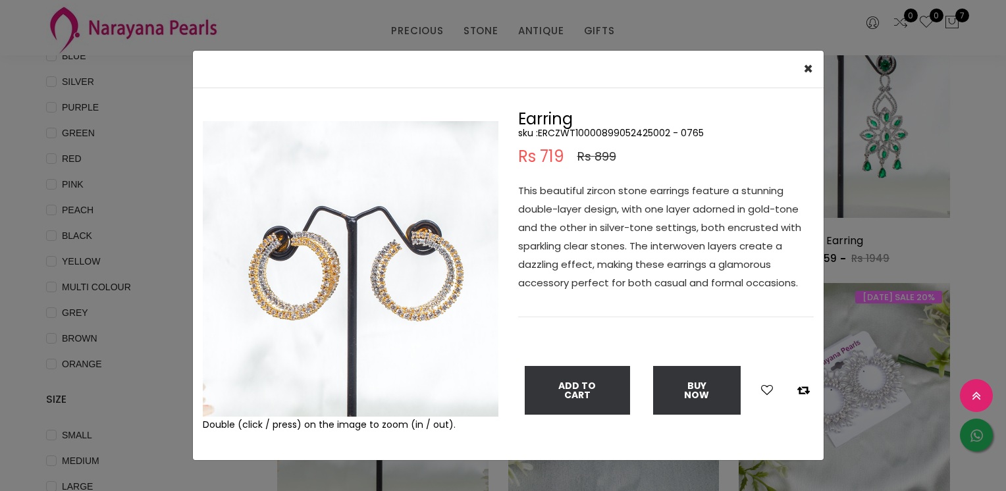
click at [305, 267] on img at bounding box center [351, 269] width 296 height 296
click at [320, 253] on img at bounding box center [351, 269] width 296 height 296
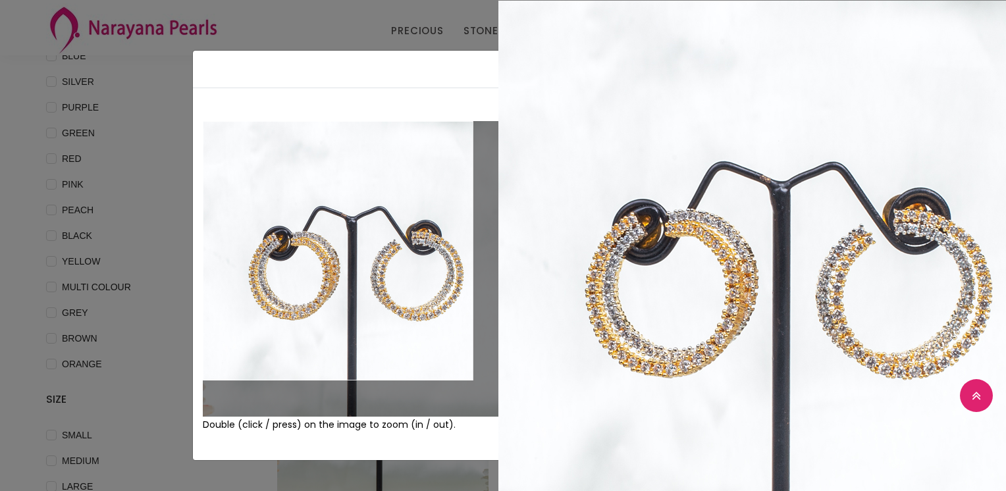
click at [11, 95] on div "× Close Double (click / press) on the image to zoom (in / out). Earring sku : E…" at bounding box center [503, 245] width 1006 height 491
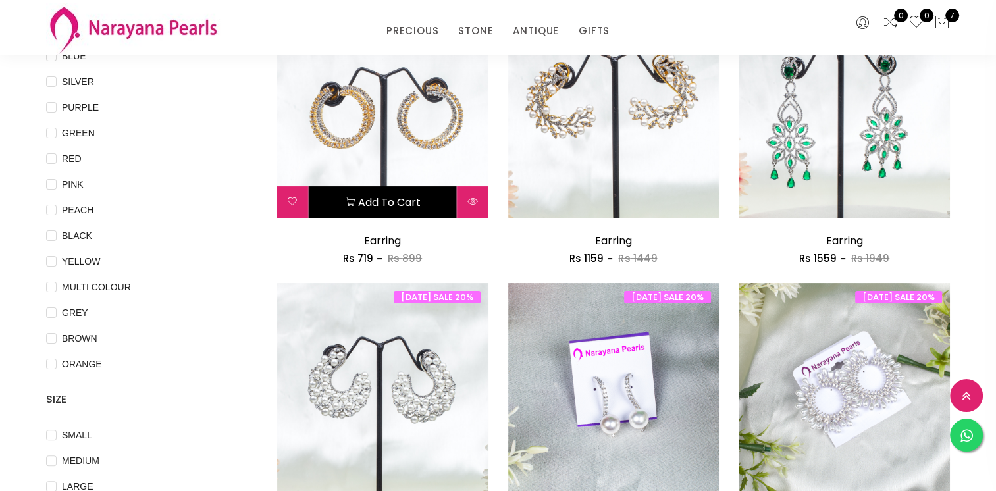
click at [361, 203] on button "Add to cart" at bounding box center [383, 202] width 148 height 32
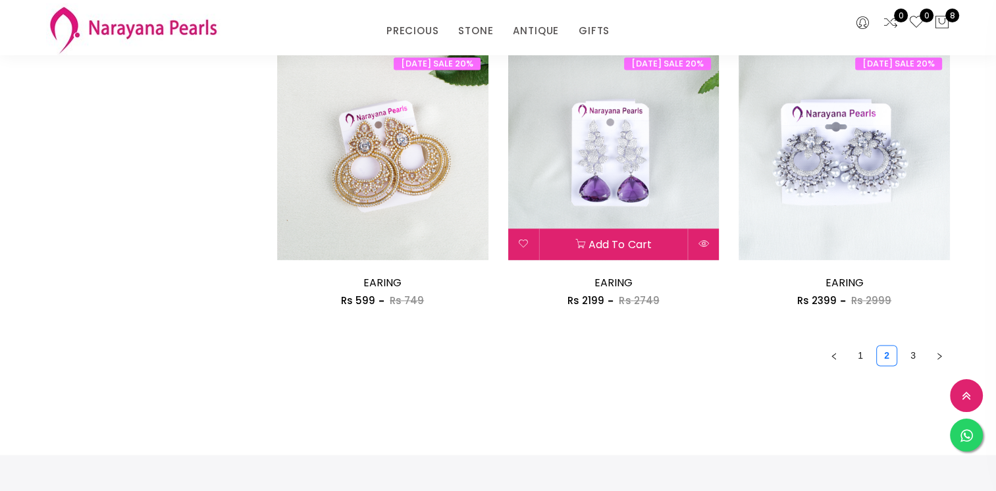
scroll to position [1843, 0]
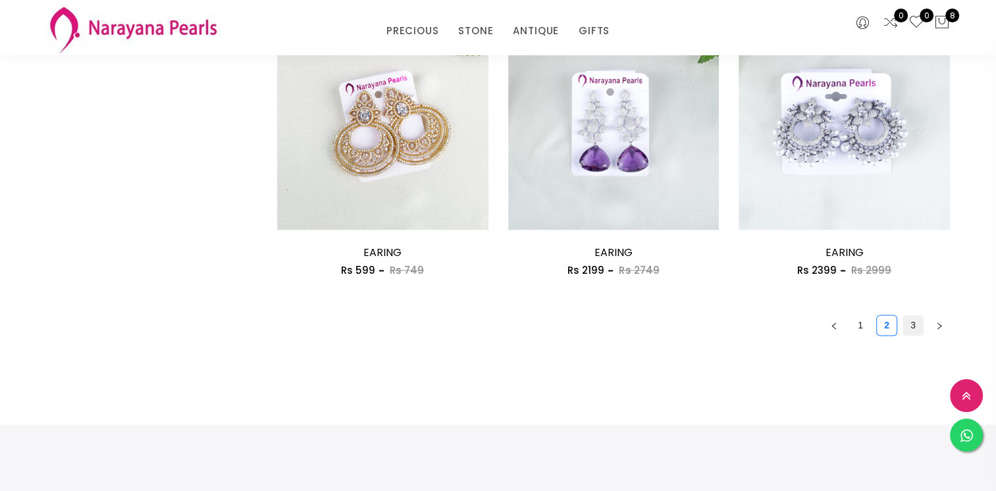
click at [906, 321] on link "3" at bounding box center [913, 325] width 20 height 20
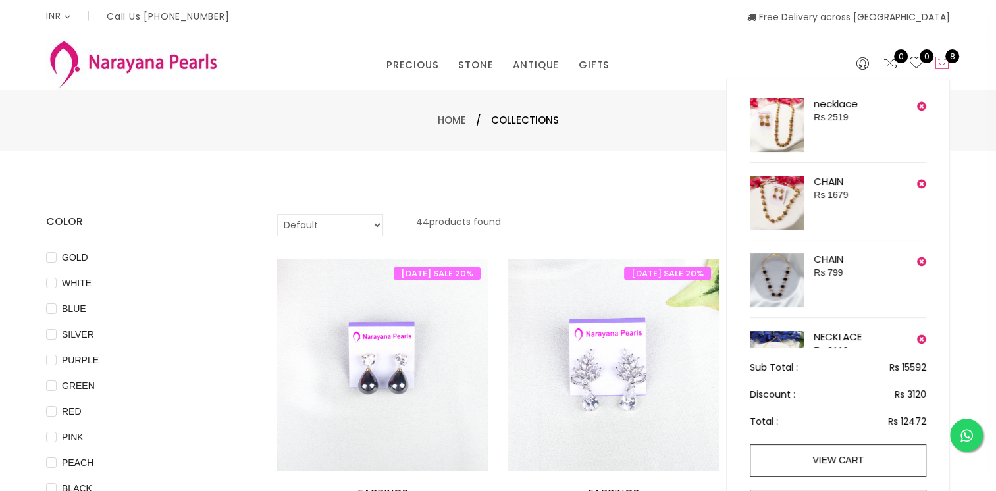
click at [938, 63] on icon at bounding box center [942, 63] width 16 height 16
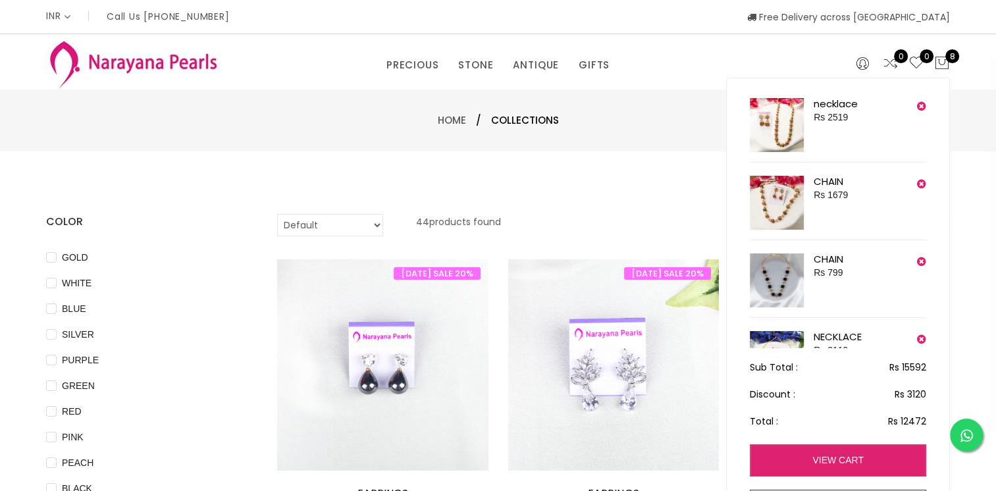
click at [831, 457] on link "view cart" at bounding box center [838, 460] width 176 height 32
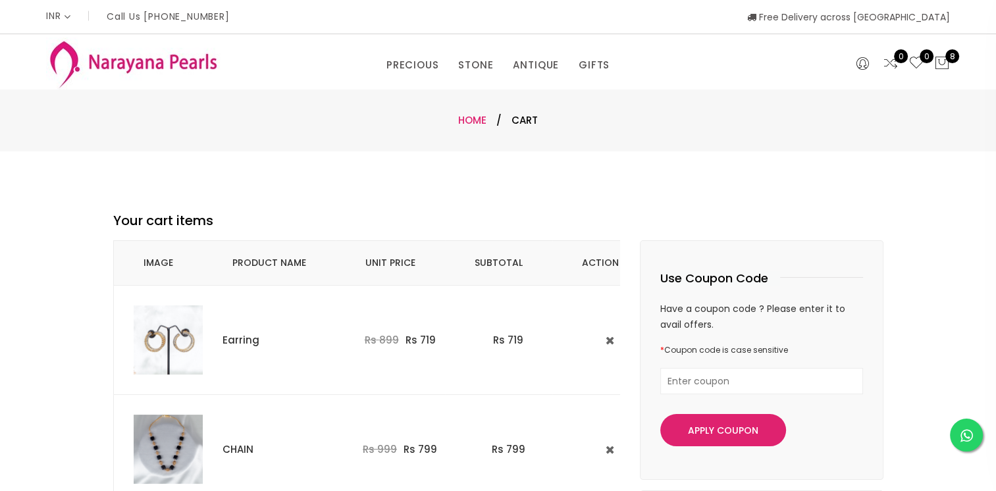
click at [477, 119] on link "Home" at bounding box center [472, 120] width 28 height 14
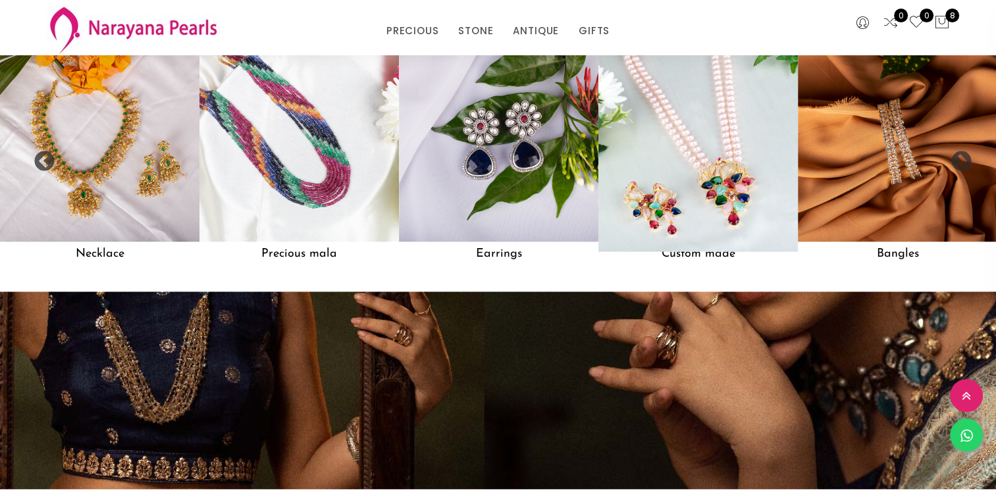
scroll to position [1186, 0]
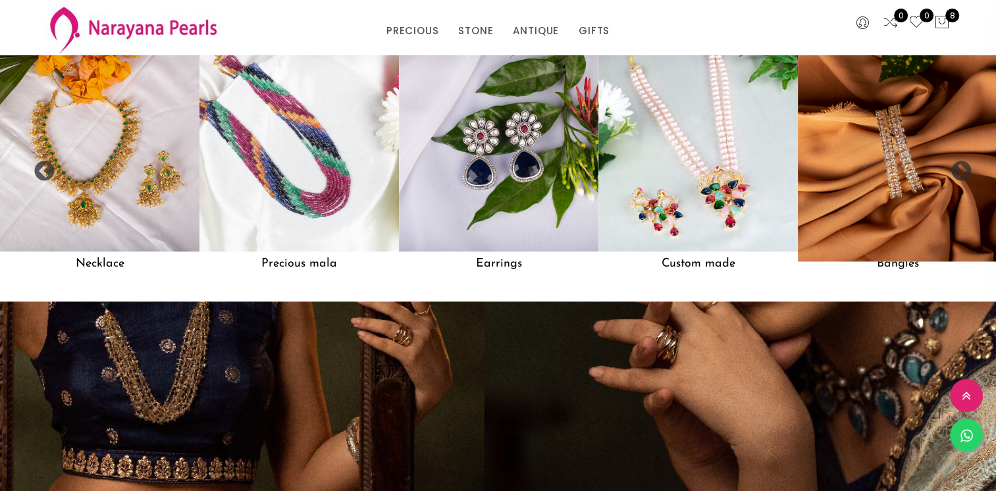
click at [907, 144] on img at bounding box center [897, 151] width 219 height 219
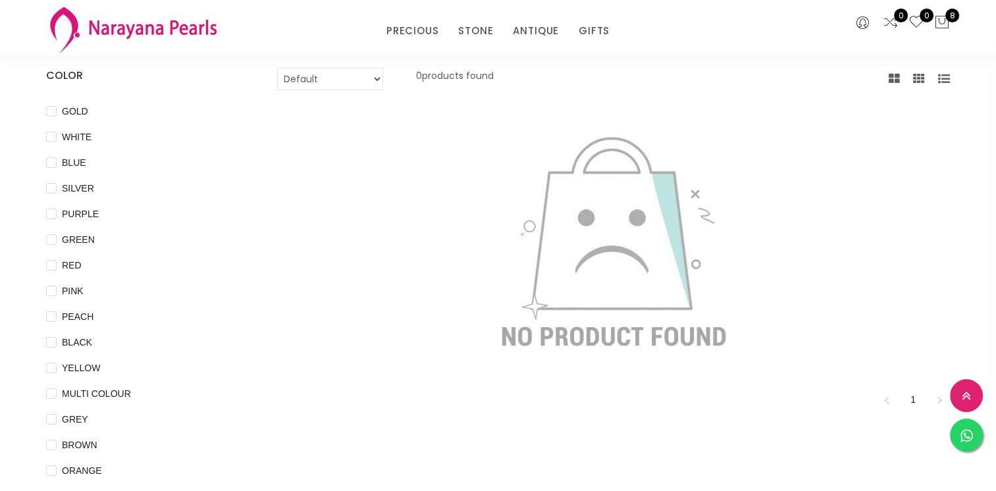
scroll to position [132, 0]
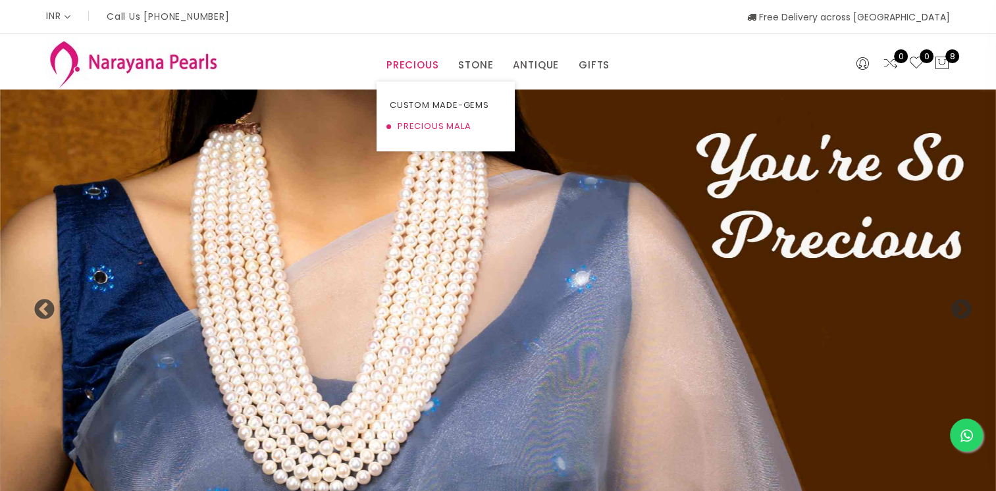
click at [421, 125] on link "PRECIOUS MALA" at bounding box center [446, 126] width 112 height 21
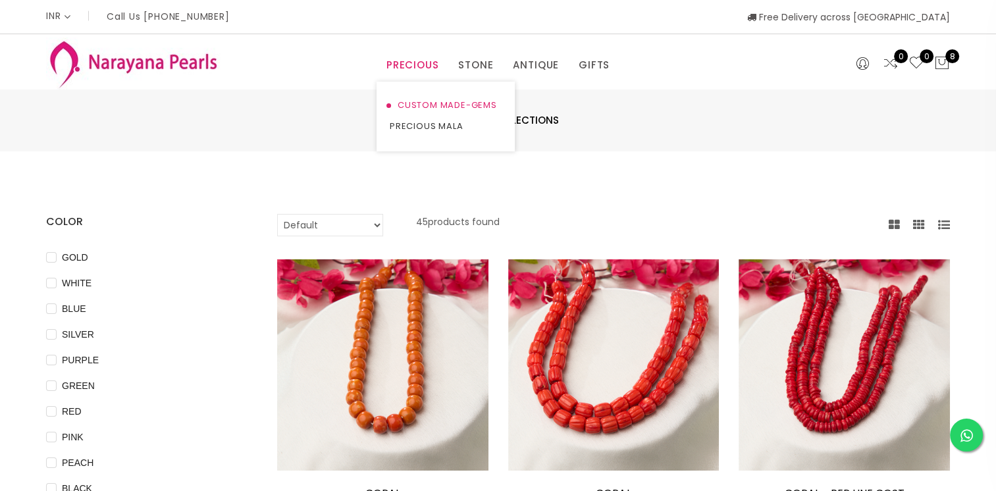
click at [412, 96] on link "CUSTOM MADE-GEMS" at bounding box center [446, 105] width 112 height 21
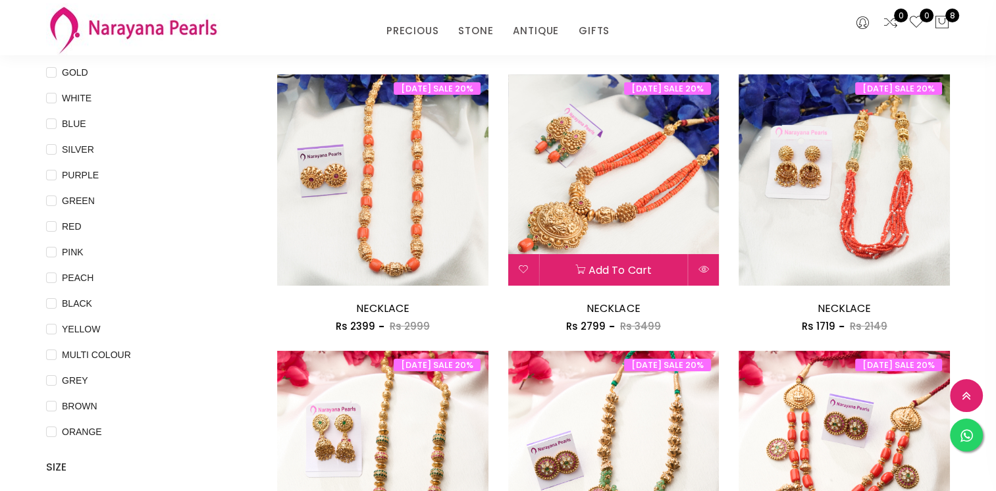
scroll to position [132, 0]
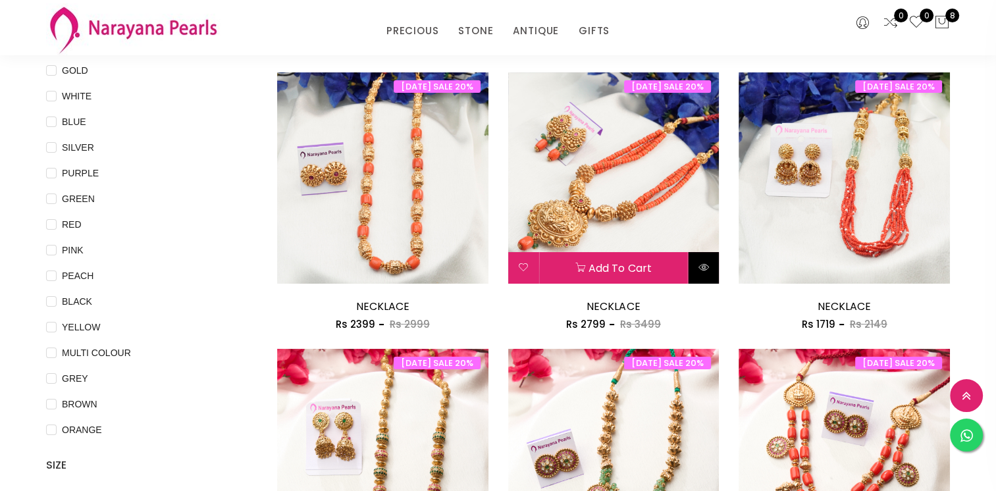
click at [701, 271] on button at bounding box center [703, 268] width 31 height 32
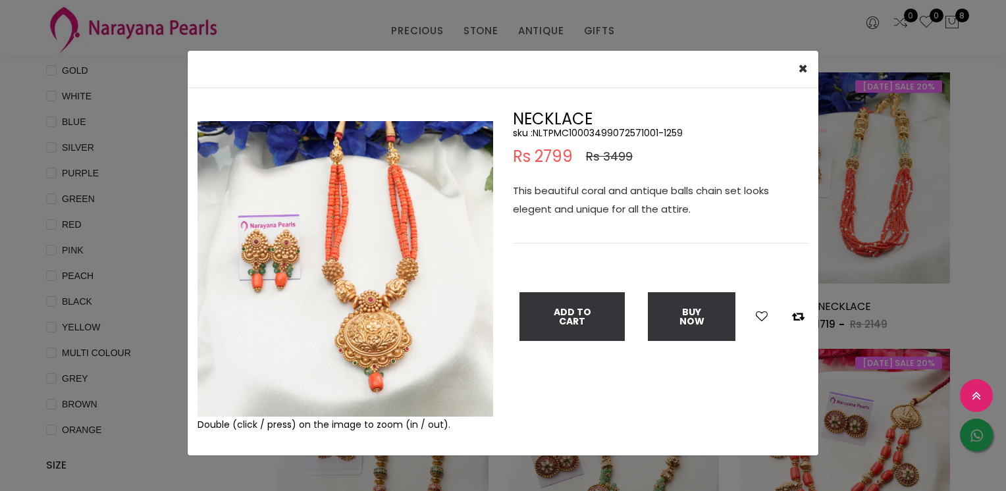
click at [330, 184] on img at bounding box center [345, 269] width 296 height 296
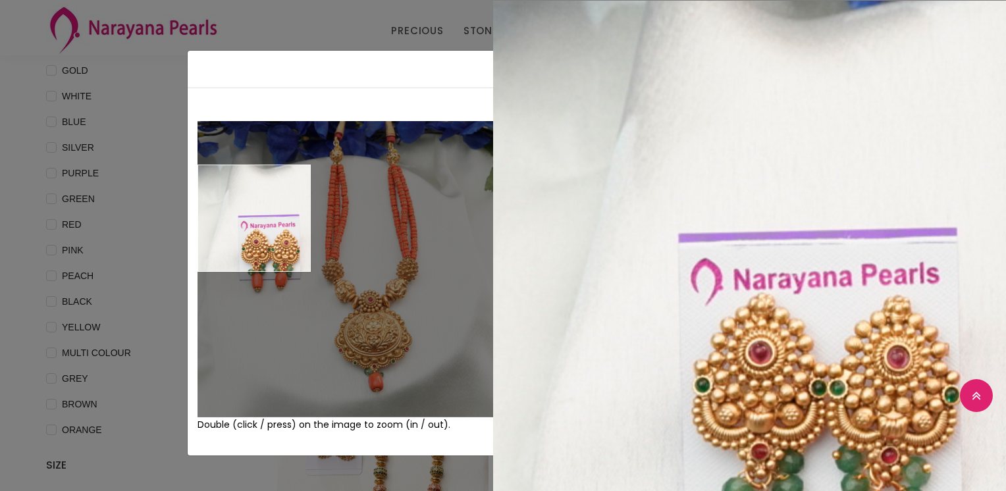
click at [111, 198] on div "× Close Double (click / press) on the image to zoom (in / out). NECKLACE sku : …" at bounding box center [503, 245] width 1006 height 491
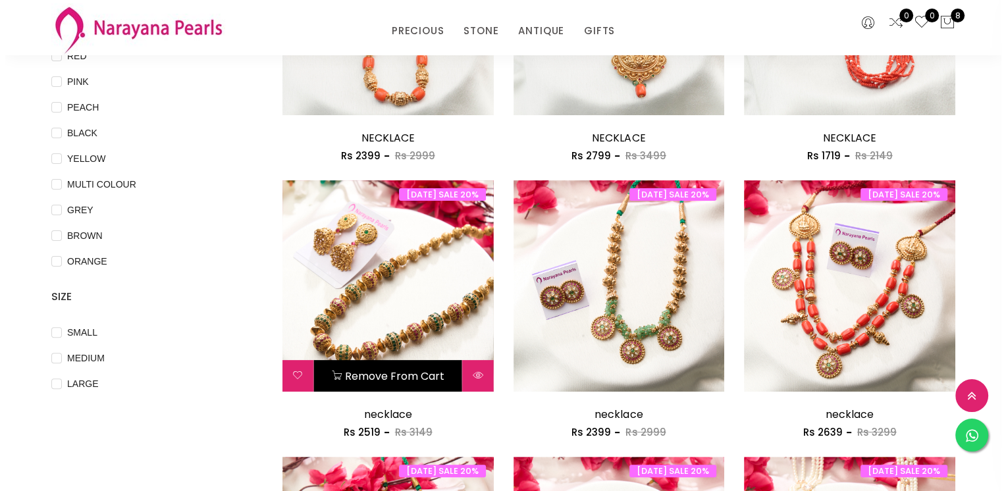
scroll to position [329, 0]
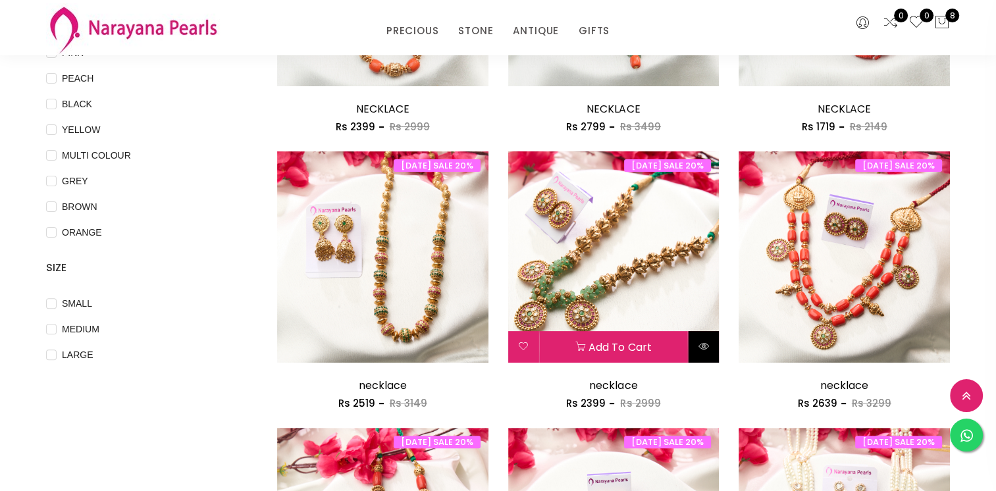
click at [701, 349] on icon at bounding box center [703, 346] width 11 height 11
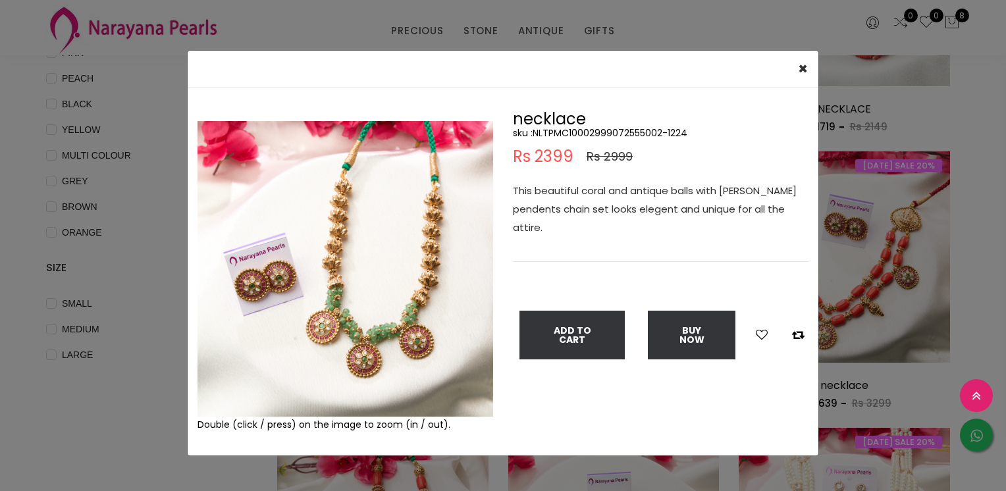
click at [340, 196] on img at bounding box center [345, 269] width 296 height 296
click at [340, 197] on img at bounding box center [345, 269] width 296 height 296
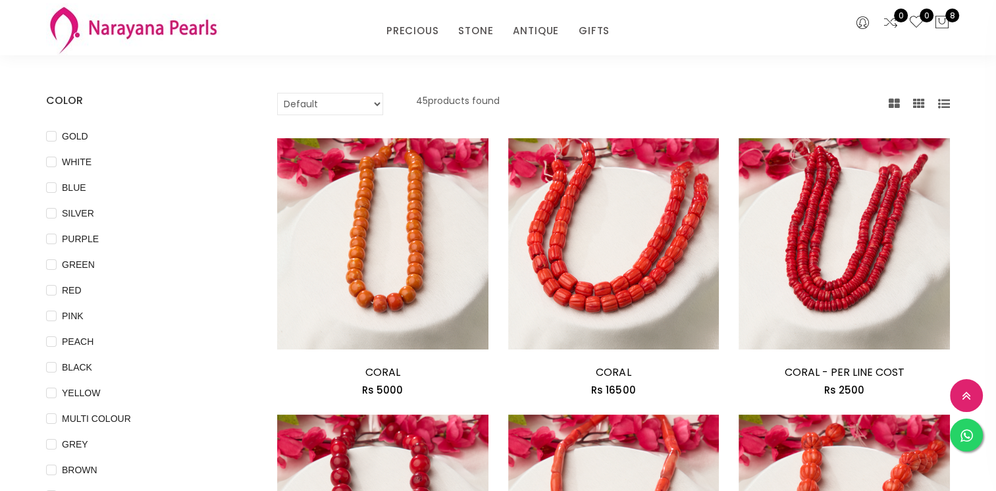
scroll to position [132, 0]
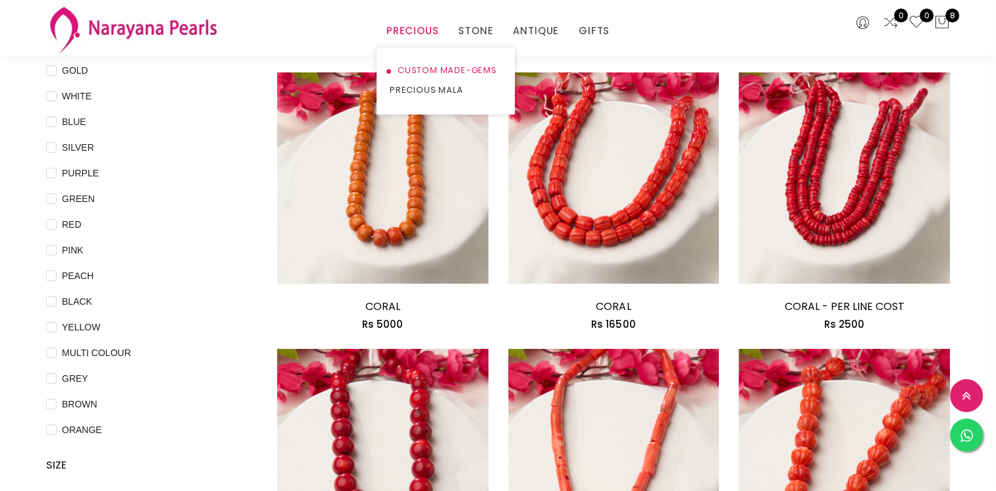
click at [424, 69] on link "CUSTOM MADE-GEMS" at bounding box center [446, 71] width 112 height 20
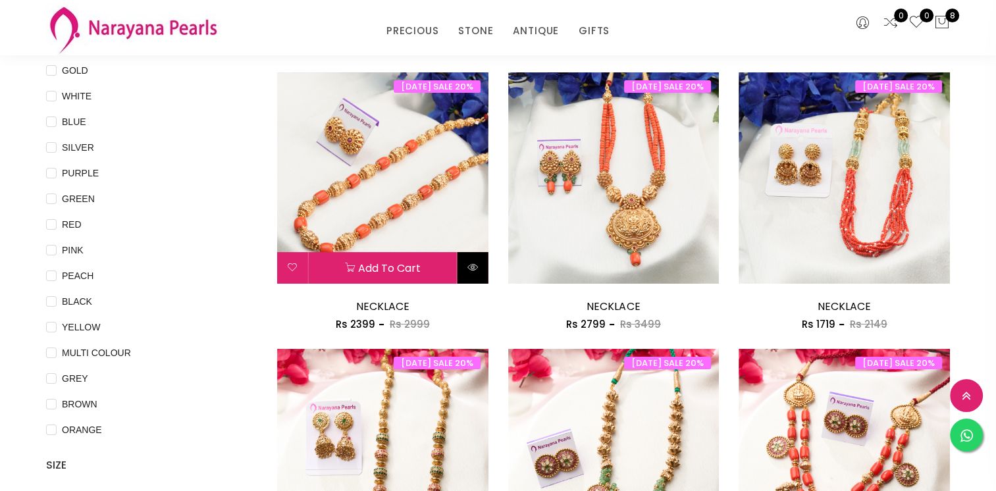
click at [471, 263] on icon at bounding box center [472, 267] width 11 height 11
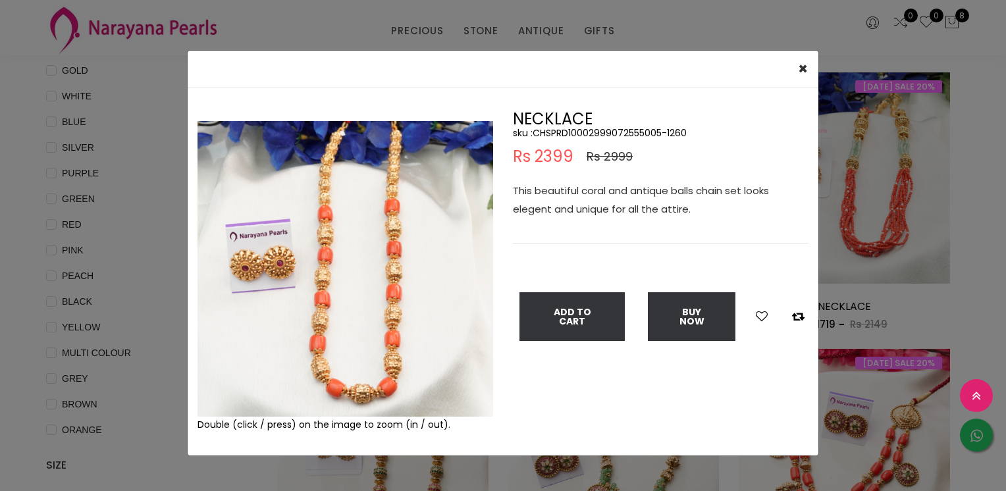
click at [313, 213] on img at bounding box center [345, 269] width 296 height 296
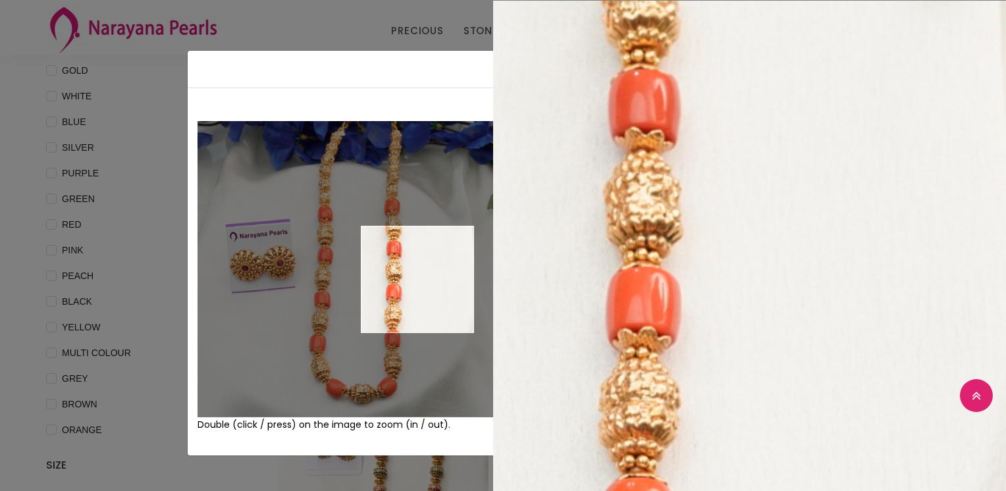
drag, startPoint x: 316, startPoint y: 365, endPoint x: 411, endPoint y: 249, distance: 150.1
click at [411, 273] on img at bounding box center [345, 269] width 296 height 296
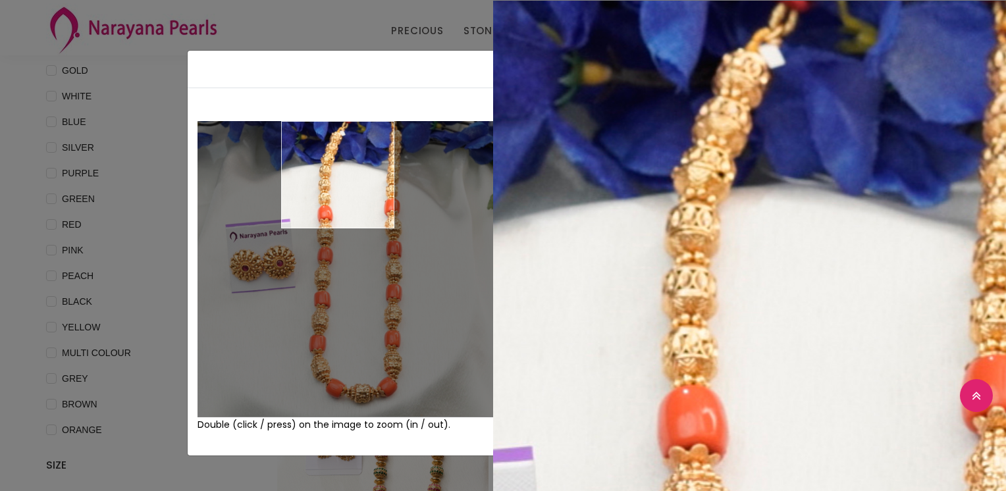
click at [7, 59] on div "× Close Double (click / press) on the image to zoom (in / out). NECKLACE sku : …" at bounding box center [503, 245] width 1006 height 491
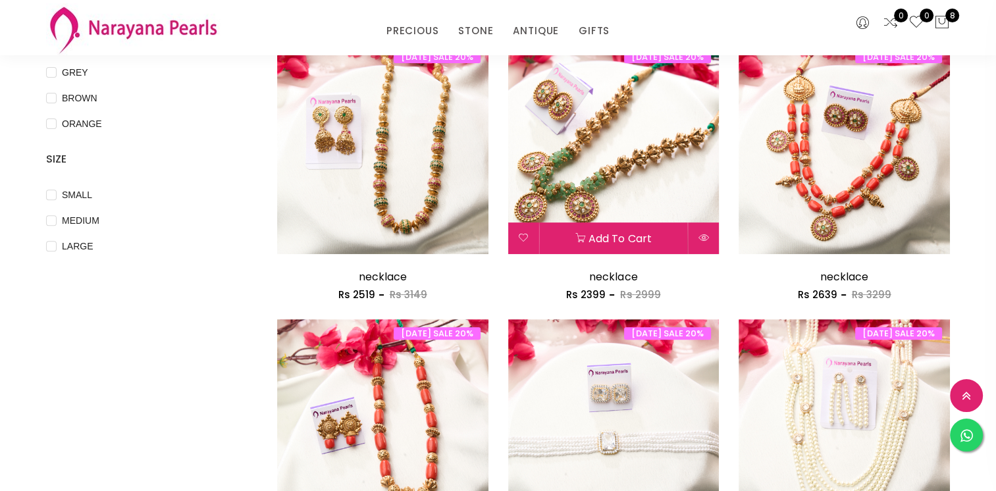
scroll to position [461, 0]
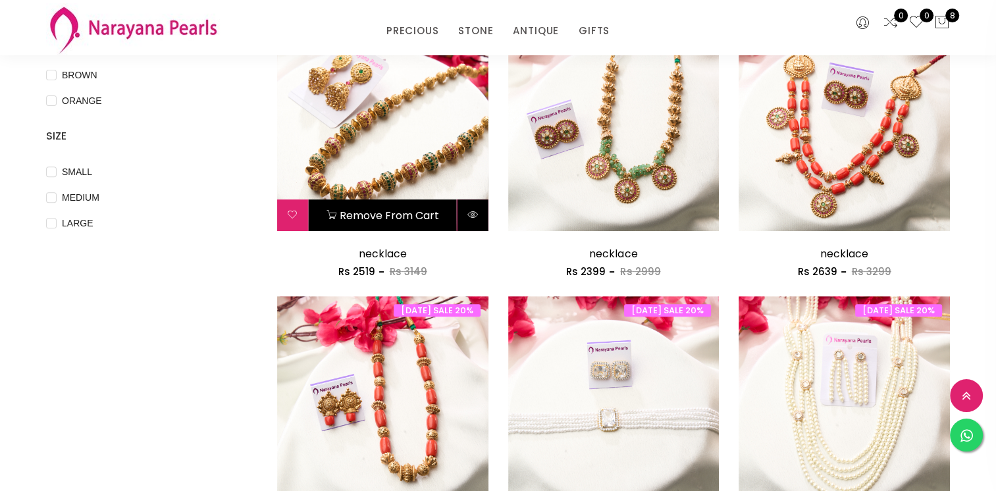
click at [475, 218] on icon at bounding box center [472, 214] width 11 height 11
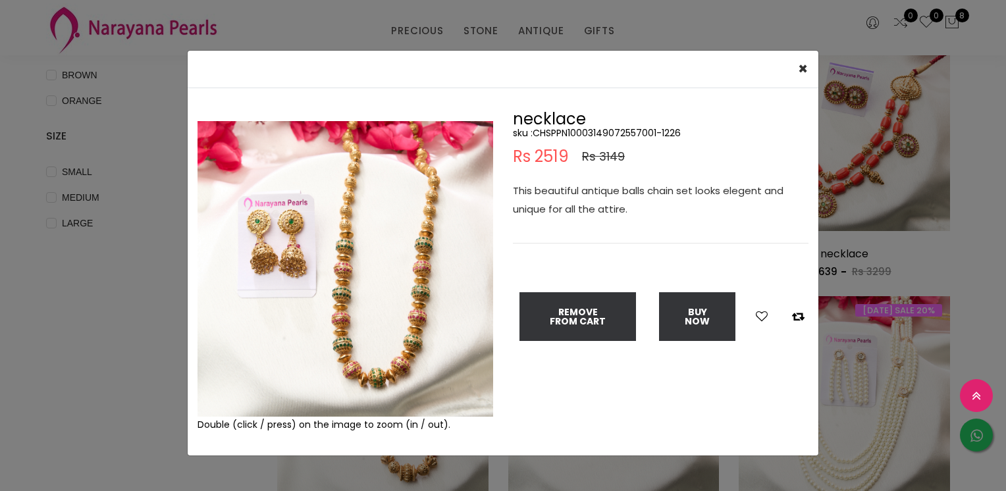
click at [350, 157] on img at bounding box center [345, 269] width 296 height 296
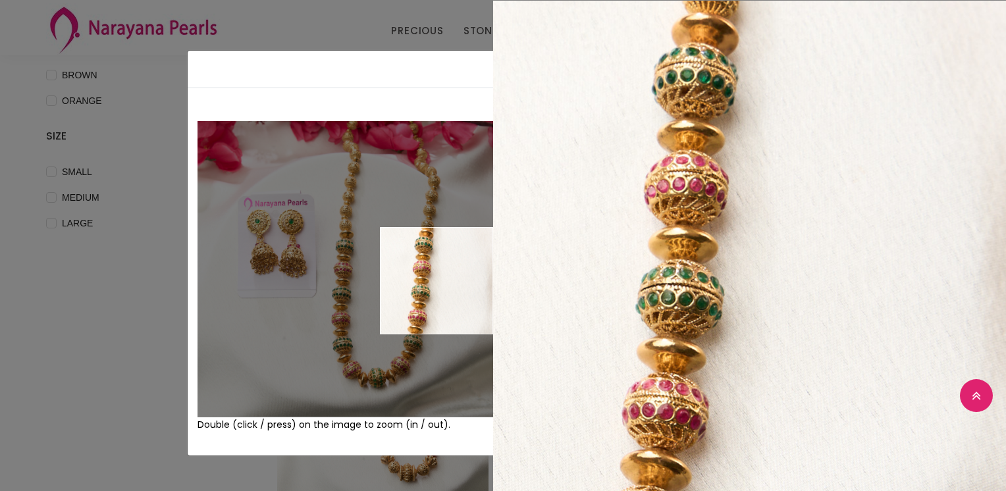
drag, startPoint x: 334, startPoint y: 323, endPoint x: 438, endPoint y: 231, distance: 139.0
click at [438, 231] on img at bounding box center [345, 269] width 296 height 296
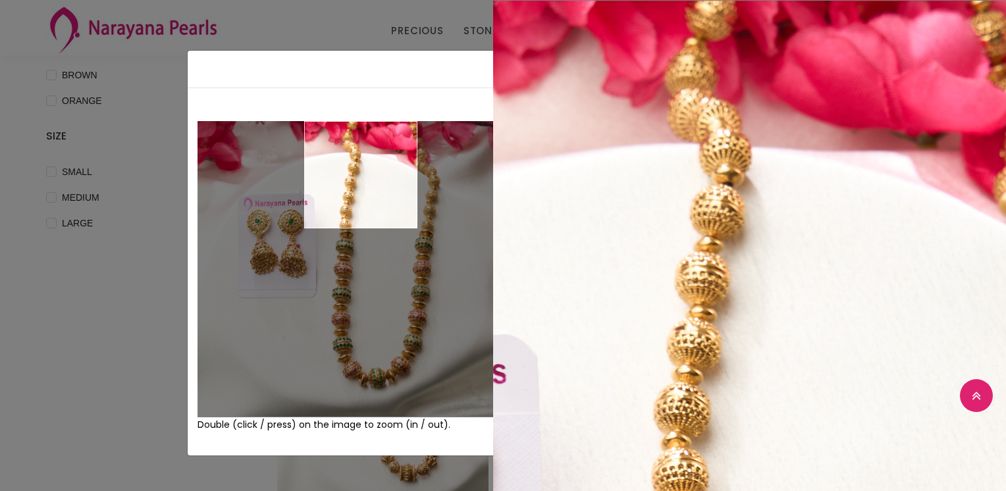
click at [9, 47] on div "× Close Double (click / press) on the image to zoom (in / out). necklace sku : …" at bounding box center [503, 245] width 1006 height 491
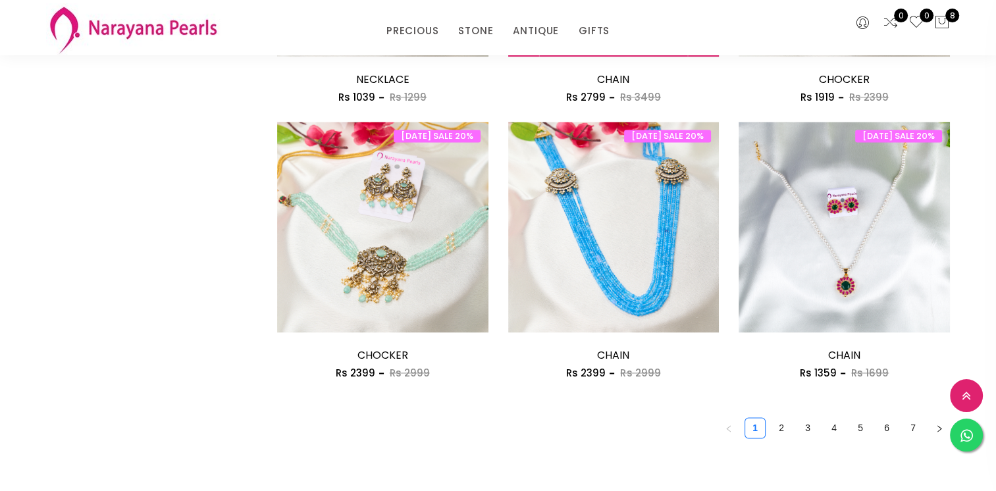
scroll to position [1777, 0]
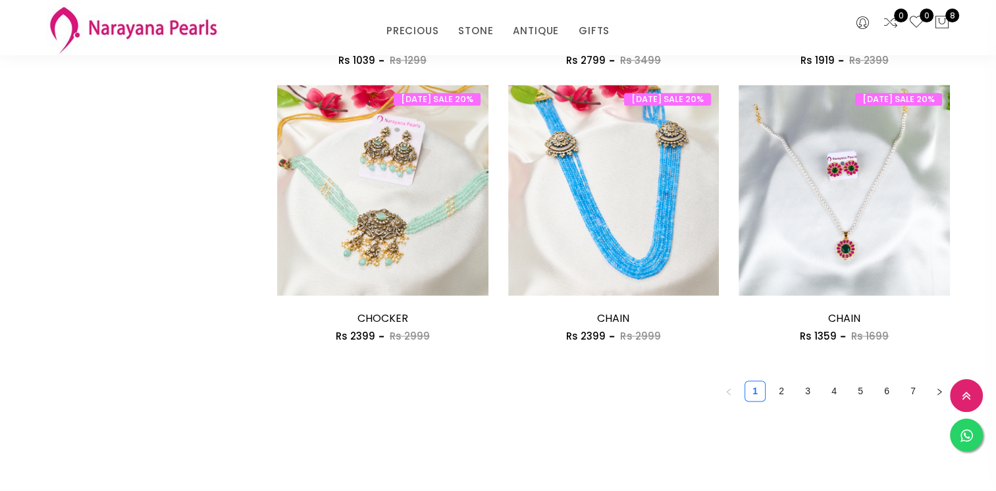
click at [767, 391] on ul "1 2 3 4 5 6 7" at bounding box center [613, 391] width 673 height 21
click at [787, 394] on link "2" at bounding box center [782, 391] width 20 height 20
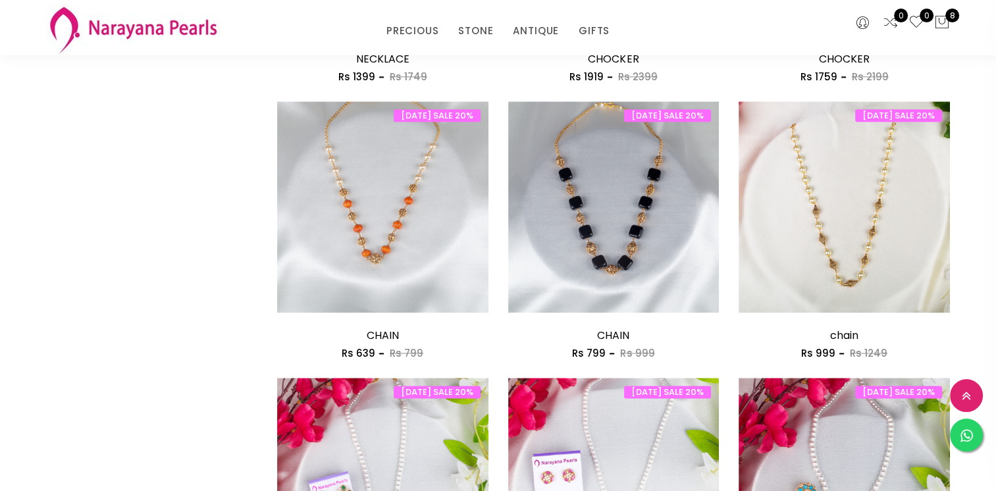
scroll to position [1514, 0]
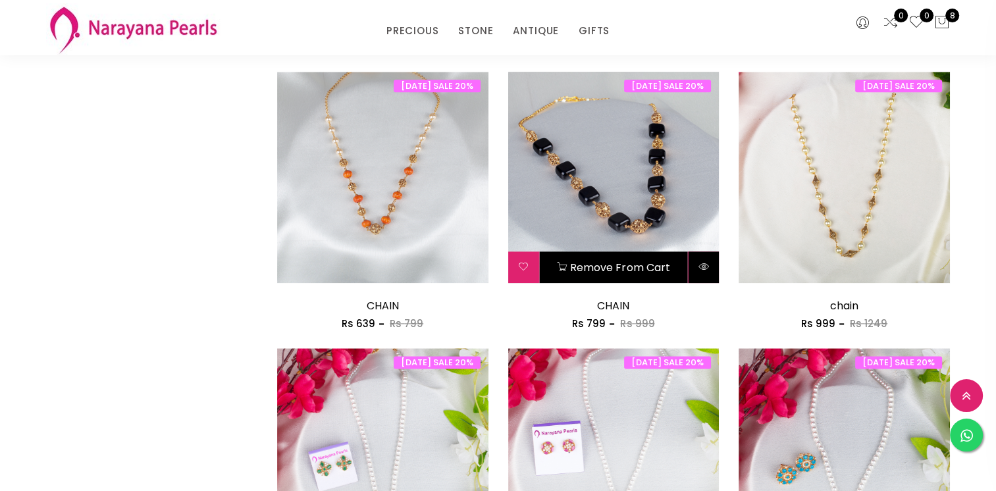
click at [704, 271] on button at bounding box center [703, 267] width 31 height 32
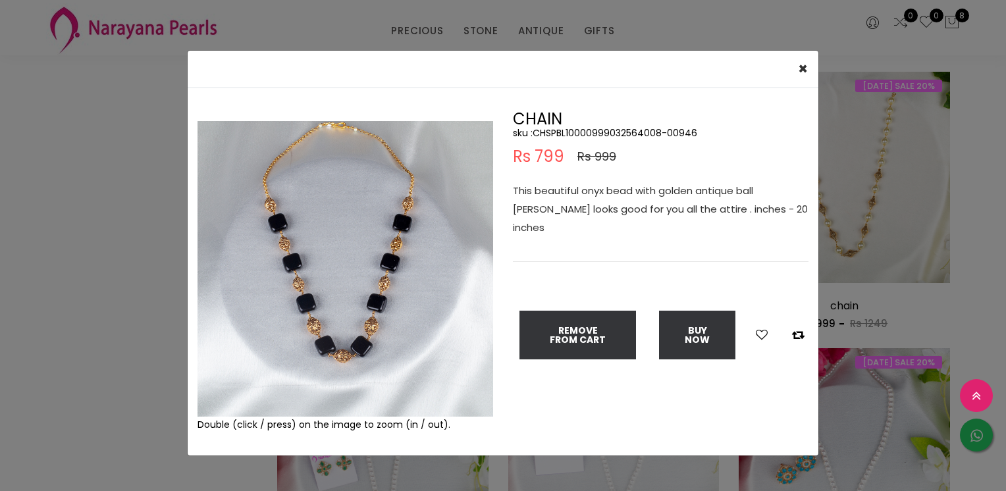
click at [262, 180] on img at bounding box center [345, 269] width 296 height 296
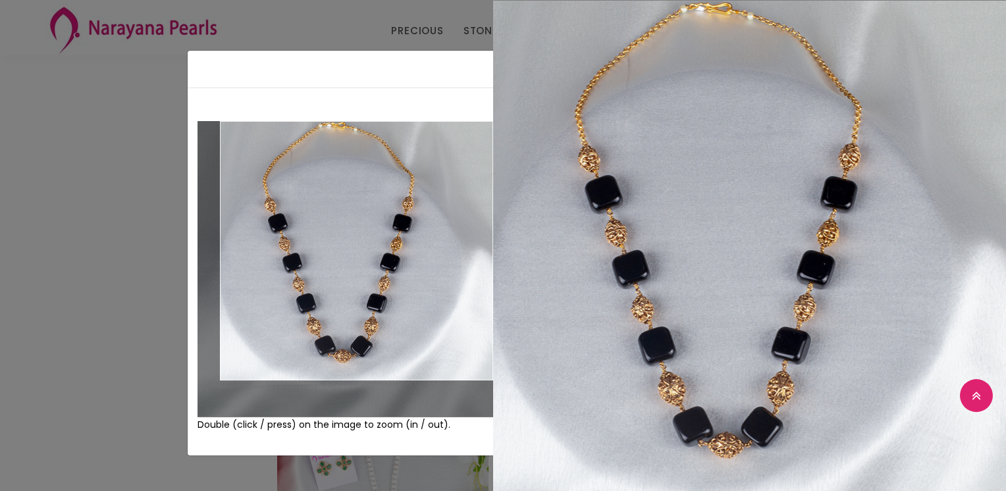
click at [18, 87] on div "× Close Double (click / press) on the image to zoom (in / out). CHAIN sku : CHS…" at bounding box center [503, 245] width 1006 height 491
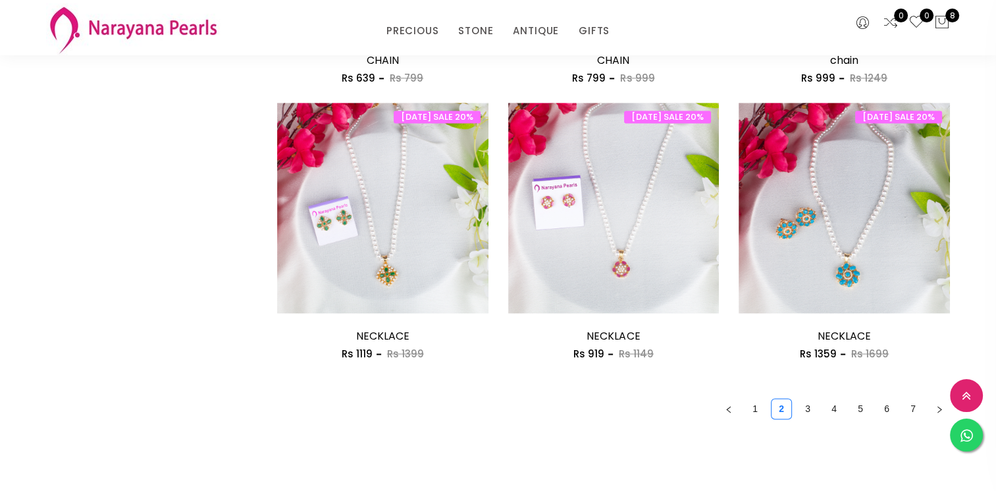
scroll to position [1777, 0]
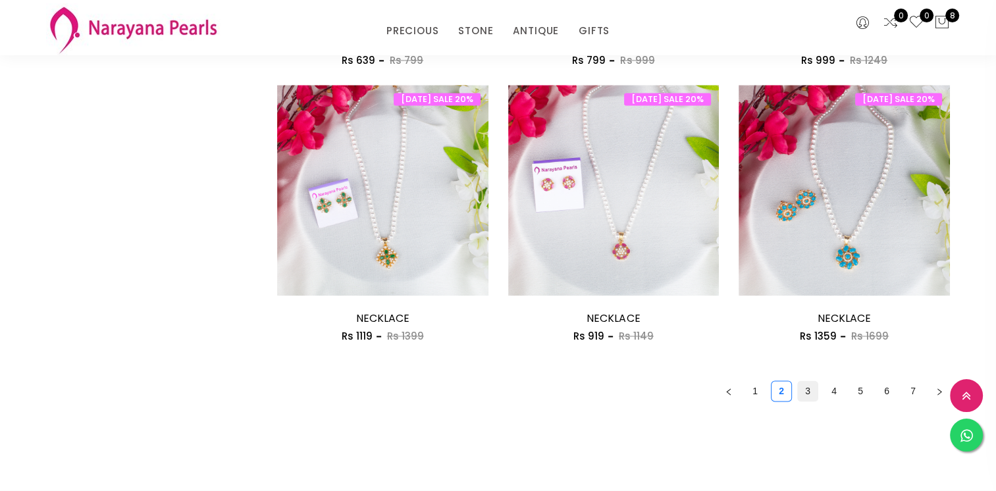
click at [803, 387] on link "3" at bounding box center [808, 391] width 20 height 20
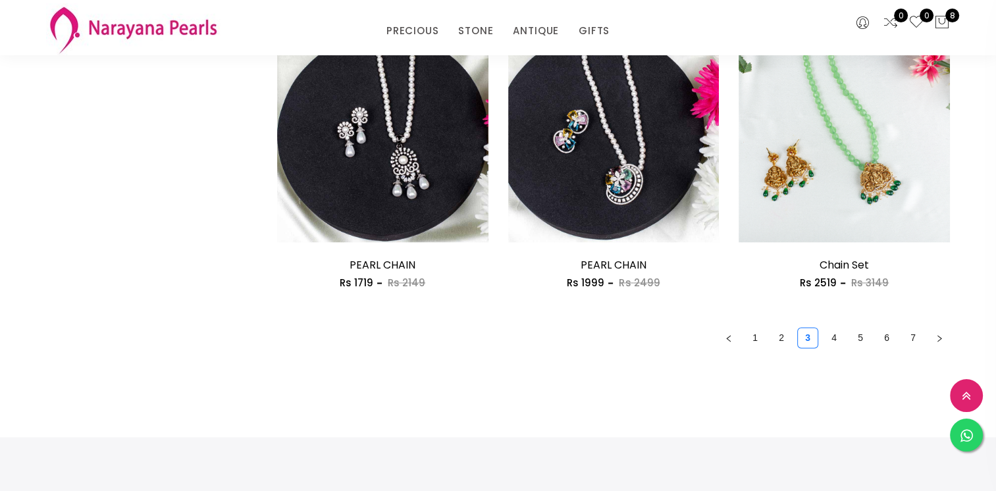
scroll to position [1843, 0]
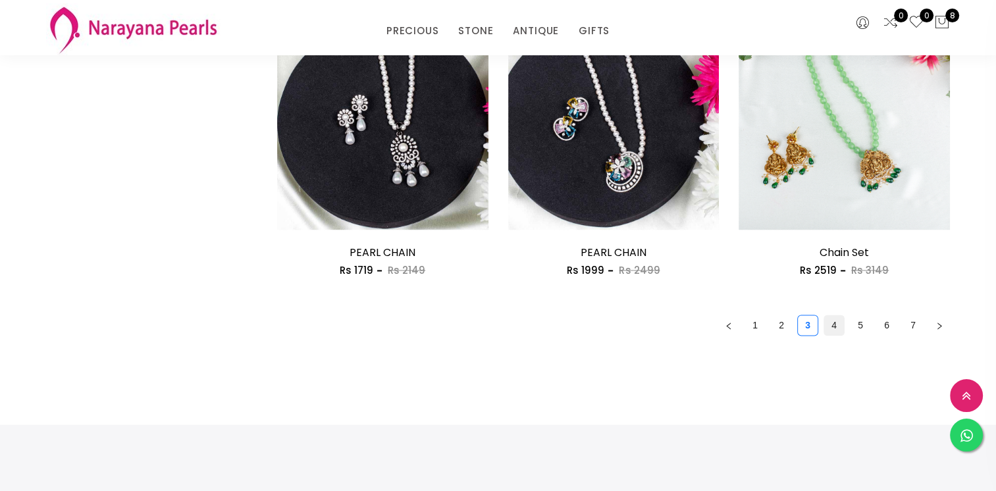
click at [833, 321] on link "4" at bounding box center [834, 325] width 20 height 20
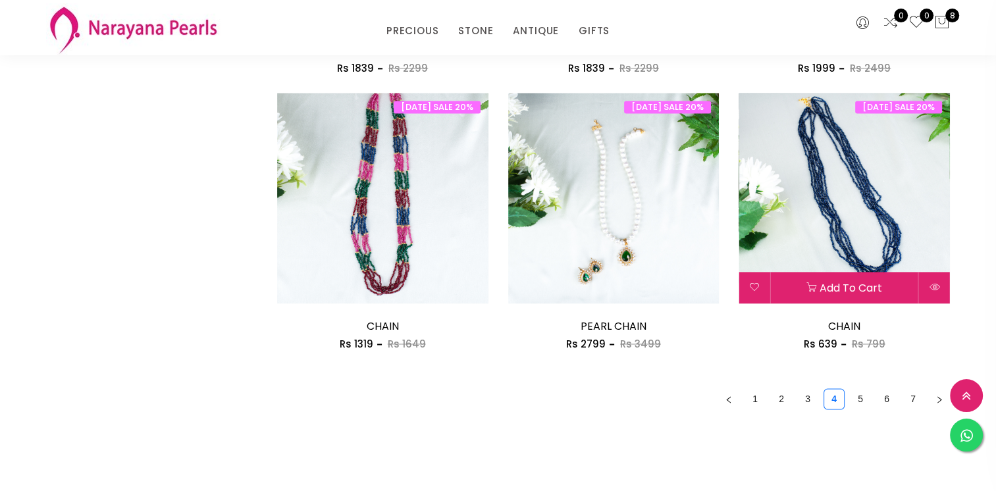
scroll to position [1777, 0]
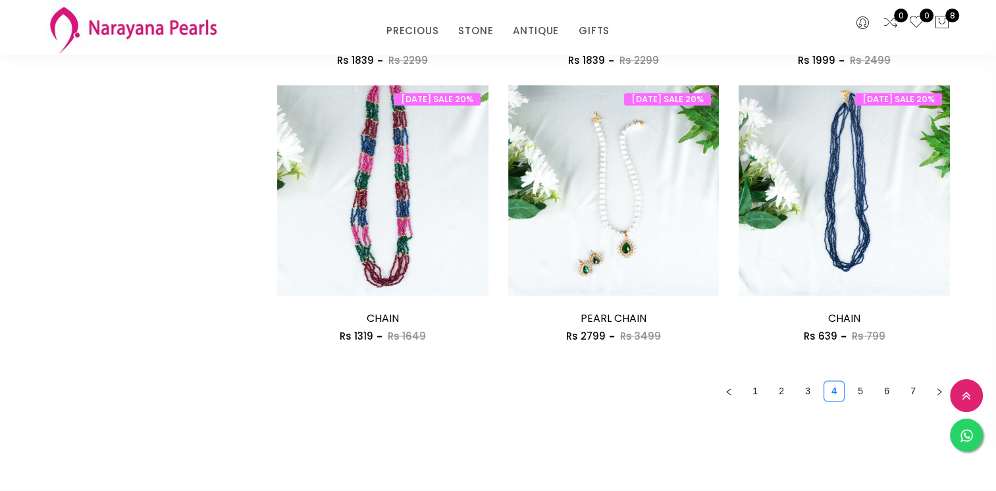
drag, startPoint x: 856, startPoint y: 391, endPoint x: 838, endPoint y: 399, distance: 20.1
click at [853, 392] on link "5" at bounding box center [861, 391] width 20 height 20
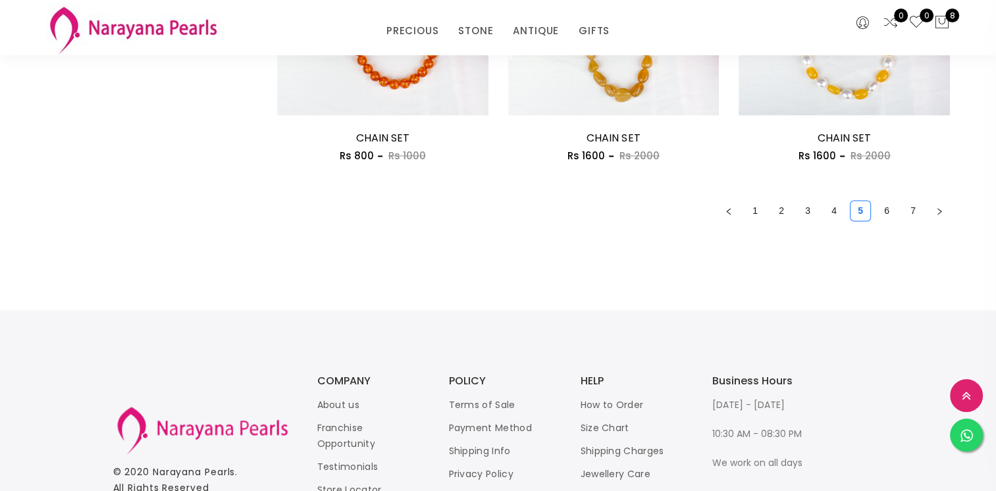
scroll to position [1975, 0]
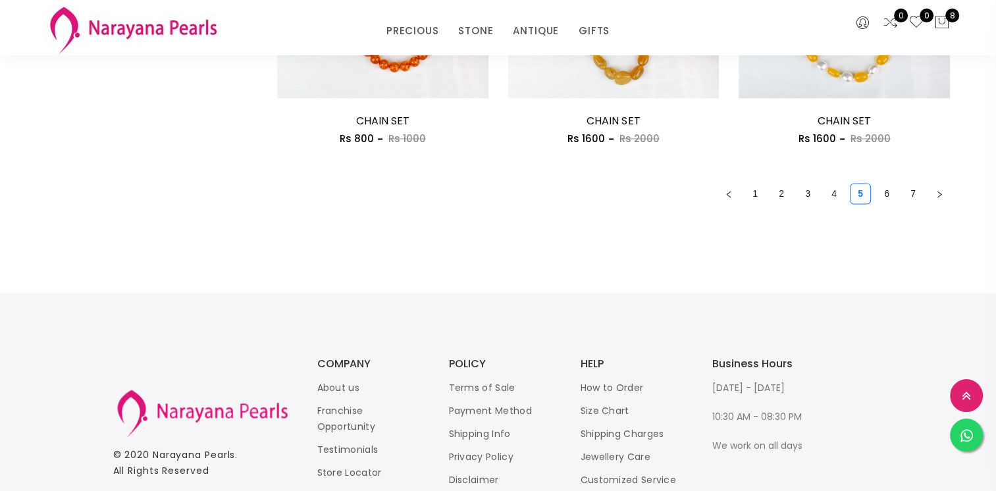
click at [882, 192] on link "6" at bounding box center [887, 194] width 20 height 20
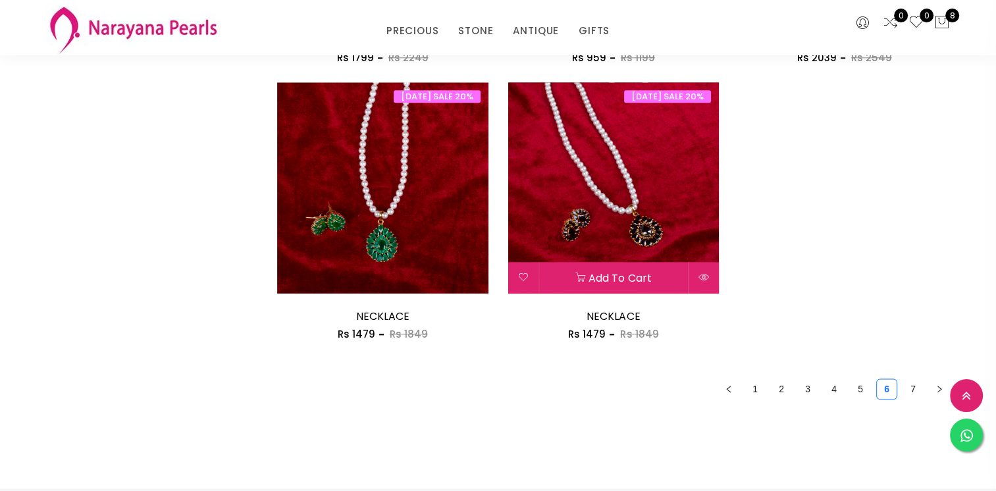
scroll to position [1514, 0]
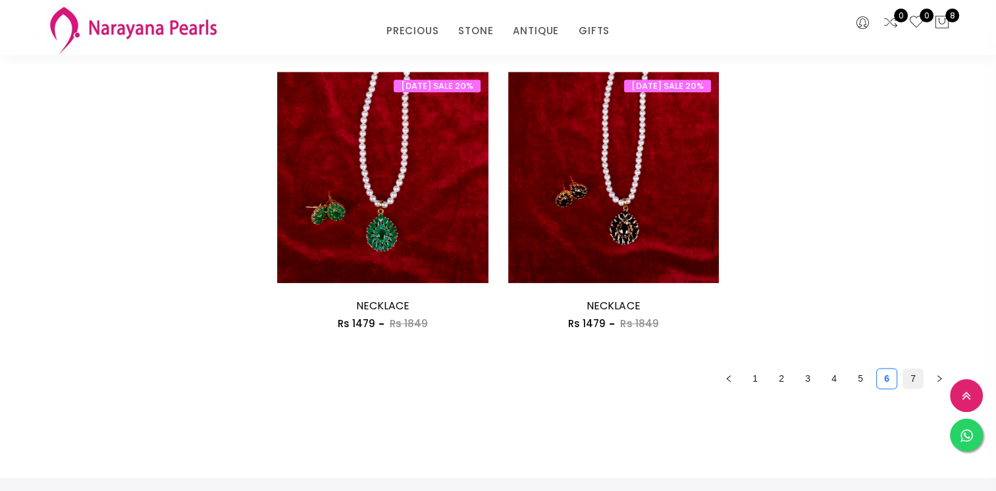
click at [907, 377] on link "7" at bounding box center [913, 379] width 20 height 20
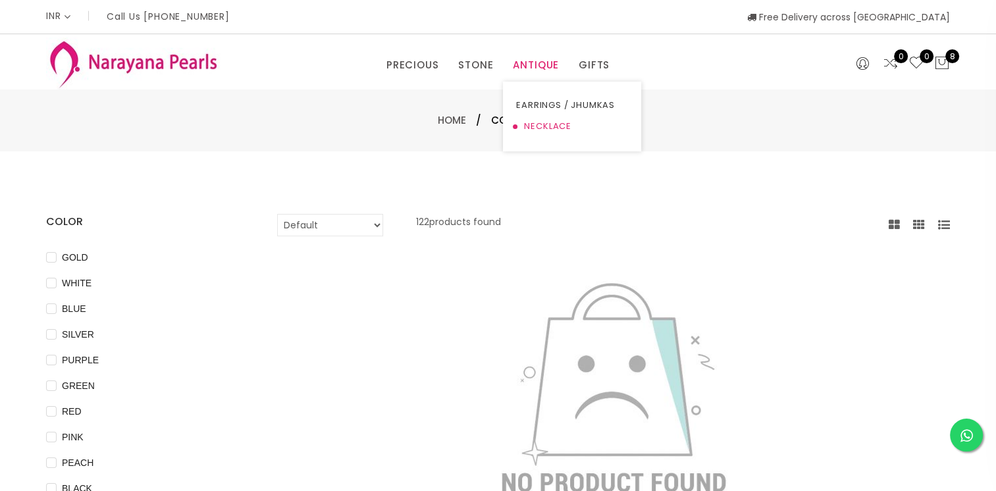
click at [538, 128] on link "NECKLACE" at bounding box center [572, 126] width 112 height 21
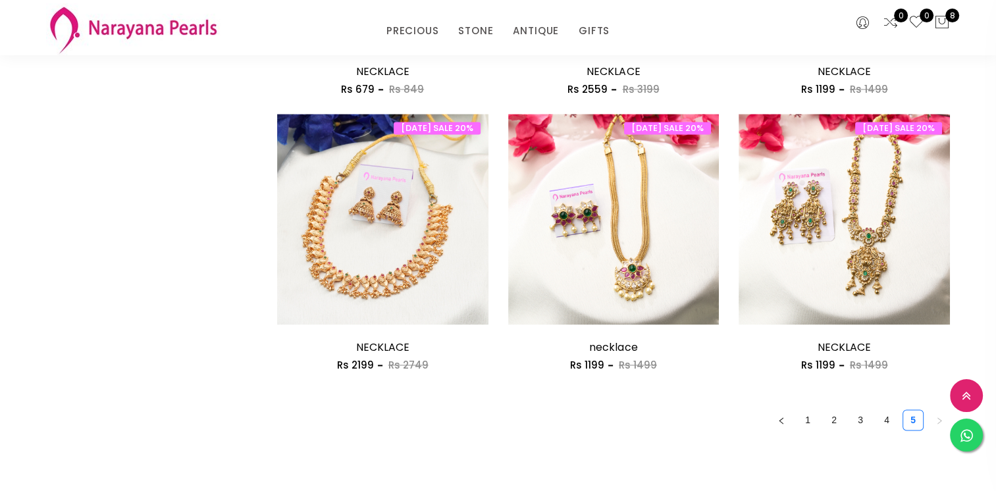
scroll to position [1777, 0]
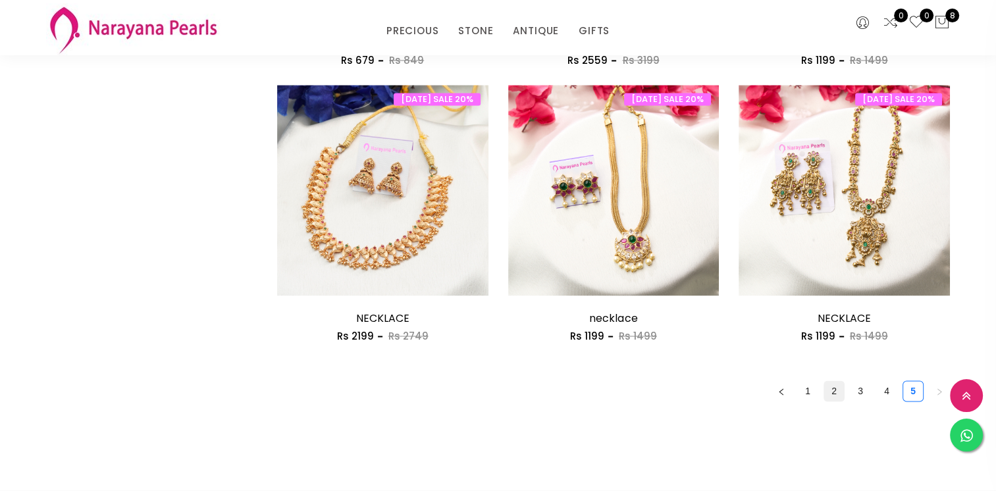
click at [836, 386] on link "2" at bounding box center [834, 391] width 20 height 20
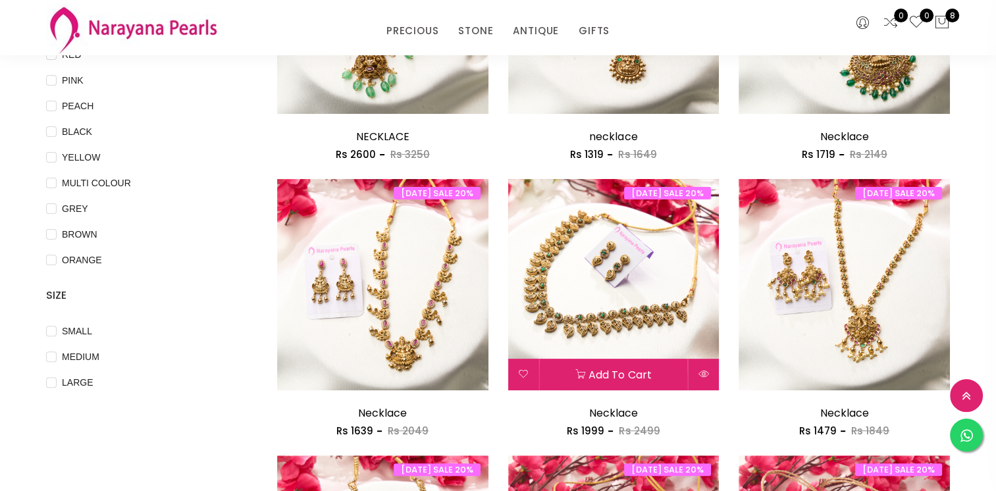
scroll to position [329, 0]
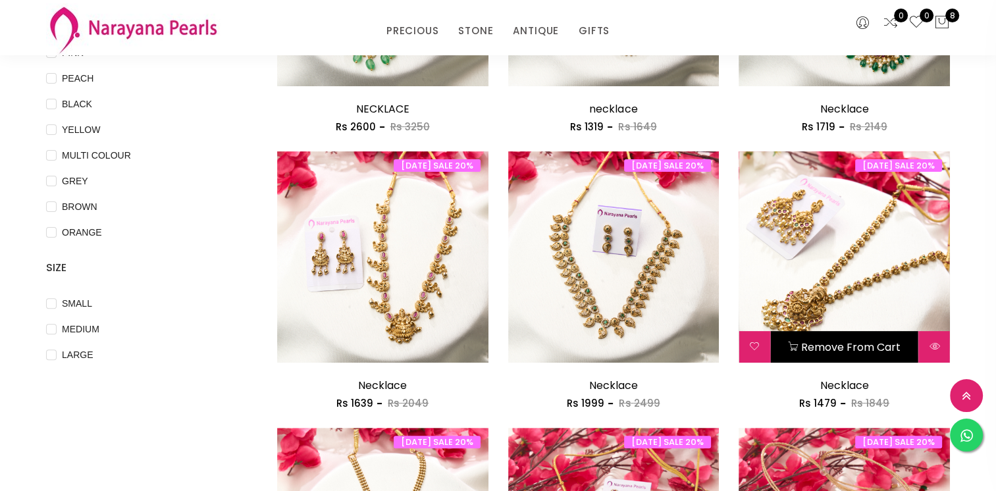
click at [891, 349] on button "Remove from cart" at bounding box center [844, 347] width 148 height 32
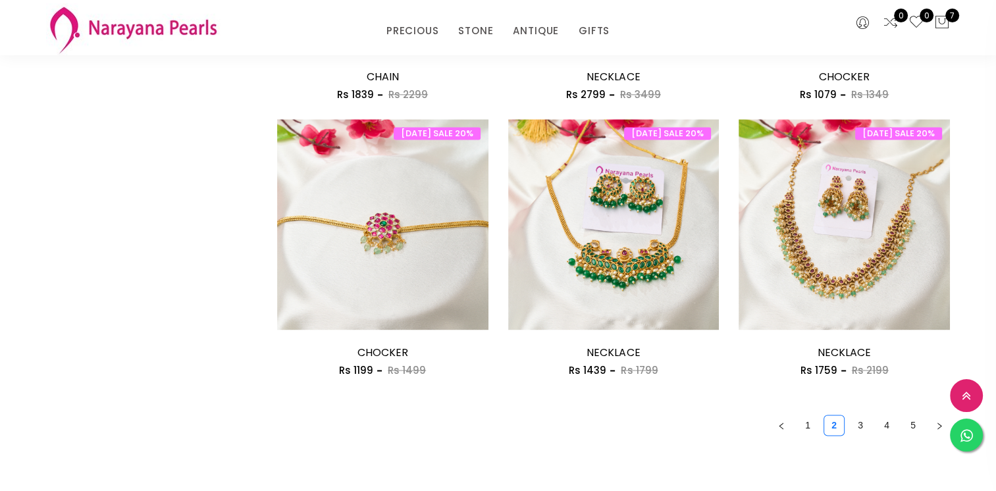
scroll to position [1777, 0]
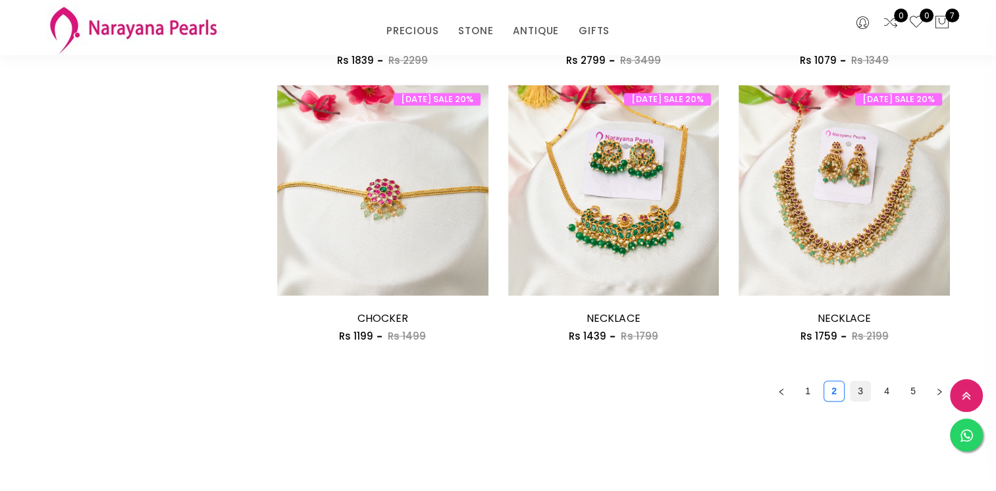
click at [861, 394] on link "3" at bounding box center [861, 391] width 20 height 20
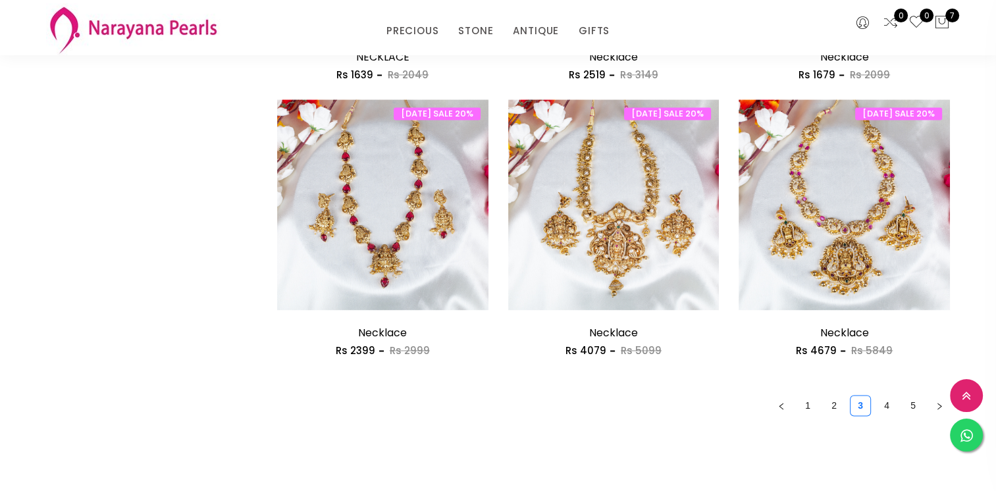
scroll to position [1777, 0]
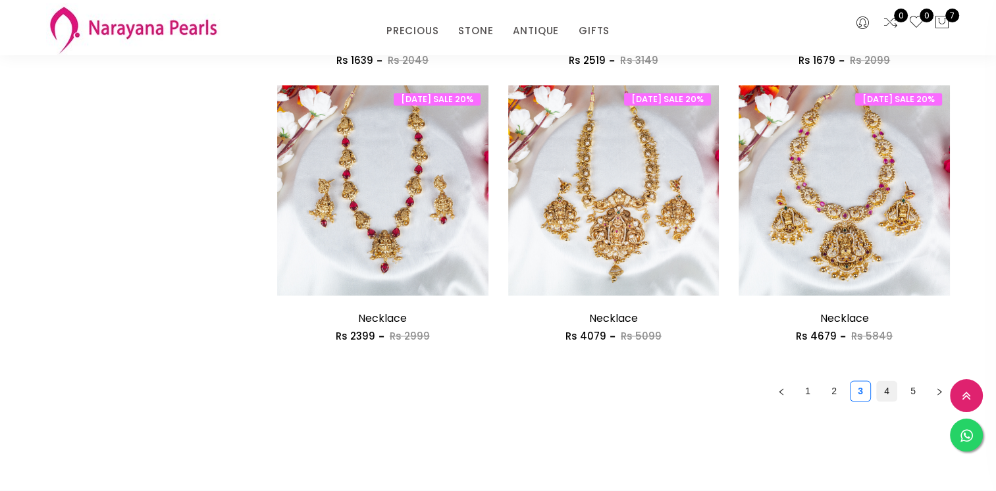
drag, startPoint x: 882, startPoint y: 390, endPoint x: 881, endPoint y: 397, distance: 6.7
click at [881, 397] on link "4" at bounding box center [887, 391] width 20 height 20
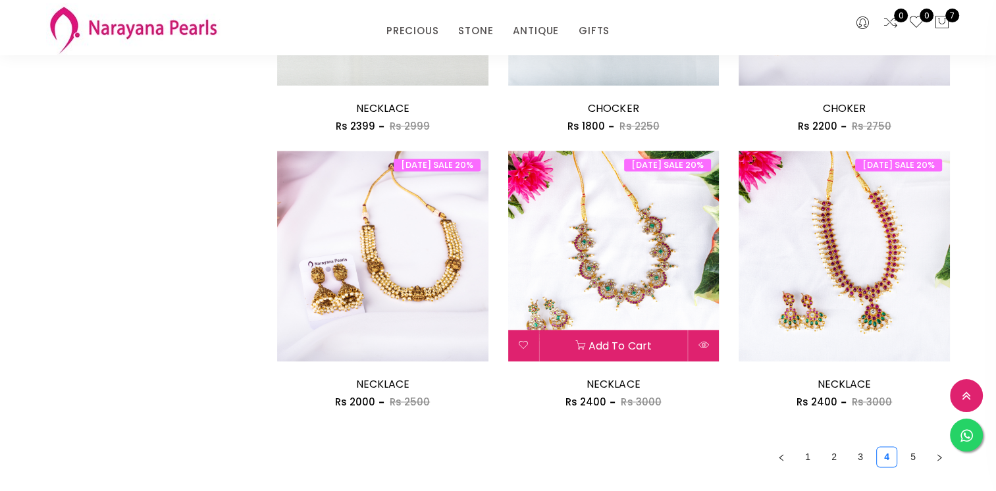
scroll to position [1843, 0]
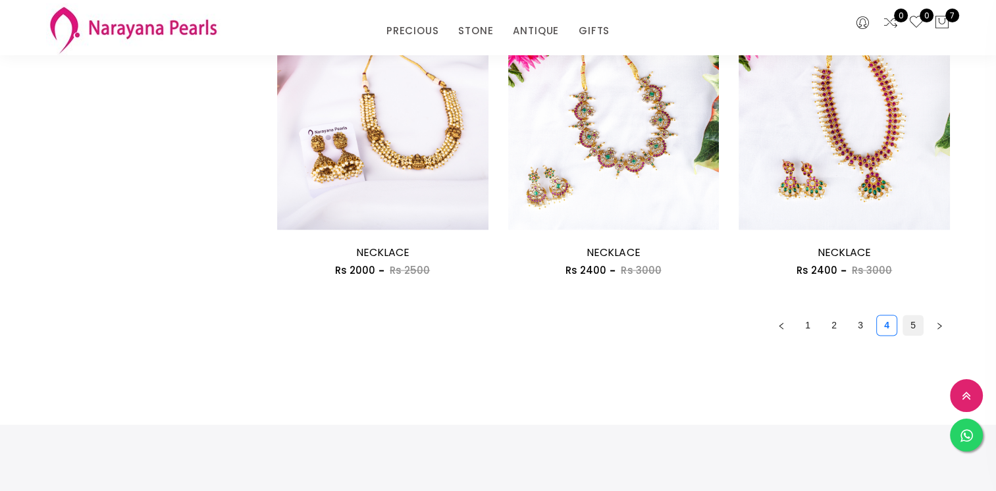
click at [908, 327] on link "5" at bounding box center [913, 325] width 20 height 20
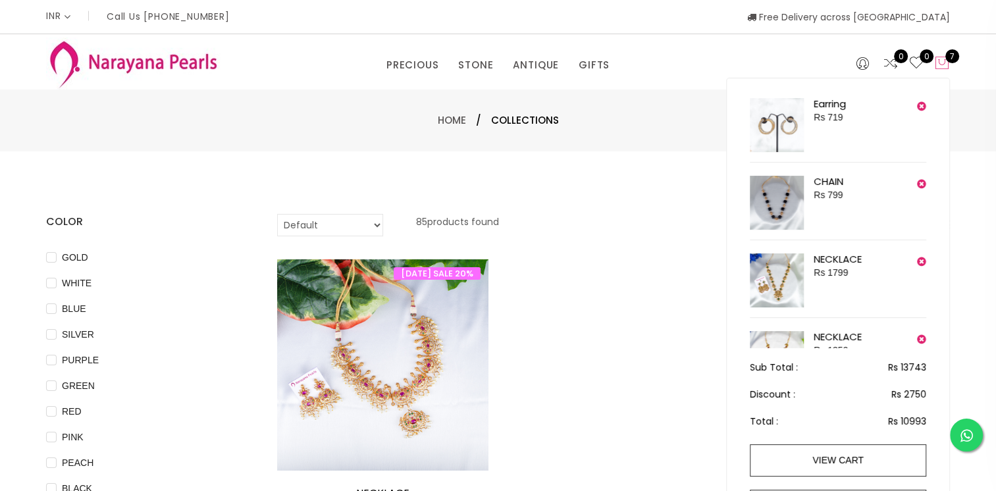
click at [947, 65] on icon at bounding box center [942, 63] width 16 height 16
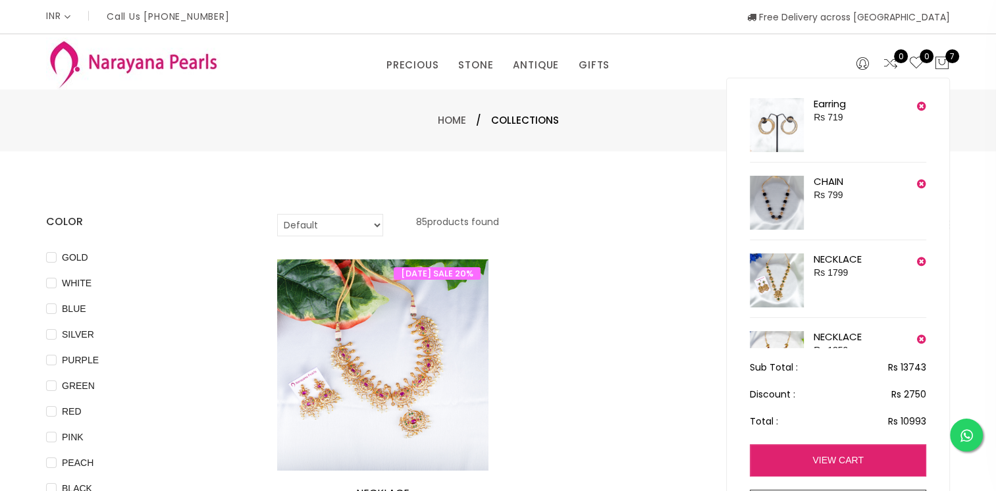
click at [828, 466] on link "view cart" at bounding box center [838, 460] width 176 height 32
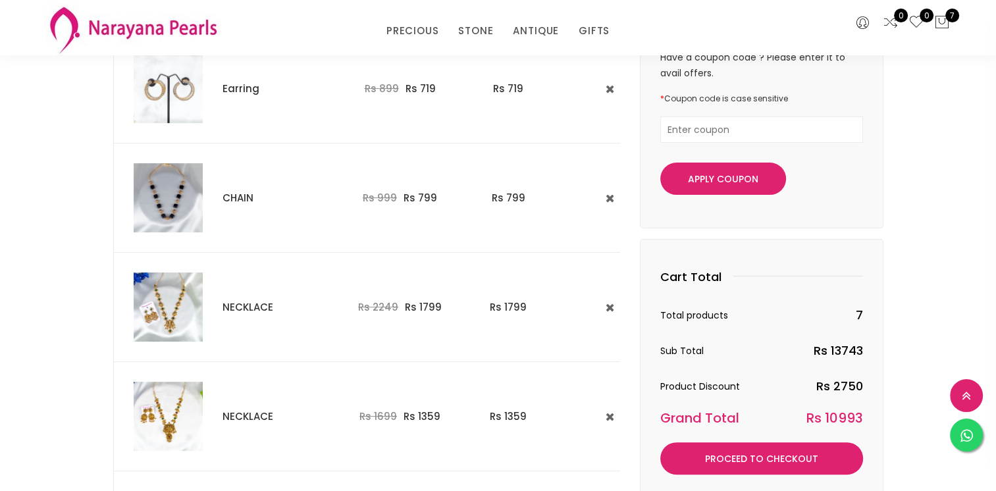
scroll to position [197, 0]
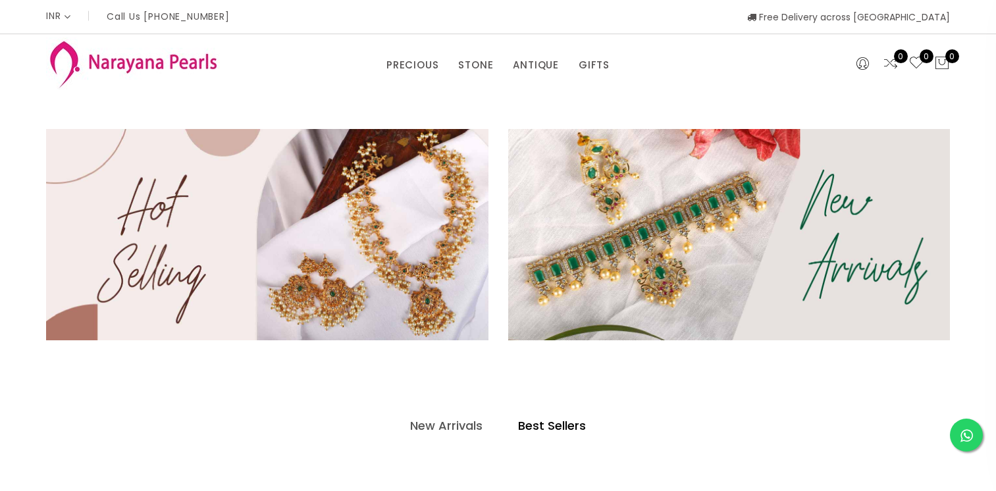
select select "INR"
